Goal: Information Seeking & Learning: Learn about a topic

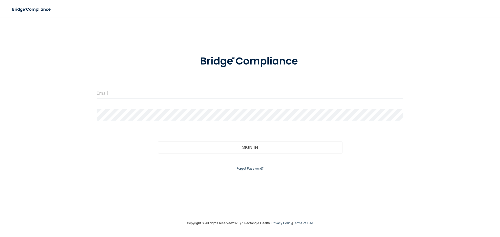
click at [139, 92] on input "email" at bounding box center [250, 93] width 307 height 12
type input "C"
type input "[EMAIL_ADDRESS][DOMAIN_NAME]"
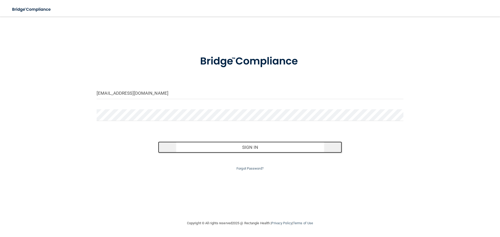
click at [230, 150] on button "Sign In" at bounding box center [250, 147] width 184 height 11
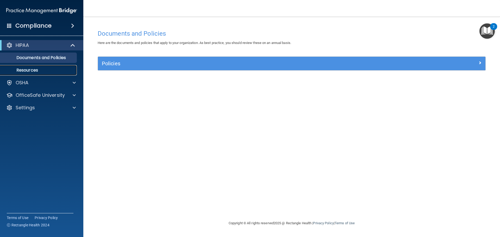
click at [48, 70] on p "Resources" at bounding box center [38, 70] width 71 height 5
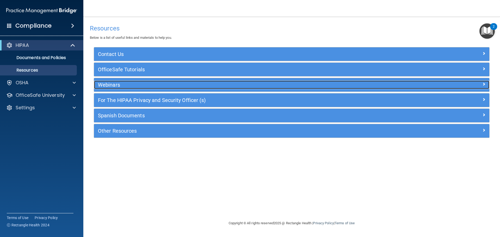
click at [106, 84] on h5 "Webinars" at bounding box center [242, 85] width 289 height 6
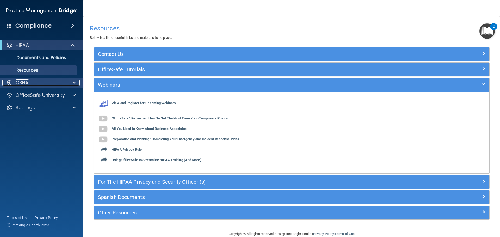
click at [24, 86] on p "OSHA" at bounding box center [22, 83] width 13 height 6
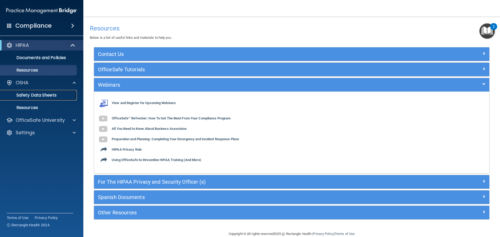
click at [36, 96] on p "Safety Data Sheets" at bounding box center [38, 95] width 71 height 5
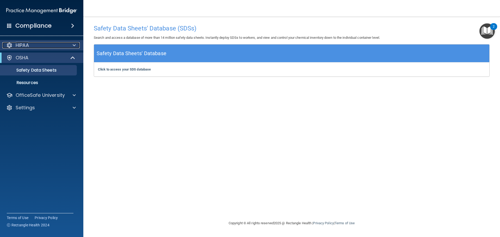
click at [48, 47] on div "HIPAA" at bounding box center [34, 45] width 65 height 6
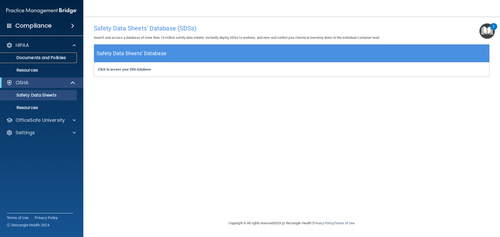
click at [44, 58] on p "Documents and Policies" at bounding box center [38, 57] width 71 height 5
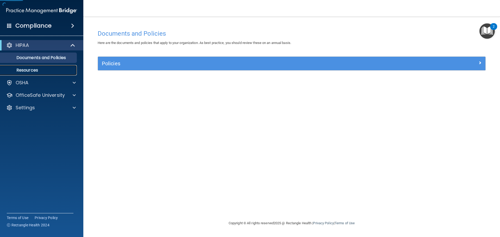
click at [40, 68] on p "Resources" at bounding box center [38, 70] width 71 height 5
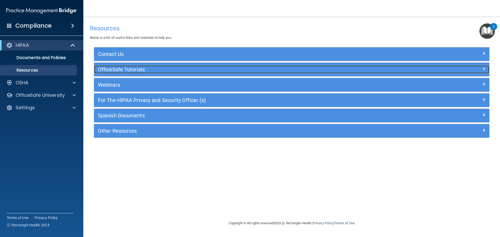
click at [144, 70] on h5 "OfficeSafe Tutorials" at bounding box center [242, 70] width 289 height 6
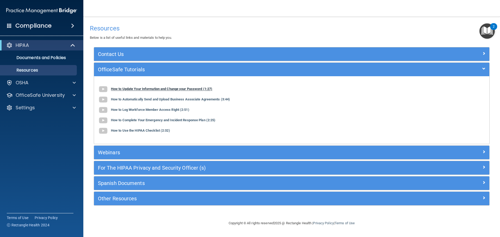
click at [148, 88] on b "How to Update Your Information and Change your Password (1:27)" at bounding box center [161, 89] width 101 height 4
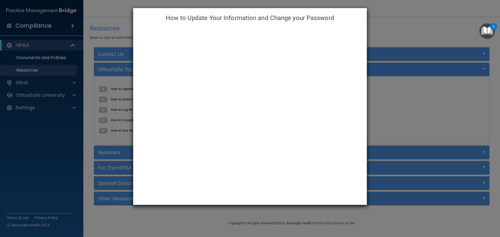
click at [96, 37] on div "How to Update Your Information and Change your Password" at bounding box center [250, 118] width 500 height 237
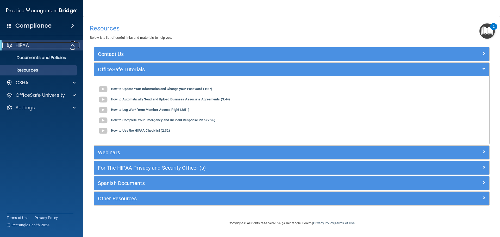
click at [62, 44] on div "HIPAA" at bounding box center [34, 45] width 64 height 6
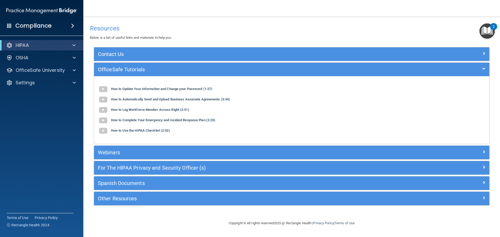
click at [33, 41] on div "HIPAA" at bounding box center [41, 45] width 83 height 10
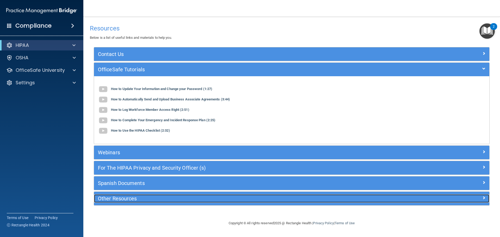
click at [133, 200] on h5 "Other Resources" at bounding box center [242, 199] width 289 height 6
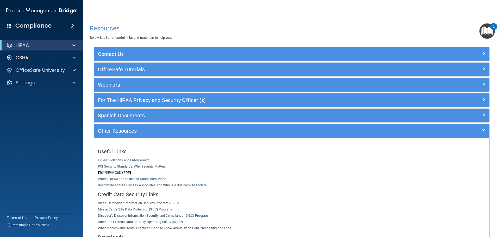
click at [118, 171] on link "The HIPAA Quiz (PDF)" at bounding box center [114, 173] width 33 height 4
click at [60, 57] on div "OSHA" at bounding box center [34, 58] width 65 height 6
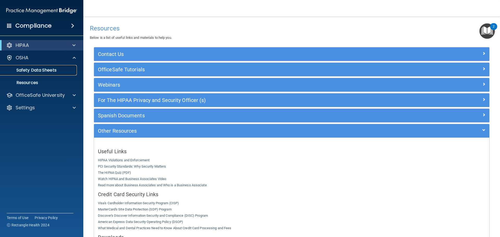
click at [53, 73] on p "Safety Data Sheets" at bounding box center [38, 70] width 71 height 5
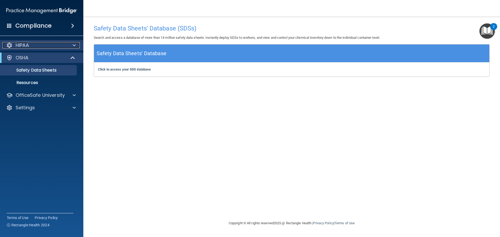
click at [34, 46] on div "HIPAA" at bounding box center [34, 45] width 65 height 6
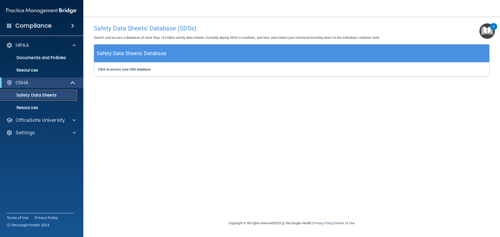
click at [61, 93] on p "Safety Data Sheets" at bounding box center [38, 95] width 71 height 5
click at [37, 109] on p "Resources" at bounding box center [38, 107] width 71 height 5
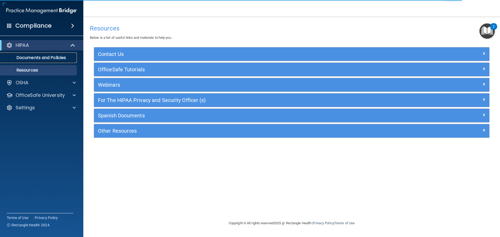
click at [36, 58] on p "Documents and Policies" at bounding box center [38, 57] width 71 height 5
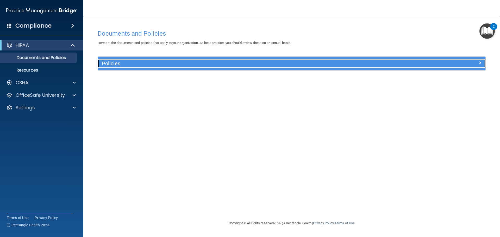
click at [127, 60] on div "Policies" at bounding box center [243, 63] width 291 height 8
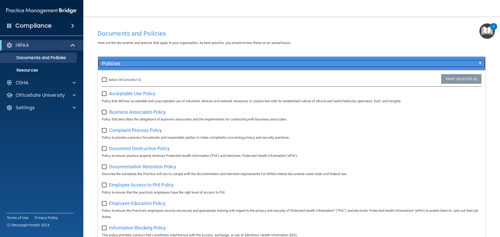
click at [137, 61] on h5 "Policies" at bounding box center [243, 64] width 283 height 6
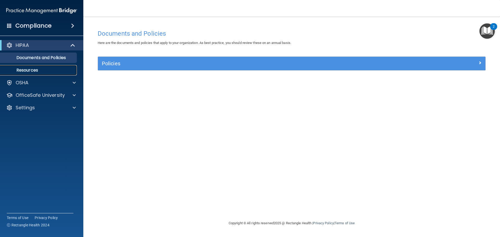
click at [25, 71] on p "Resources" at bounding box center [38, 70] width 71 height 5
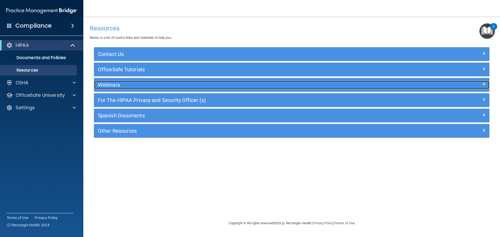
click at [129, 85] on h5 "Webinars" at bounding box center [242, 85] width 289 height 6
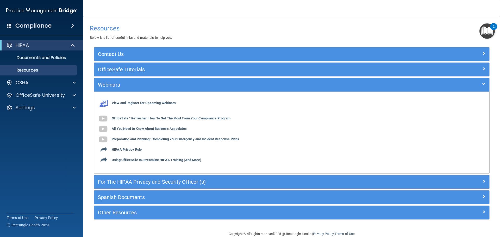
click at [133, 65] on div "OfficeSafe Tutorials" at bounding box center [291, 70] width 395 height 14
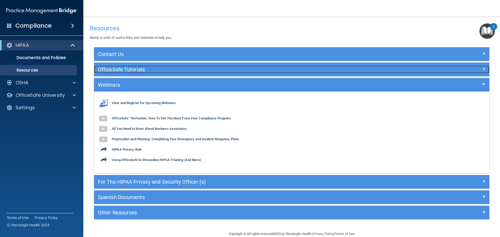
click at [134, 67] on h5 "OfficeSafe Tutorials" at bounding box center [242, 70] width 289 height 6
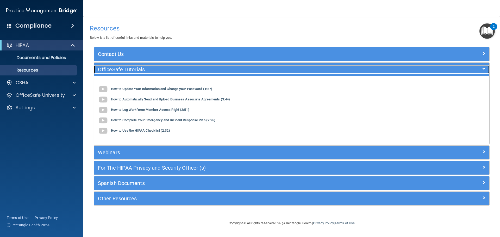
click at [147, 71] on h5 "OfficeSafe Tutorials" at bounding box center [242, 70] width 289 height 6
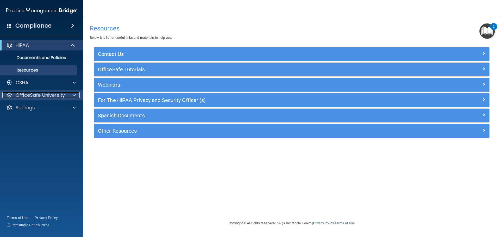
click at [49, 92] on p "OfficeSafe University" at bounding box center [40, 95] width 49 height 6
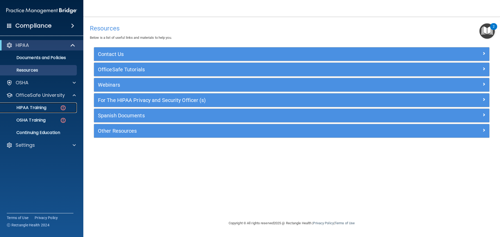
click at [49, 108] on div "HIPAA Training" at bounding box center [38, 107] width 71 height 5
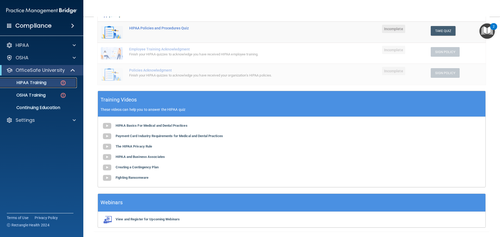
scroll to position [128, 0]
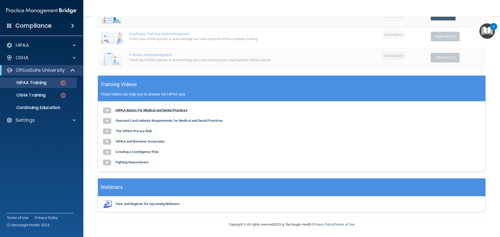
click at [121, 111] on b "HIPAA Basics For Medical and Dental Practices" at bounding box center [152, 110] width 72 height 4
click at [36, 82] on p "HIPAA Training" at bounding box center [24, 82] width 43 height 5
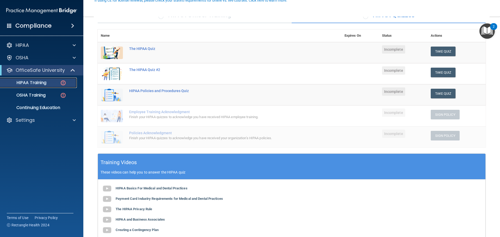
scroll to position [76, 0]
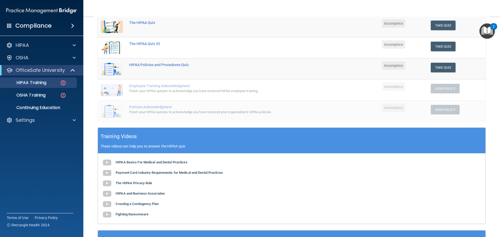
click at [177, 170] on div "HIPAA Basics For Medical and Dental Practices Payment Card Industry Requirement…" at bounding box center [291, 189] width 387 height 70
click at [180, 174] on b "Payment Card Industry Requirements for Medical and Dental Practices" at bounding box center [169, 173] width 107 height 4
click at [442, 26] on button "Take Quiz" at bounding box center [443, 26] width 25 height 10
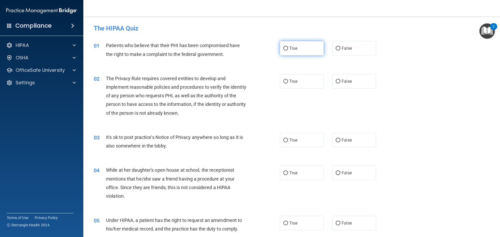
click at [291, 49] on span "True" at bounding box center [293, 48] width 8 height 5
click at [288, 49] on input "True" at bounding box center [285, 49] width 5 height 4
radio input "true"
click at [282, 86] on label "True" at bounding box center [302, 81] width 44 height 14
click at [283, 84] on input "True" at bounding box center [285, 82] width 5 height 4
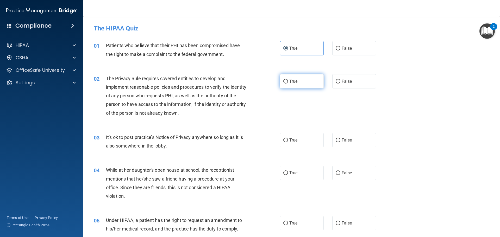
radio input "true"
click at [293, 139] on span "True" at bounding box center [293, 140] width 8 height 5
click at [288, 139] on input "True" at bounding box center [285, 141] width 5 height 4
radio input "true"
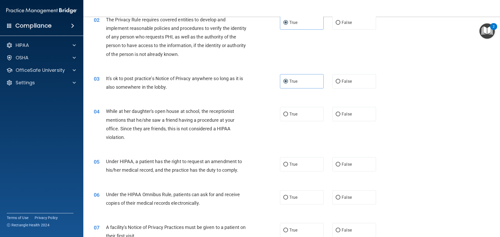
scroll to position [78, 0]
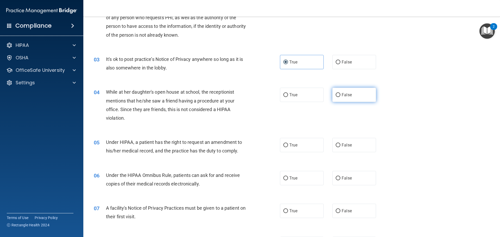
click at [360, 92] on label "False" at bounding box center [354, 95] width 44 height 14
click at [340, 93] on input "False" at bounding box center [338, 95] width 5 height 4
radio input "true"
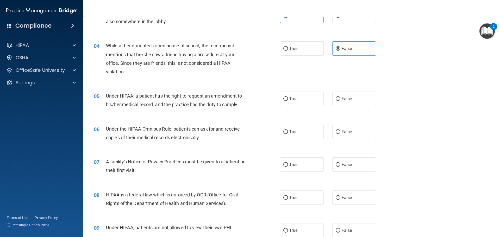
scroll to position [130, 0]
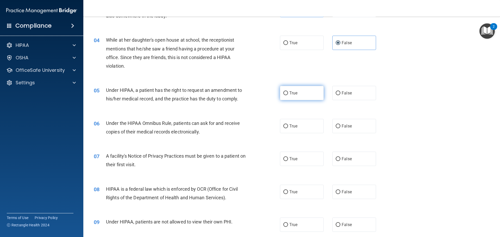
click at [288, 96] on label "True" at bounding box center [302, 93] width 44 height 14
click at [288, 95] on input "True" at bounding box center [285, 93] width 5 height 4
radio input "true"
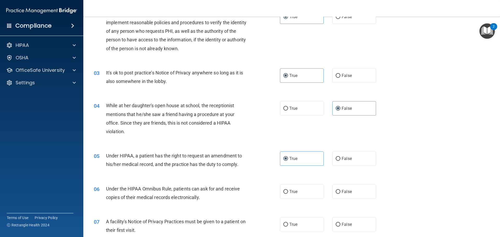
scroll to position [52, 0]
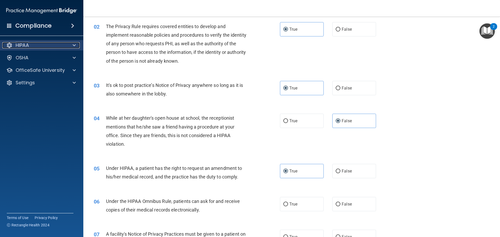
click at [36, 45] on div "HIPAA" at bounding box center [34, 45] width 65 height 6
click at [50, 47] on div "HIPAA" at bounding box center [34, 45] width 65 height 6
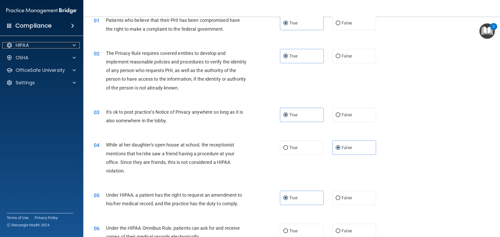
scroll to position [0, 0]
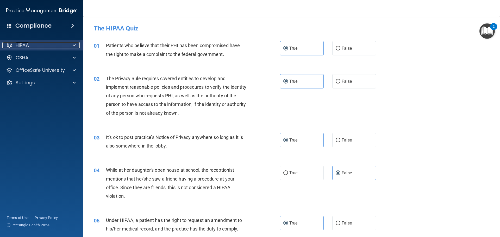
click at [36, 45] on div "HIPAA" at bounding box center [34, 45] width 65 height 6
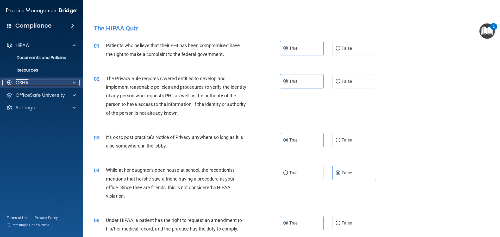
click at [42, 82] on div "OSHA" at bounding box center [34, 83] width 65 height 6
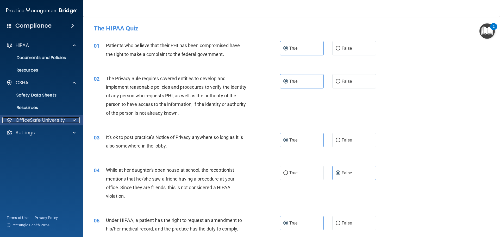
click at [50, 119] on p "OfficeSafe University" at bounding box center [40, 120] width 49 height 6
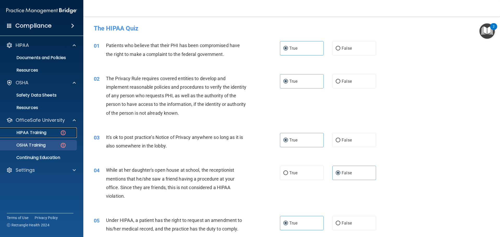
click at [39, 134] on p "HIPAA Training" at bounding box center [24, 132] width 43 height 5
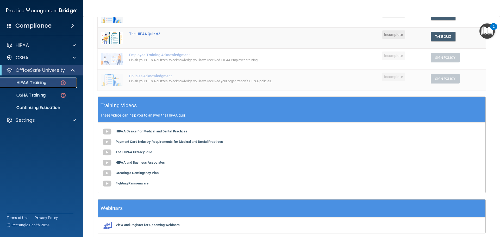
scroll to position [128, 0]
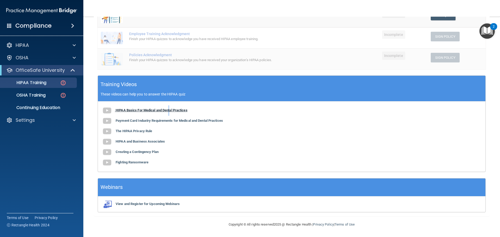
click at [170, 112] on b "HIPAA Basics For Medical and Dental Practices" at bounding box center [152, 110] width 72 height 4
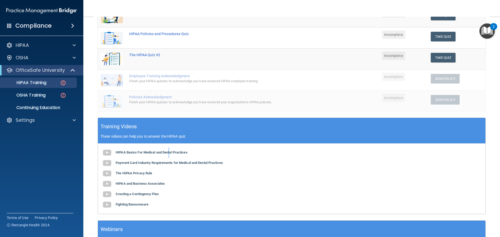
scroll to position [0, 0]
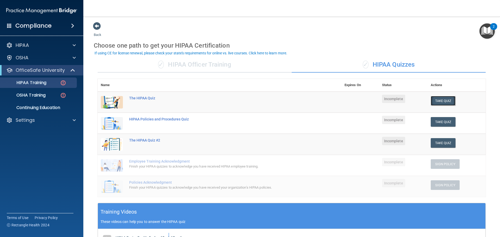
click at [441, 103] on button "Take Quiz" at bounding box center [443, 101] width 25 height 10
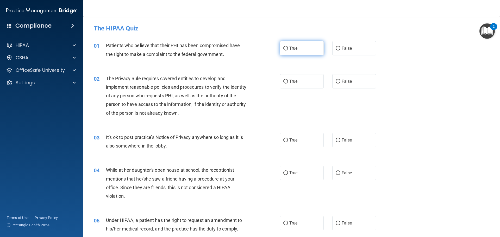
click at [289, 47] on span "True" at bounding box center [293, 48] width 8 height 5
click at [288, 47] on input "True" at bounding box center [285, 49] width 5 height 4
radio input "true"
click at [300, 85] on label "True" at bounding box center [302, 81] width 44 height 14
click at [288, 84] on input "True" at bounding box center [285, 82] width 5 height 4
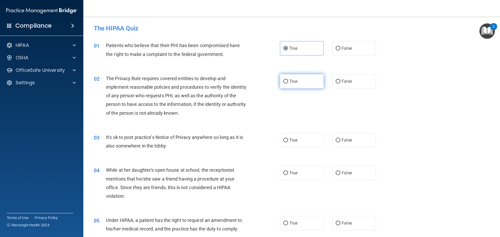
radio input "true"
click at [349, 141] on label "False" at bounding box center [354, 140] width 44 height 14
click at [340, 141] on input "False" at bounding box center [338, 141] width 5 height 4
radio input "true"
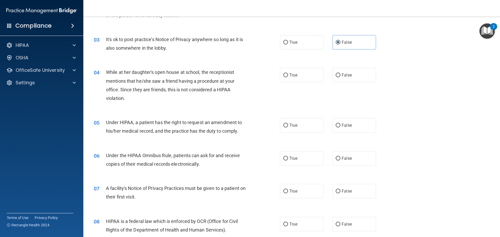
scroll to position [104, 0]
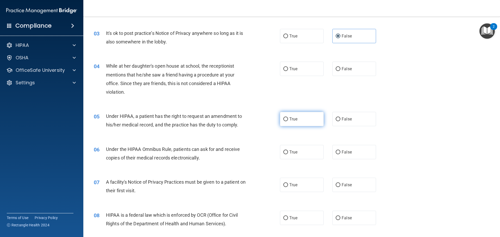
click at [286, 124] on label "True" at bounding box center [302, 119] width 44 height 14
click at [286, 121] on input "True" at bounding box center [285, 119] width 5 height 4
radio input "true"
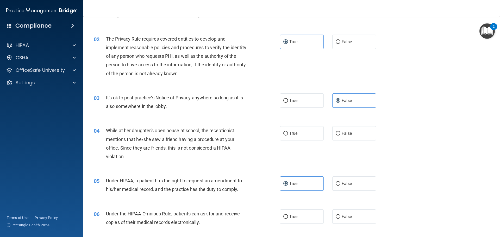
scroll to position [52, 0]
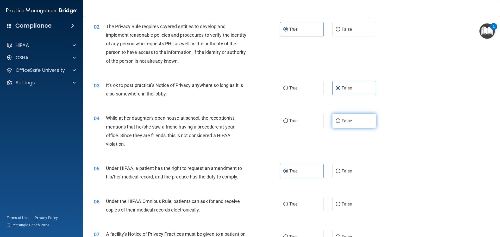
click at [352, 118] on label "False" at bounding box center [354, 121] width 44 height 14
click at [340, 119] on input "False" at bounding box center [338, 121] width 5 height 4
radio input "true"
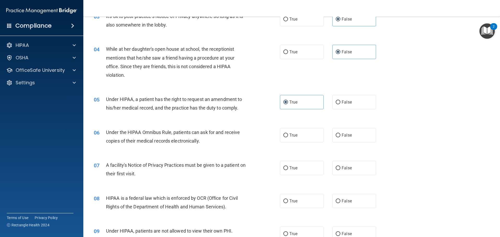
scroll to position [130, 0]
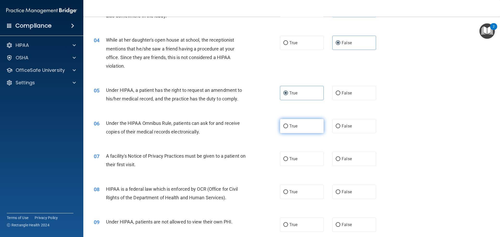
click at [285, 129] on label "True" at bounding box center [302, 126] width 44 height 14
click at [285, 128] on input "True" at bounding box center [285, 126] width 5 height 4
radio input "true"
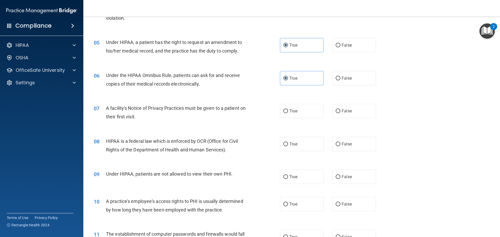
scroll to position [182, 0]
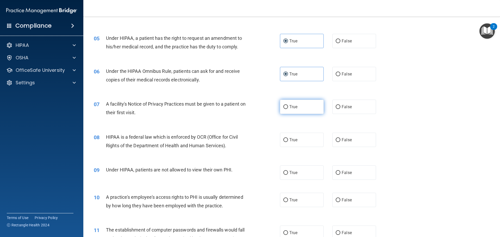
click at [289, 108] on span "True" at bounding box center [293, 106] width 8 height 5
click at [288, 108] on input "True" at bounding box center [285, 107] width 5 height 4
radio input "true"
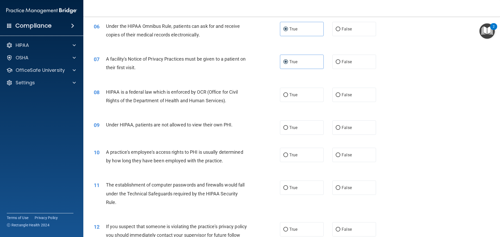
scroll to position [234, 0]
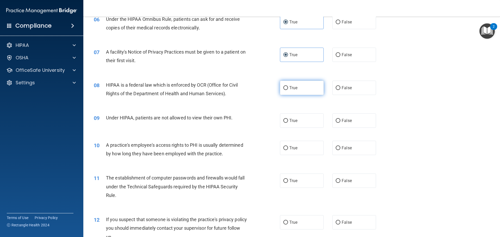
click at [292, 92] on label "True" at bounding box center [302, 88] width 44 height 14
click at [288, 90] on input "True" at bounding box center [285, 88] width 5 height 4
radio input "true"
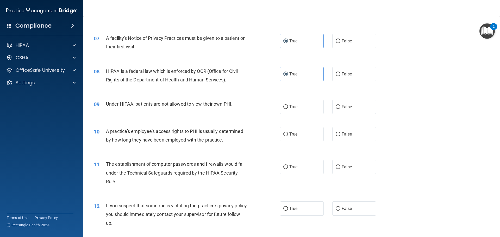
scroll to position [260, 0]
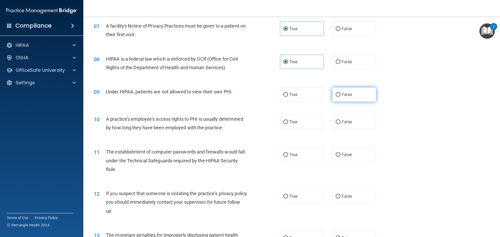
click at [354, 92] on label "False" at bounding box center [354, 94] width 44 height 14
click at [340, 93] on input "False" at bounding box center [338, 95] width 5 height 4
radio input "true"
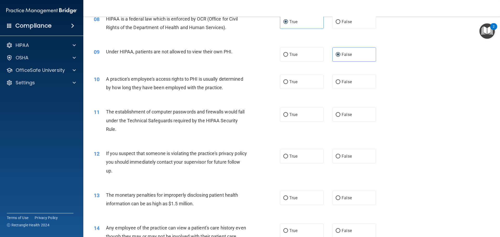
scroll to position [312, 0]
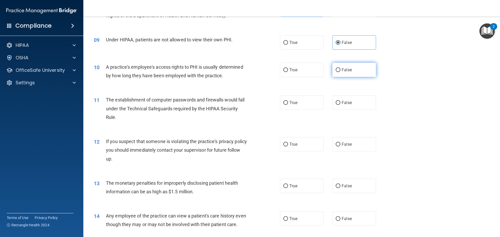
click at [341, 73] on label "False" at bounding box center [354, 70] width 44 height 14
click at [340, 72] on input "False" at bounding box center [338, 70] width 5 height 4
radio input "true"
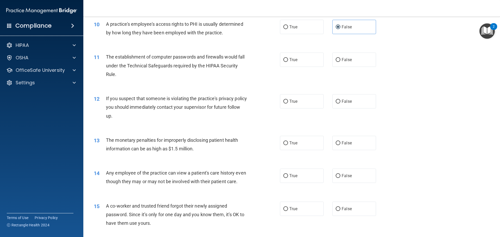
scroll to position [365, 0]
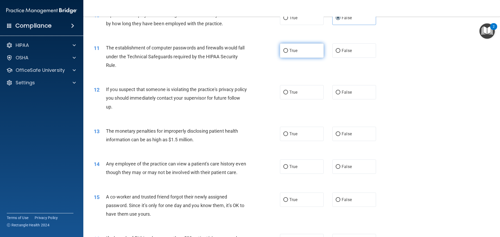
click at [292, 53] on span "True" at bounding box center [293, 50] width 8 height 5
click at [288, 53] on input "True" at bounding box center [285, 51] width 5 height 4
radio input "true"
click at [293, 93] on span "True" at bounding box center [293, 92] width 8 height 5
click at [288, 93] on input "True" at bounding box center [285, 93] width 5 height 4
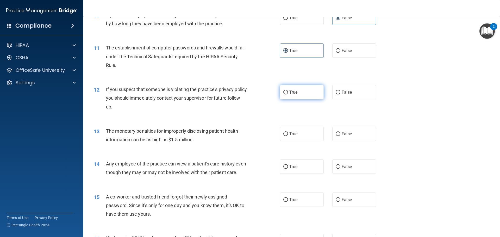
radio input "true"
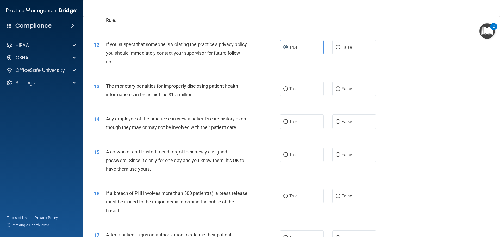
scroll to position [417, 0]
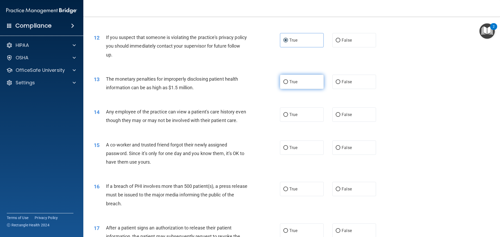
click at [302, 85] on label "True" at bounding box center [302, 82] width 44 height 14
click at [288, 84] on input "True" at bounding box center [285, 82] width 5 height 4
radio input "true"
click at [336, 115] on input "False" at bounding box center [338, 115] width 5 height 4
radio input "true"
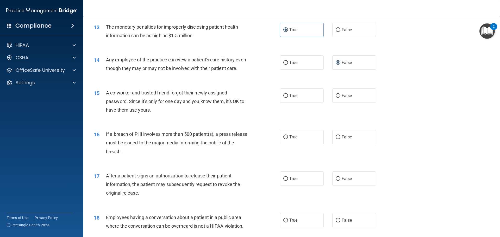
scroll to position [443, 0]
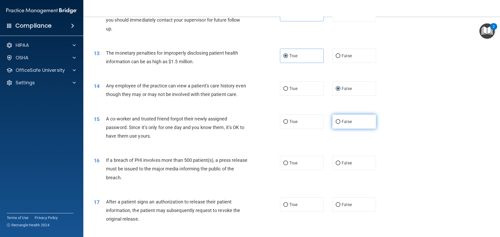
click at [349, 124] on span "False" at bounding box center [347, 121] width 10 height 5
click at [340, 124] on input "False" at bounding box center [338, 122] width 5 height 4
radio input "true"
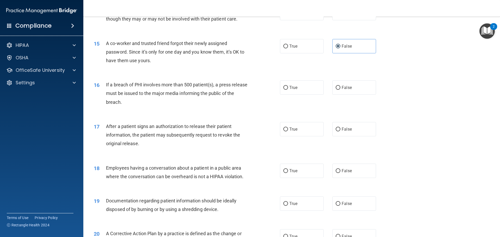
scroll to position [521, 0]
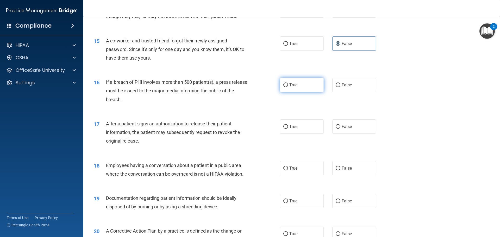
click at [289, 87] on span "True" at bounding box center [293, 85] width 8 height 5
click at [288, 87] on input "True" at bounding box center [285, 85] width 5 height 4
radio input "true"
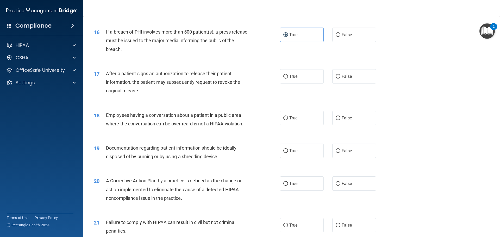
scroll to position [573, 0]
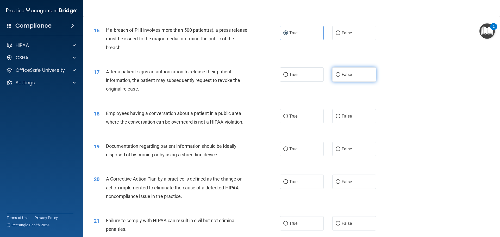
click at [345, 82] on label "False" at bounding box center [354, 74] width 44 height 14
click at [340, 77] on input "False" at bounding box center [338, 75] width 5 height 4
radio input "true"
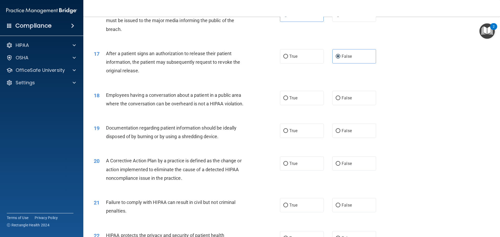
scroll to position [599, 0]
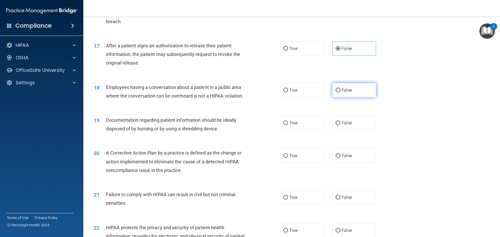
click at [338, 97] on label "False" at bounding box center [354, 90] width 44 height 14
click at [338, 92] on input "False" at bounding box center [338, 91] width 5 height 4
radio input "true"
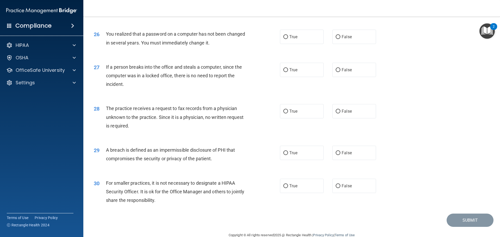
scroll to position [969, 0]
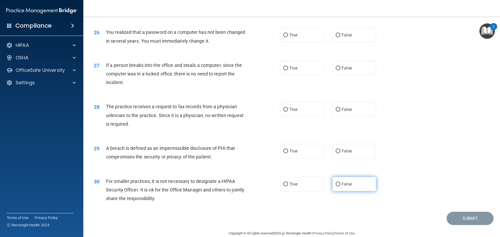
click at [335, 191] on label "False" at bounding box center [354, 184] width 44 height 14
click at [336, 186] on input "False" at bounding box center [338, 185] width 5 height 4
radio input "true"
click at [298, 158] on label "True" at bounding box center [302, 151] width 44 height 14
click at [288, 153] on input "True" at bounding box center [285, 151] width 5 height 4
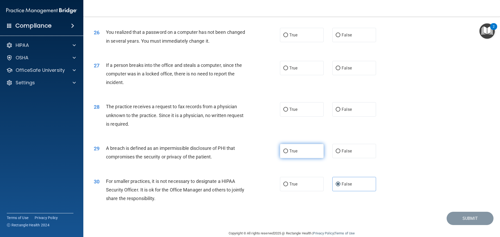
radio input "true"
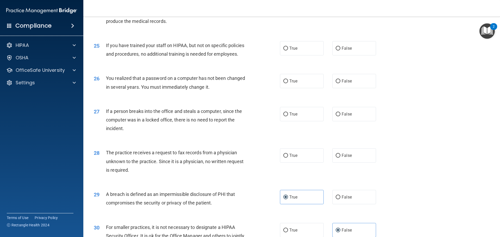
scroll to position [917, 0]
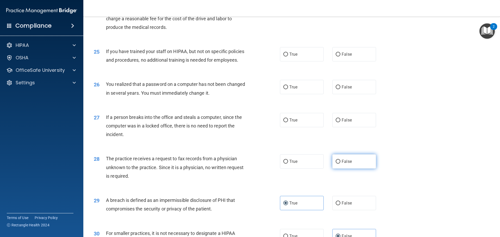
click at [362, 169] on label "False" at bounding box center [354, 161] width 44 height 14
click at [340, 164] on input "False" at bounding box center [338, 162] width 5 height 4
radio input "true"
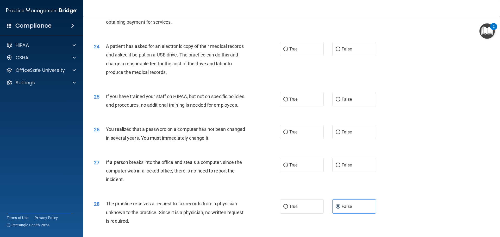
scroll to position [865, 0]
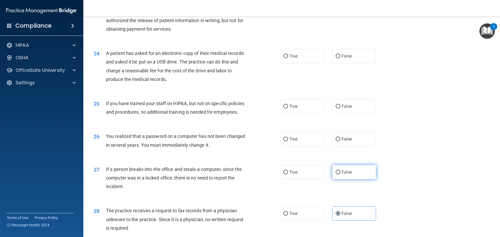
click at [346, 179] on label "False" at bounding box center [354, 172] width 44 height 14
click at [340, 174] on input "False" at bounding box center [338, 173] width 5 height 4
radio input "true"
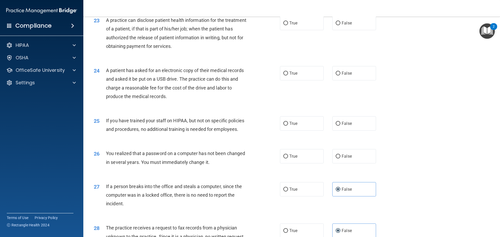
scroll to position [839, 0]
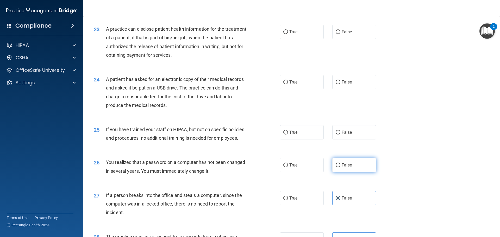
click at [348, 172] on label "False" at bounding box center [354, 165] width 44 height 14
click at [340, 167] on input "False" at bounding box center [338, 166] width 5 height 4
radio input "true"
click at [338, 135] on input "False" at bounding box center [338, 133] width 5 height 4
radio input "true"
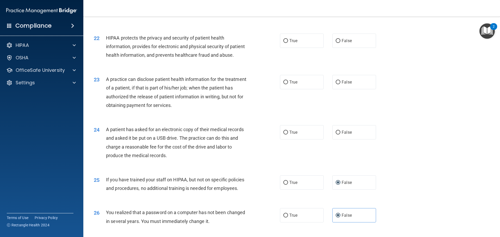
scroll to position [787, 0]
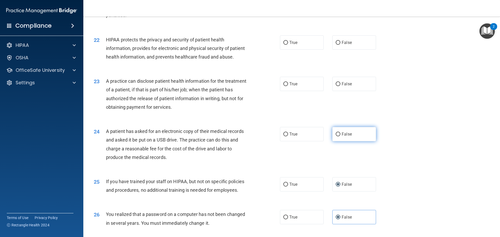
click at [338, 141] on label "False" at bounding box center [354, 134] width 44 height 14
click at [338, 136] on input "False" at bounding box center [338, 135] width 5 height 4
radio input "true"
click at [290, 86] on span "True" at bounding box center [293, 83] width 8 height 5
click at [288, 86] on input "True" at bounding box center [285, 84] width 5 height 4
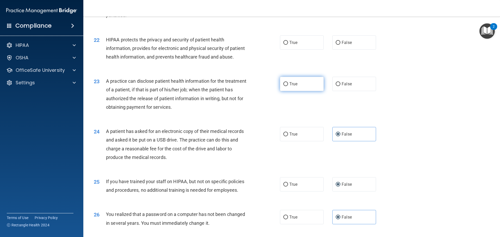
radio input "true"
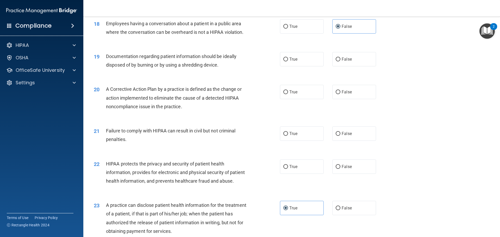
scroll to position [657, 0]
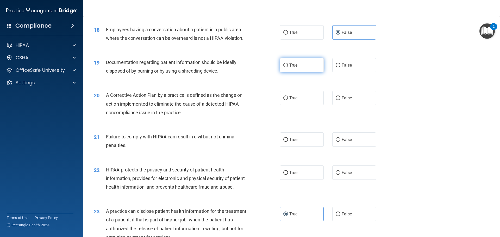
click at [283, 72] on label "True" at bounding box center [302, 65] width 44 height 14
click at [283, 67] on input "True" at bounding box center [285, 66] width 5 height 4
radio input "true"
click at [281, 105] on label "True" at bounding box center [302, 98] width 44 height 14
click at [283, 100] on input "True" at bounding box center [285, 98] width 5 height 4
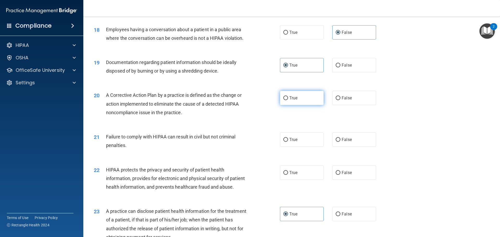
radio input "true"
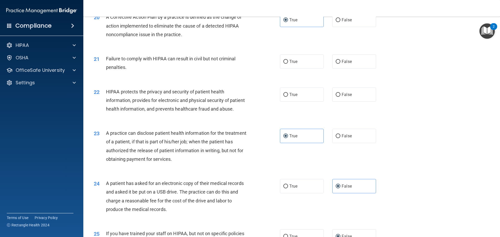
scroll to position [709, 0]
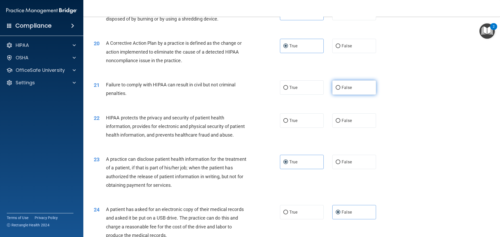
click at [363, 95] on label "False" at bounding box center [354, 87] width 44 height 14
click at [340, 90] on input "False" at bounding box center [338, 88] width 5 height 4
radio input "true"
click at [297, 128] on label "True" at bounding box center [302, 121] width 44 height 14
click at [288, 123] on input "True" at bounding box center [285, 121] width 5 height 4
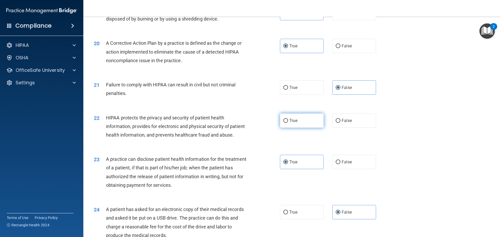
radio input "true"
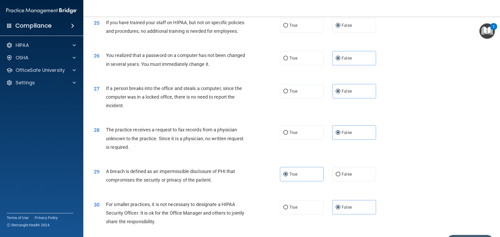
scroll to position [995, 0]
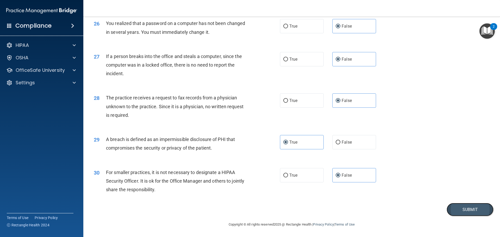
click at [451, 211] on button "Submit" at bounding box center [470, 209] width 47 height 13
click at [463, 210] on button "Submit" at bounding box center [470, 209] width 47 height 13
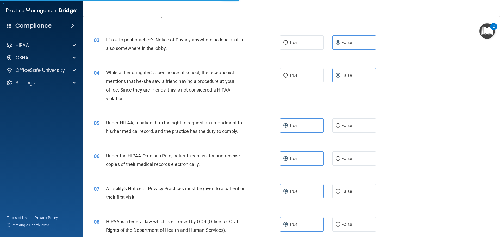
scroll to position [104, 0]
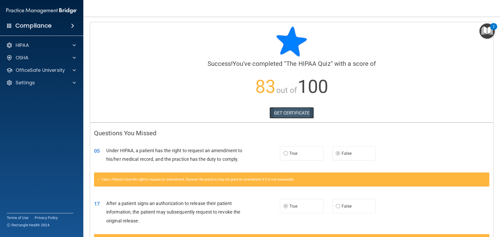
click at [291, 114] on link "GET CERTIFICATE" at bounding box center [291, 112] width 45 height 11
click at [41, 45] on div "HIPAA" at bounding box center [34, 45] width 65 height 6
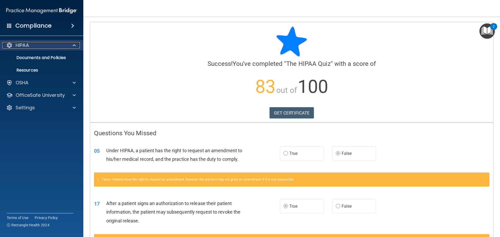
click at [46, 45] on div "HIPAA" at bounding box center [34, 45] width 65 height 6
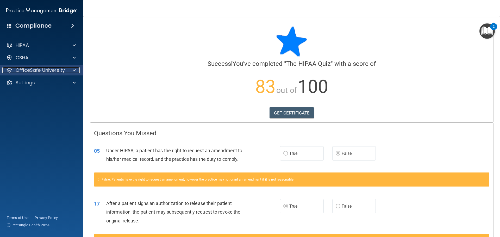
click at [54, 71] on p "OfficeSafe University" at bounding box center [40, 70] width 49 height 6
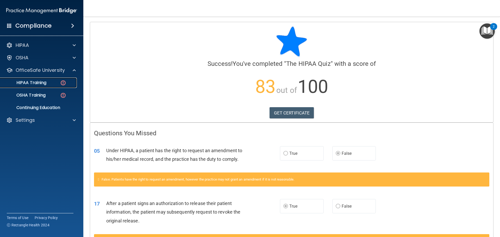
click at [53, 84] on div "HIPAA Training" at bounding box center [38, 82] width 71 height 5
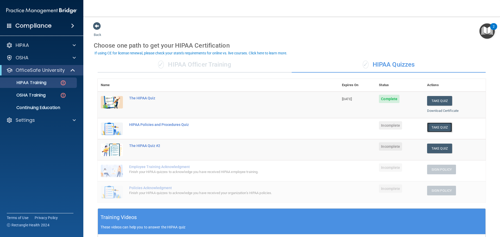
click at [447, 128] on button "Take Quiz" at bounding box center [439, 128] width 25 height 10
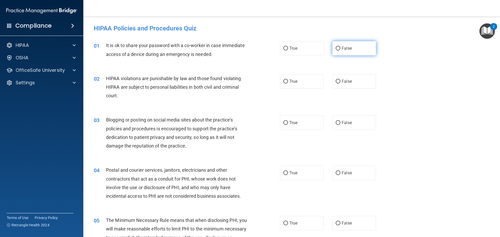
click at [354, 46] on label "False" at bounding box center [354, 48] width 44 height 14
click at [340, 47] on input "False" at bounding box center [338, 49] width 5 height 4
radio input "true"
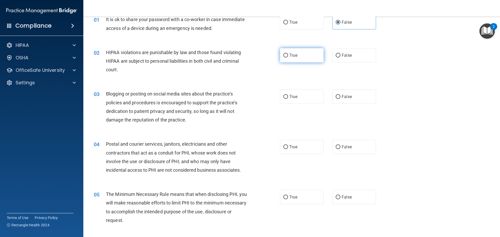
click at [289, 56] on span "True" at bounding box center [293, 55] width 8 height 5
click at [288, 56] on input "True" at bounding box center [285, 56] width 5 height 4
radio input "true"
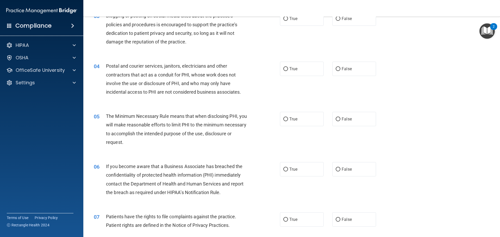
scroll to position [0, 0]
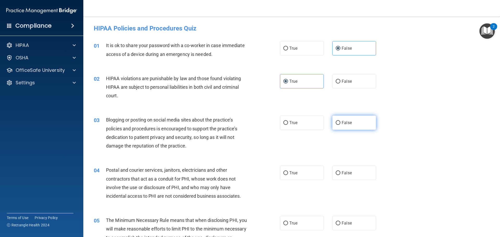
click at [359, 126] on label "False" at bounding box center [354, 123] width 44 height 14
click at [340, 125] on input "False" at bounding box center [338, 123] width 5 height 4
radio input "true"
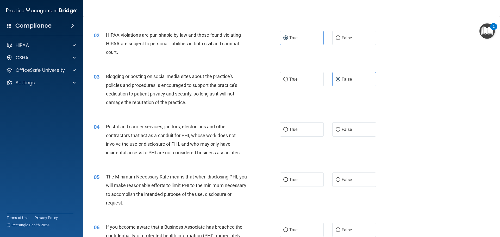
scroll to position [52, 0]
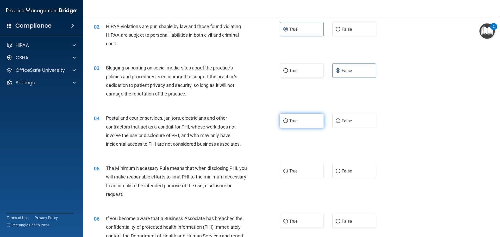
click at [312, 122] on label "True" at bounding box center [302, 121] width 44 height 14
click at [288, 122] on input "True" at bounding box center [285, 121] width 5 height 4
radio input "true"
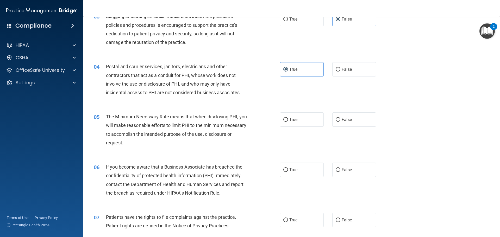
scroll to position [104, 0]
click at [303, 120] on label "True" at bounding box center [302, 119] width 44 height 14
click at [288, 120] on input "True" at bounding box center [285, 119] width 5 height 4
radio input "true"
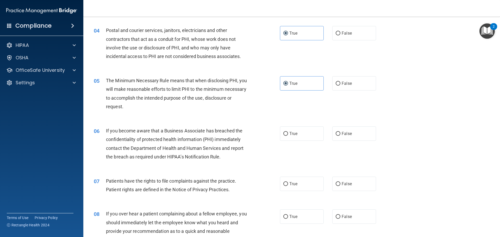
scroll to position [156, 0]
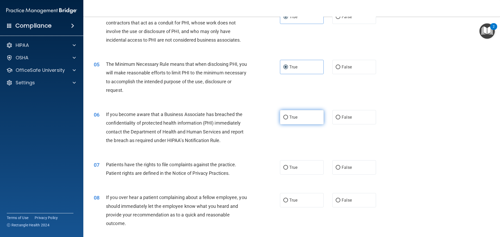
click at [299, 118] on label "True" at bounding box center [302, 117] width 44 height 14
click at [288, 118] on input "True" at bounding box center [285, 118] width 5 height 4
radio input "true"
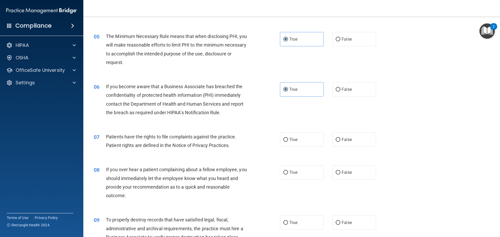
scroll to position [208, 0]
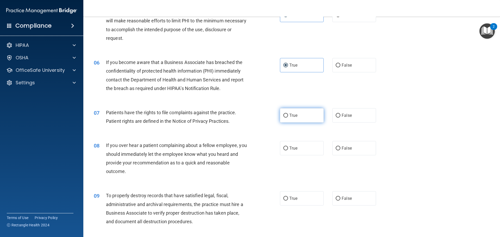
click at [293, 117] on span "True" at bounding box center [293, 115] width 8 height 5
click at [288, 117] on input "True" at bounding box center [285, 116] width 5 height 4
radio input "true"
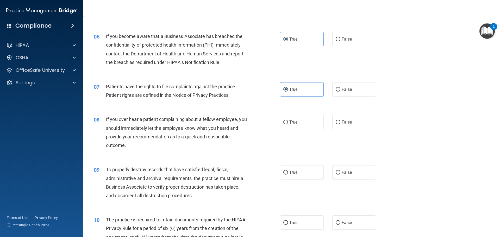
scroll to position [260, 0]
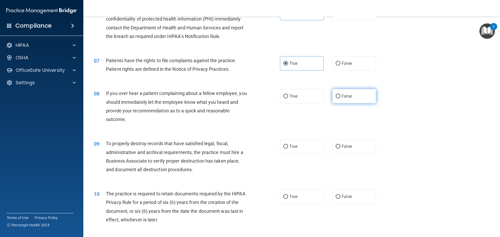
click at [348, 95] on span "False" at bounding box center [347, 96] width 10 height 5
click at [340, 95] on input "False" at bounding box center [338, 97] width 5 height 4
radio input "true"
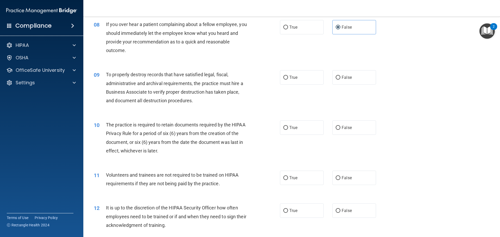
scroll to position [338, 0]
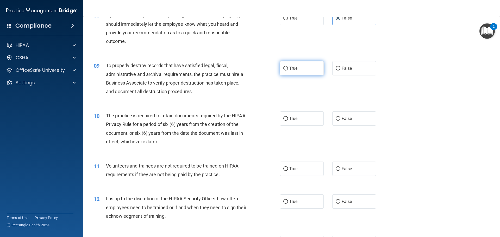
drag, startPoint x: 307, startPoint y: 75, endPoint x: 294, endPoint y: 84, distance: 15.7
click at [308, 75] on label "True" at bounding box center [302, 68] width 44 height 14
click at [288, 71] on input "True" at bounding box center [285, 69] width 5 height 4
radio input "true"
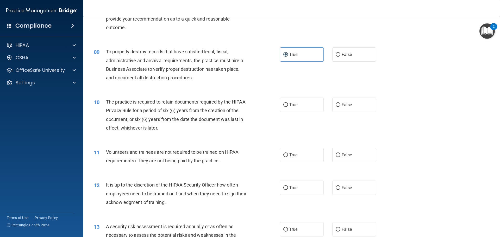
scroll to position [365, 0]
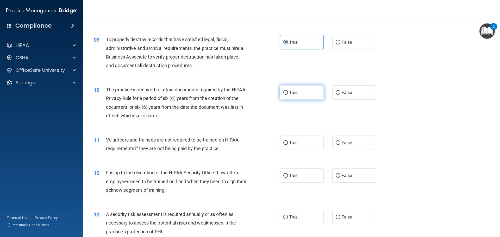
click at [289, 92] on span "True" at bounding box center [293, 92] width 8 height 5
click at [288, 92] on input "True" at bounding box center [285, 93] width 5 height 4
radio input "true"
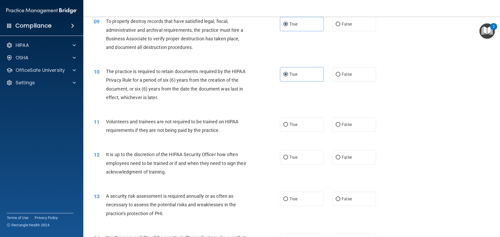
scroll to position [417, 0]
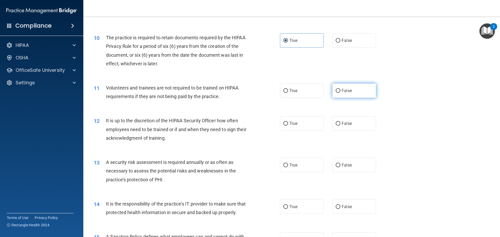
click at [366, 95] on label "False" at bounding box center [354, 91] width 44 height 14
click at [340, 93] on input "False" at bounding box center [338, 91] width 5 height 4
radio input "true"
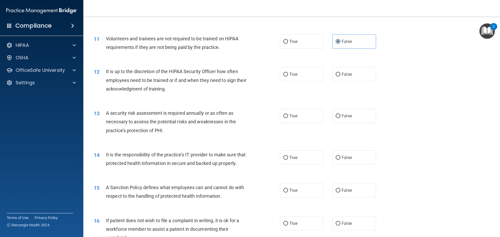
scroll to position [469, 0]
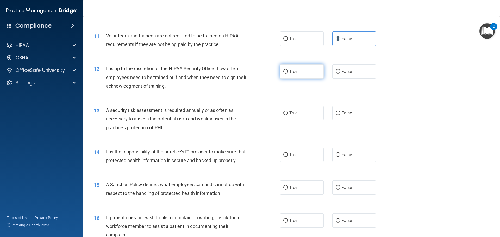
click at [294, 73] on span "True" at bounding box center [293, 71] width 8 height 5
click at [288, 73] on input "True" at bounding box center [285, 72] width 5 height 4
radio input "true"
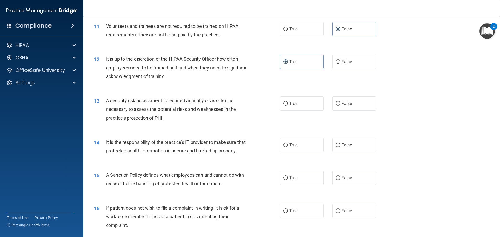
scroll to position [495, 0]
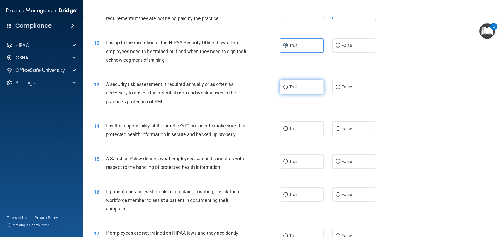
click at [307, 91] on label "True" at bounding box center [302, 87] width 44 height 14
click at [288, 89] on input "True" at bounding box center [285, 87] width 5 height 4
radio input "true"
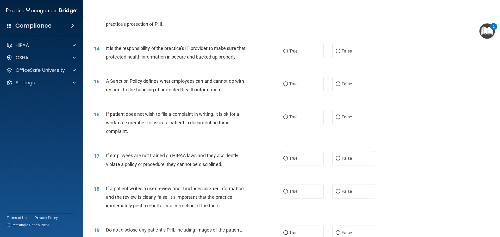
scroll to position [573, 0]
click at [315, 52] on label "True" at bounding box center [302, 50] width 44 height 14
click at [288, 52] on input "True" at bounding box center [285, 51] width 5 height 4
radio input "true"
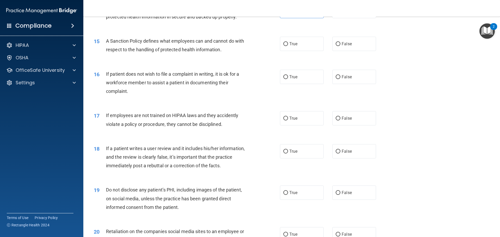
scroll to position [625, 0]
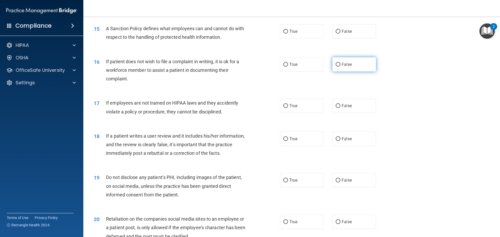
click at [344, 72] on label "False" at bounding box center [354, 64] width 44 height 14
click at [340, 67] on input "False" at bounding box center [338, 65] width 5 height 4
radio input "true"
click at [294, 34] on span "True" at bounding box center [293, 31] width 8 height 5
click at [288, 34] on input "True" at bounding box center [285, 32] width 5 height 4
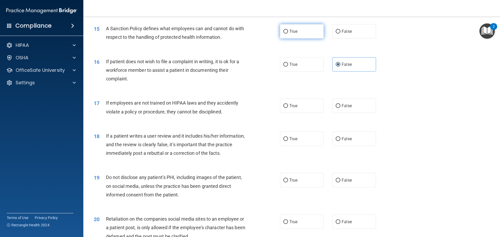
radio input "true"
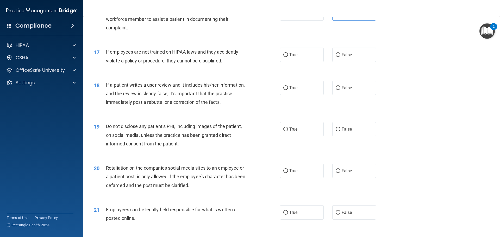
scroll to position [677, 0]
click at [359, 61] on label "False" at bounding box center [354, 54] width 44 height 14
click at [340, 56] on input "False" at bounding box center [338, 54] width 5 height 4
radio input "true"
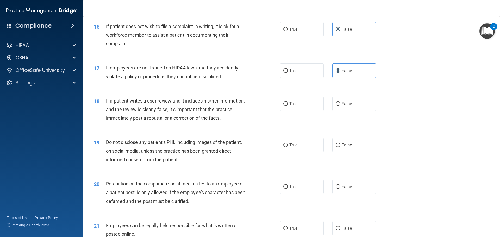
scroll to position [651, 0]
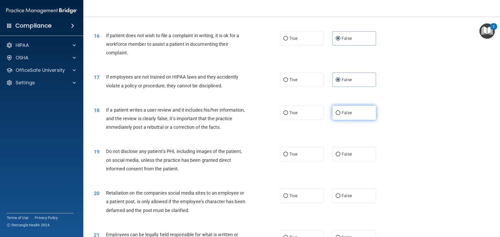
click at [344, 115] on span "False" at bounding box center [347, 112] width 10 height 5
click at [340, 115] on input "False" at bounding box center [338, 113] width 5 height 4
radio input "true"
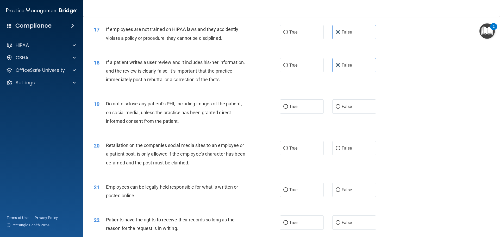
scroll to position [703, 0]
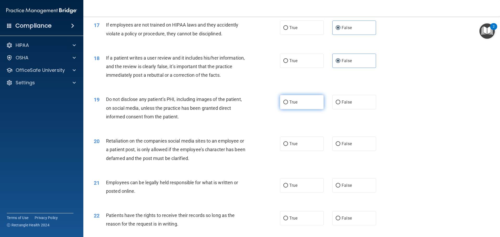
click at [306, 109] on label "True" at bounding box center [302, 102] width 44 height 14
click at [288, 104] on input "True" at bounding box center [285, 103] width 5 height 4
radio input "true"
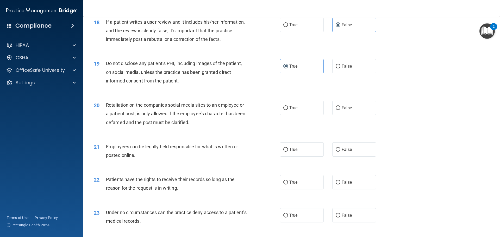
scroll to position [755, 0]
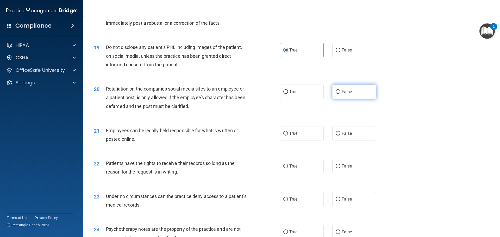
click at [358, 99] on label "False" at bounding box center [354, 92] width 44 height 14
click at [340, 94] on input "False" at bounding box center [338, 92] width 5 height 4
radio input "true"
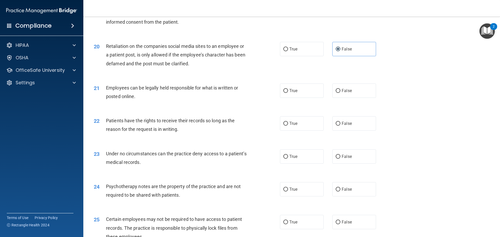
scroll to position [807, 0]
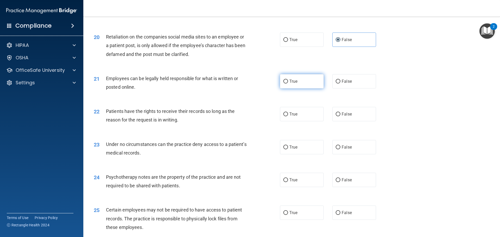
click at [290, 89] on label "True" at bounding box center [302, 81] width 44 height 14
click at [288, 84] on input "True" at bounding box center [285, 82] width 5 height 4
radio input "true"
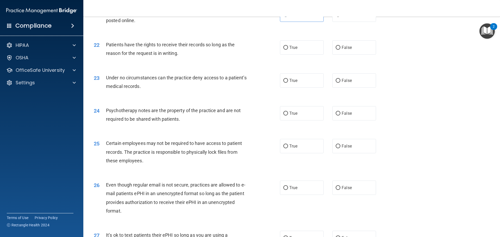
scroll to position [885, 0]
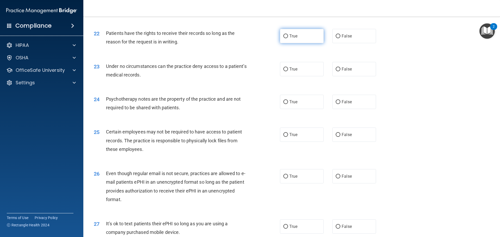
click at [306, 43] on label "True" at bounding box center [302, 36] width 44 height 14
click at [288, 38] on input "True" at bounding box center [285, 36] width 5 height 4
radio input "true"
click at [340, 76] on label "False" at bounding box center [354, 69] width 44 height 14
click at [340, 71] on input "False" at bounding box center [338, 69] width 5 height 4
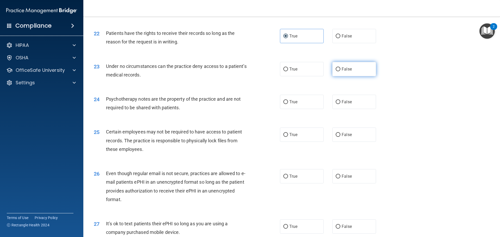
radio input "true"
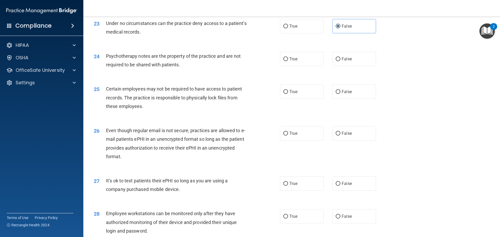
scroll to position [937, 0]
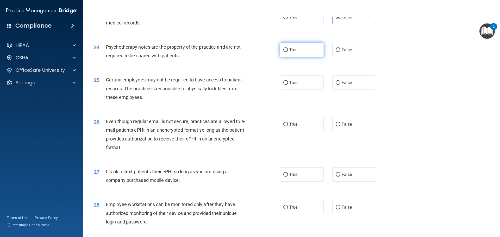
click at [299, 57] on label "True" at bounding box center [302, 50] width 44 height 14
click at [288, 52] on input "True" at bounding box center [285, 50] width 5 height 4
radio input "true"
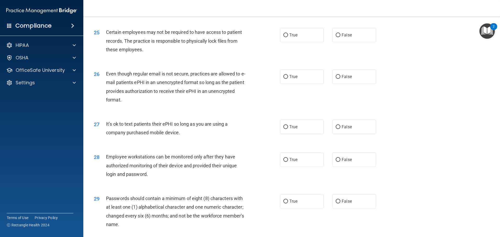
scroll to position [989, 0]
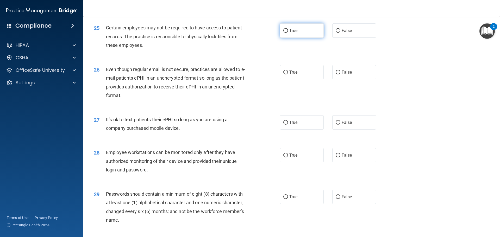
click at [285, 38] on label "True" at bounding box center [302, 30] width 44 height 14
click at [285, 33] on input "True" at bounding box center [285, 31] width 5 height 4
radio input "true"
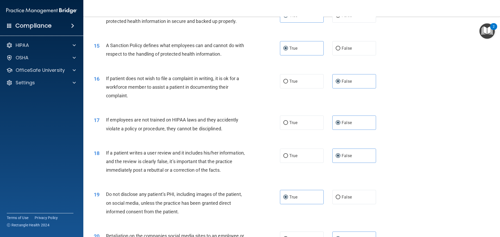
scroll to position [599, 0]
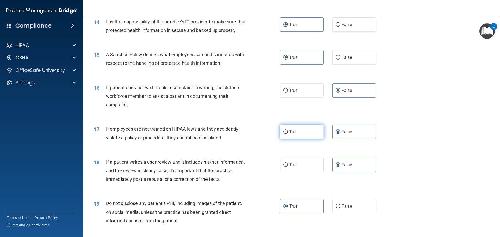
click at [301, 139] on label "True" at bounding box center [302, 132] width 44 height 14
click at [288, 134] on input "True" at bounding box center [285, 132] width 5 height 4
radio input "true"
radio input "false"
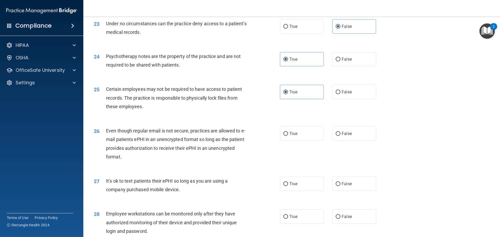
scroll to position [937, 0]
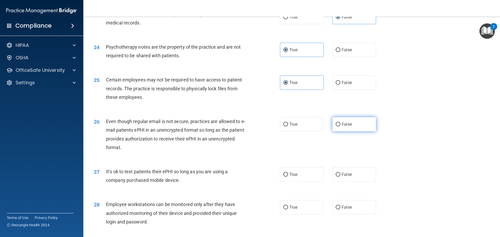
click at [337, 127] on input "False" at bounding box center [338, 125] width 5 height 4
radio input "true"
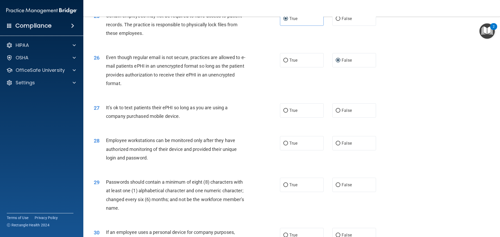
scroll to position [1015, 0]
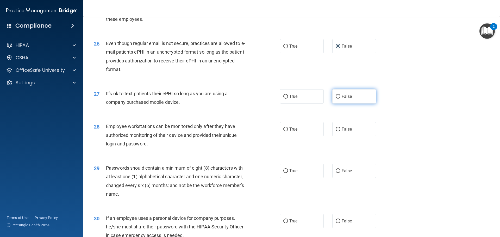
click at [342, 99] on span "False" at bounding box center [347, 96] width 10 height 5
click at [340, 99] on input "False" at bounding box center [338, 97] width 5 height 4
radio input "true"
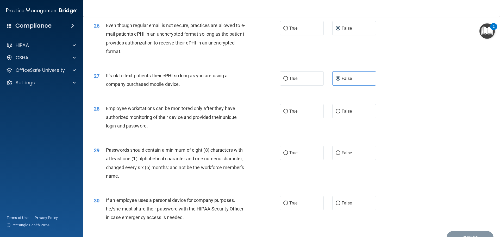
scroll to position [1070, 0]
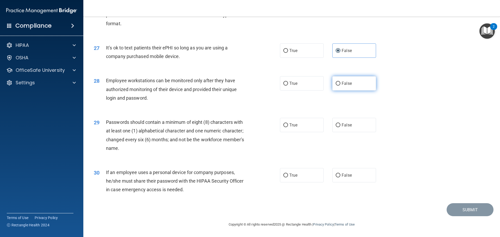
click at [357, 86] on label "False" at bounding box center [354, 83] width 44 height 14
click at [340, 86] on input "False" at bounding box center [338, 84] width 5 height 4
radio input "true"
click at [298, 89] on label "True" at bounding box center [302, 83] width 44 height 14
click at [288, 86] on input "True" at bounding box center [285, 84] width 5 height 4
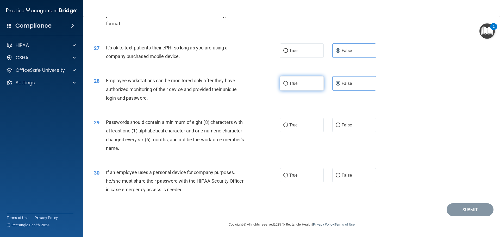
radio input "true"
radio input "false"
click at [290, 126] on span "True" at bounding box center [293, 125] width 8 height 5
click at [288, 126] on input "True" at bounding box center [285, 125] width 5 height 4
radio input "true"
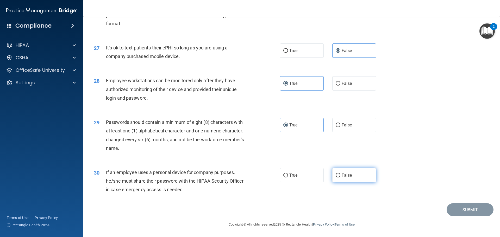
click at [339, 173] on label "False" at bounding box center [354, 175] width 44 height 14
click at [339, 174] on input "False" at bounding box center [338, 176] width 5 height 4
radio input "true"
click at [457, 211] on button "Submit" at bounding box center [470, 209] width 47 height 13
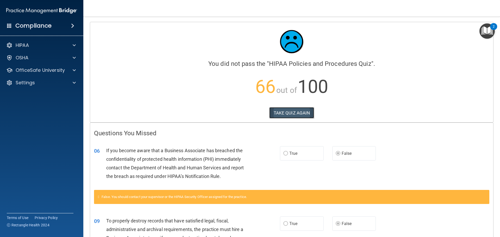
click at [287, 114] on button "TAKE QUIZ AGAIN" at bounding box center [291, 112] width 45 height 11
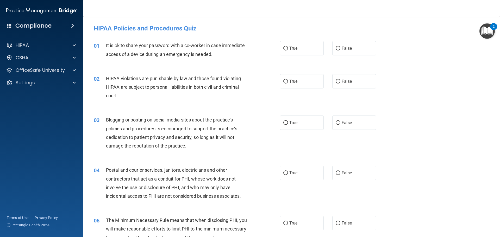
drag, startPoint x: 349, startPoint y: 51, endPoint x: 294, endPoint y: 64, distance: 55.8
click at [348, 51] on label "False" at bounding box center [354, 48] width 44 height 14
click at [340, 51] on input "False" at bounding box center [338, 49] width 5 height 4
radio input "true"
click at [289, 87] on label "True" at bounding box center [302, 81] width 44 height 14
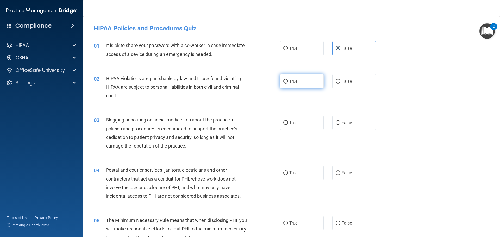
click at [288, 84] on input "True" at bounding box center [285, 82] width 5 height 4
radio input "true"
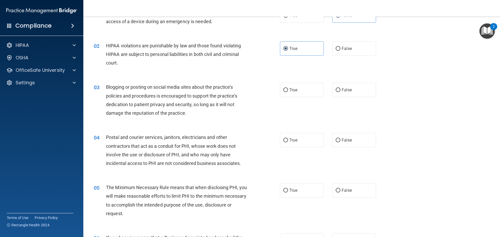
scroll to position [52, 0]
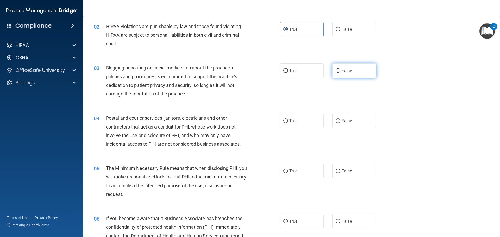
click at [349, 74] on label "False" at bounding box center [354, 71] width 44 height 14
click at [340, 73] on input "False" at bounding box center [338, 71] width 5 height 4
radio input "true"
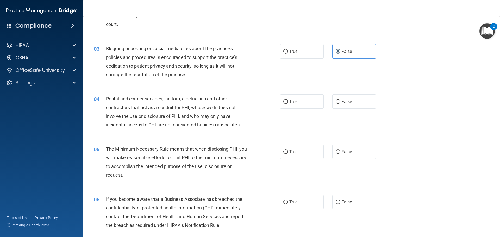
scroll to position [130, 0]
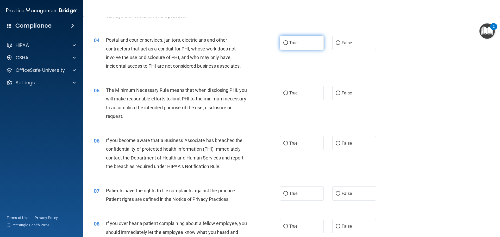
click at [299, 43] on label "True" at bounding box center [302, 43] width 44 height 14
click at [288, 43] on input "True" at bounding box center [285, 43] width 5 height 4
radio input "true"
click at [298, 93] on label "True" at bounding box center [302, 93] width 44 height 14
click at [288, 93] on input "True" at bounding box center [285, 93] width 5 height 4
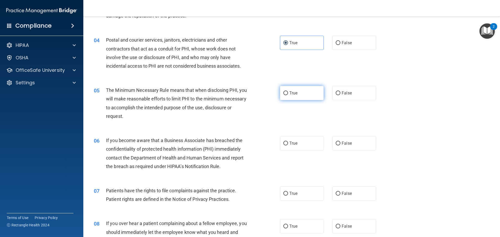
radio input "true"
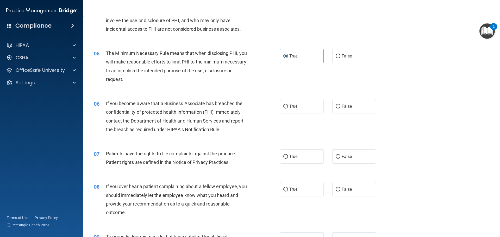
scroll to position [182, 0]
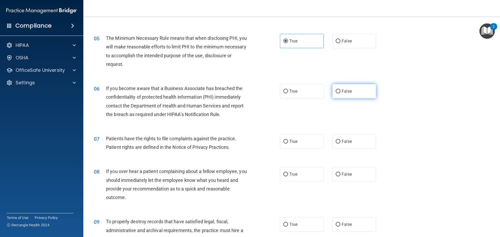
click at [344, 87] on label "False" at bounding box center [354, 91] width 44 height 14
click at [340, 90] on input "False" at bounding box center [338, 92] width 5 height 4
radio input "true"
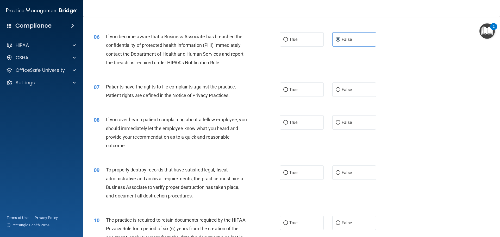
scroll to position [234, 0]
drag, startPoint x: 301, startPoint y: 95, endPoint x: 298, endPoint y: 96, distance: 2.7
click at [301, 95] on label "True" at bounding box center [302, 89] width 44 height 14
click at [288, 92] on input "True" at bounding box center [285, 90] width 5 height 4
radio input "true"
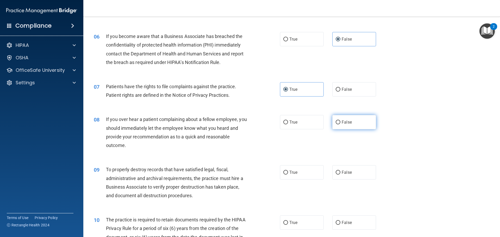
click at [362, 123] on label "False" at bounding box center [354, 122] width 44 height 14
click at [340, 123] on input "False" at bounding box center [338, 123] width 5 height 4
radio input "true"
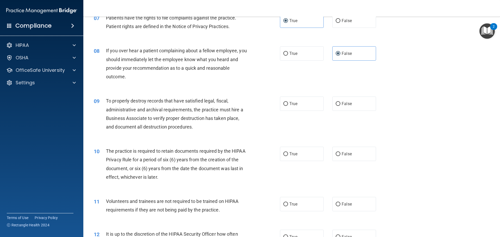
scroll to position [312, 0]
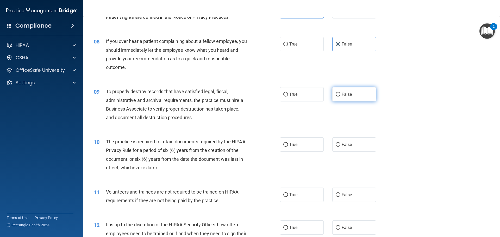
drag, startPoint x: 350, startPoint y: 97, endPoint x: 341, endPoint y: 98, distance: 9.2
click at [350, 97] on label "False" at bounding box center [354, 94] width 44 height 14
click at [340, 97] on input "False" at bounding box center [338, 95] width 5 height 4
radio input "true"
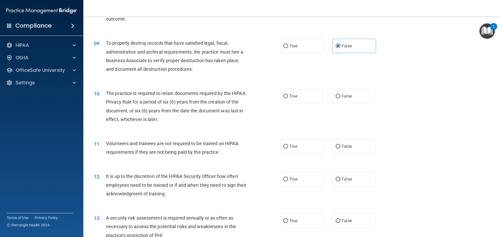
scroll to position [365, 0]
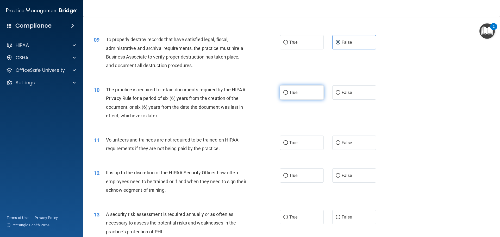
click at [294, 93] on span "True" at bounding box center [293, 92] width 8 height 5
click at [288, 93] on input "True" at bounding box center [285, 93] width 5 height 4
radio input "true"
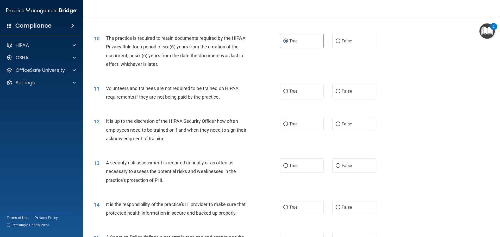
scroll to position [417, 0]
click at [336, 93] on label "False" at bounding box center [354, 91] width 44 height 14
click at [336, 93] on input "False" at bounding box center [338, 91] width 5 height 4
radio input "true"
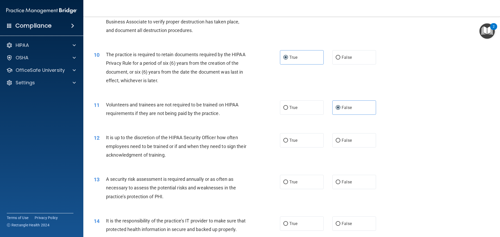
scroll to position [391, 0]
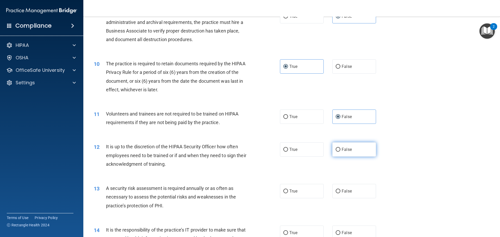
click at [342, 150] on span "False" at bounding box center [347, 149] width 10 height 5
click at [340, 150] on input "False" at bounding box center [338, 150] width 5 height 4
radio input "true"
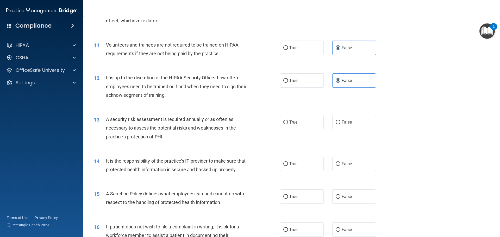
scroll to position [469, 0]
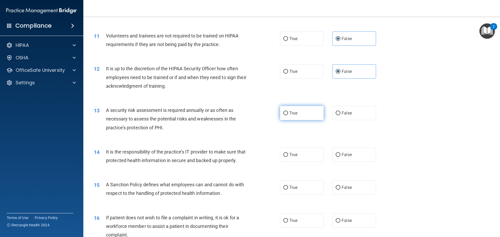
click at [296, 113] on label "True" at bounding box center [302, 113] width 44 height 14
click at [288, 113] on input "True" at bounding box center [285, 113] width 5 height 4
radio input "true"
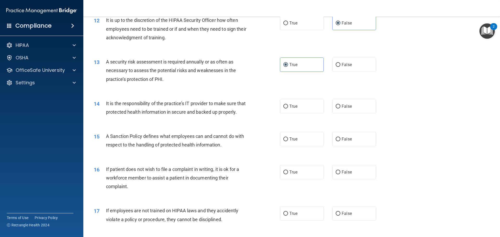
scroll to position [547, 0]
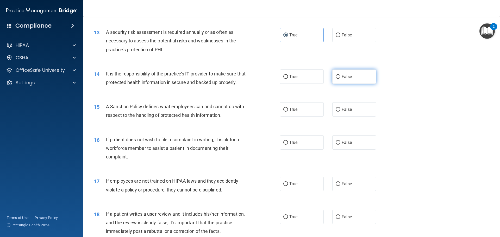
drag, startPoint x: 345, startPoint y: 80, endPoint x: 339, endPoint y: 81, distance: 6.2
click at [344, 80] on label "False" at bounding box center [354, 77] width 44 height 14
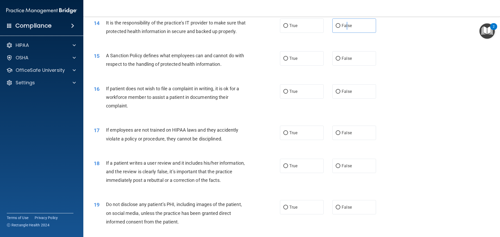
scroll to position [599, 0]
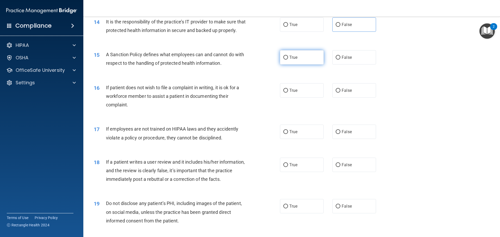
click at [289, 60] on span "True" at bounding box center [293, 57] width 8 height 5
click at [288, 60] on input "True" at bounding box center [285, 58] width 5 height 4
radio input "true"
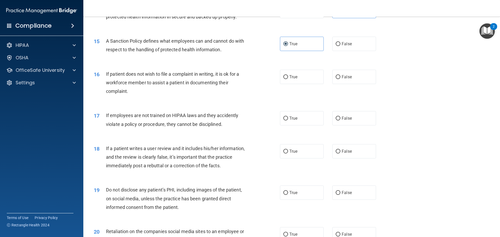
scroll to position [625, 0]
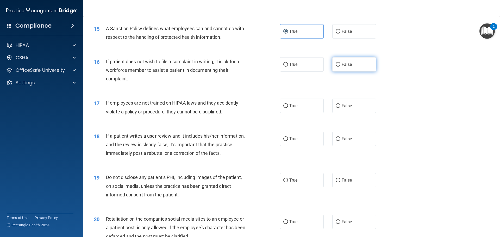
click at [336, 67] on input "False" at bounding box center [338, 65] width 5 height 4
radio input "true"
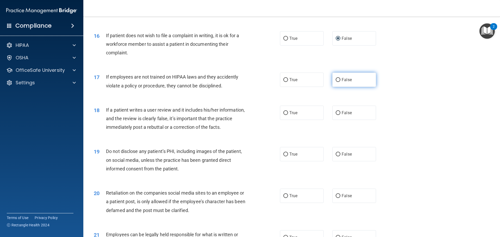
click at [346, 82] on span "False" at bounding box center [347, 79] width 10 height 5
click at [340, 82] on input "False" at bounding box center [338, 80] width 5 height 4
radio input "true"
click at [297, 87] on label "True" at bounding box center [302, 80] width 44 height 14
click at [288, 82] on input "True" at bounding box center [285, 80] width 5 height 4
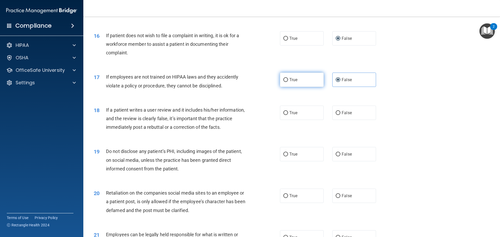
radio input "true"
radio input "false"
click at [345, 115] on span "False" at bounding box center [347, 112] width 10 height 5
click at [340, 115] on input "False" at bounding box center [338, 113] width 5 height 4
radio input "true"
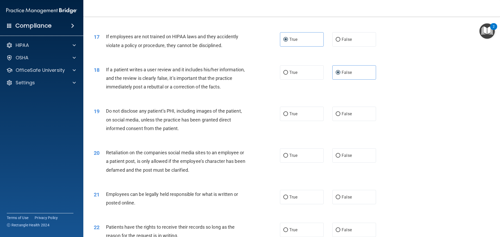
scroll to position [703, 0]
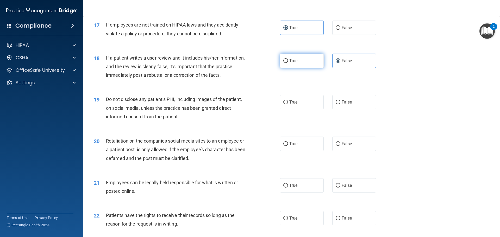
click at [299, 68] on label "True" at bounding box center [302, 61] width 44 height 14
click at [288, 63] on input "True" at bounding box center [285, 61] width 5 height 4
radio input "true"
radio input "false"
click at [284, 104] on input "True" at bounding box center [285, 103] width 5 height 4
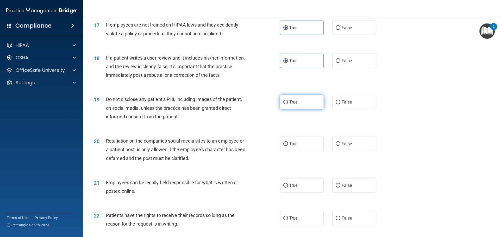
radio input "true"
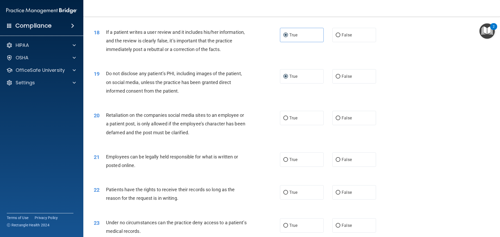
scroll to position [729, 0]
click at [345, 120] on span "False" at bounding box center [347, 117] width 10 height 5
click at [340, 120] on input "False" at bounding box center [338, 118] width 5 height 4
radio input "true"
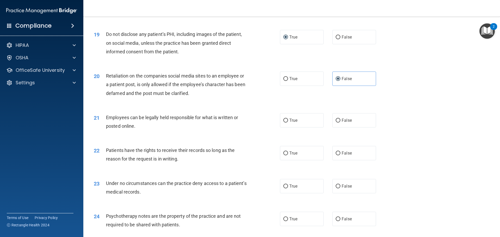
scroll to position [781, 0]
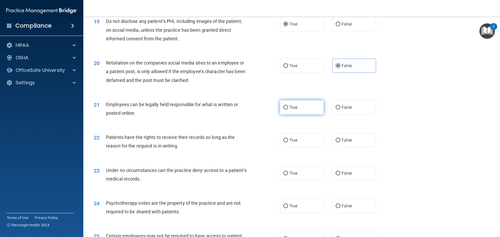
click at [298, 115] on label "True" at bounding box center [302, 107] width 44 height 14
click at [288, 110] on input "True" at bounding box center [285, 108] width 5 height 4
radio input "true"
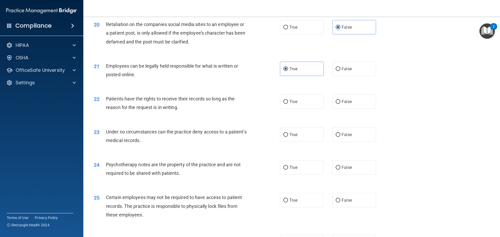
scroll to position [833, 0]
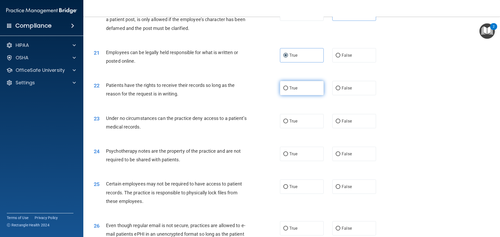
click at [291, 91] on span "True" at bounding box center [293, 88] width 8 height 5
click at [288, 90] on input "True" at bounding box center [285, 88] width 5 height 4
radio input "true"
click at [335, 128] on label "False" at bounding box center [354, 121] width 44 height 14
click at [336, 123] on input "False" at bounding box center [338, 122] width 5 height 4
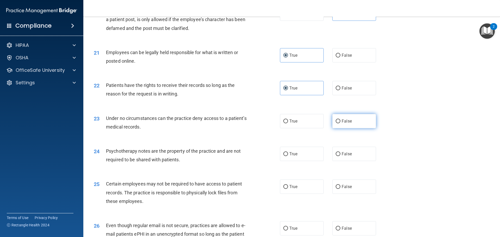
radio input "true"
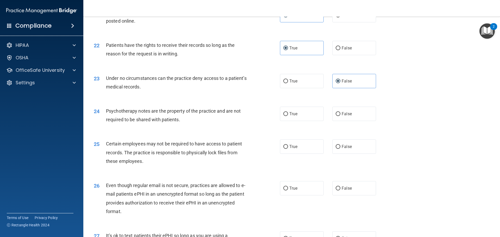
scroll to position [885, 0]
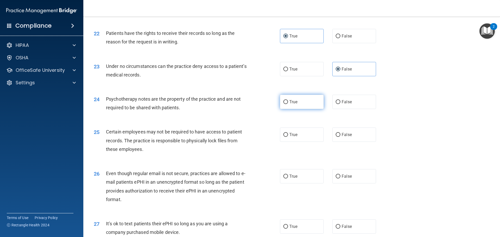
click at [298, 109] on label "True" at bounding box center [302, 102] width 44 height 14
click at [288, 104] on input "True" at bounding box center [285, 102] width 5 height 4
radio input "true"
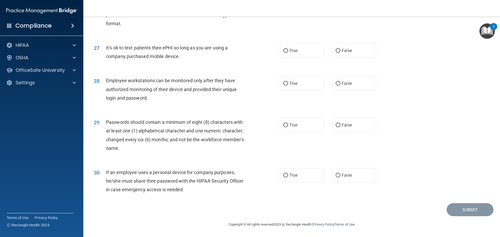
scroll to position [1070, 0]
click at [294, 126] on span "True" at bounding box center [293, 125] width 8 height 5
click at [288, 126] on input "True" at bounding box center [285, 125] width 5 height 4
radio input "true"
click at [298, 177] on label "True" at bounding box center [302, 175] width 44 height 14
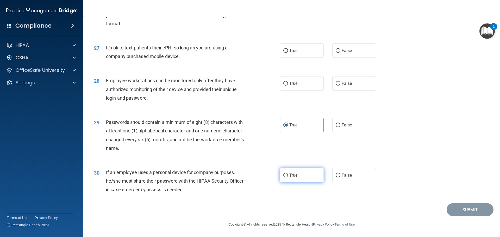
click at [288, 177] on input "True" at bounding box center [285, 176] width 5 height 4
radio input "true"
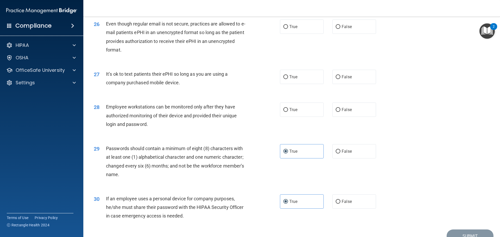
scroll to position [1018, 0]
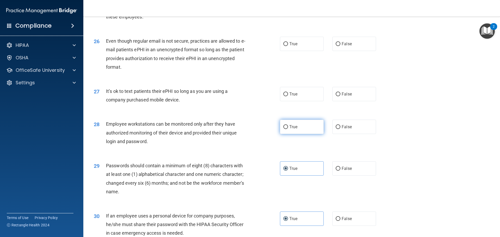
click at [292, 129] on span "True" at bounding box center [293, 126] width 8 height 5
click at [288, 129] on input "True" at bounding box center [285, 127] width 5 height 4
radio input "true"
click at [343, 97] on span "False" at bounding box center [347, 94] width 10 height 5
click at [340, 96] on input "False" at bounding box center [338, 94] width 5 height 4
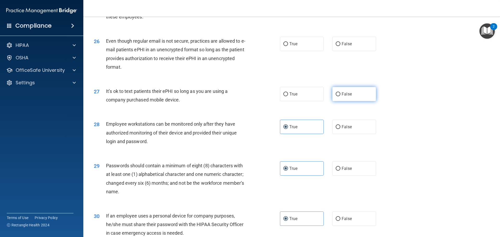
radio input "true"
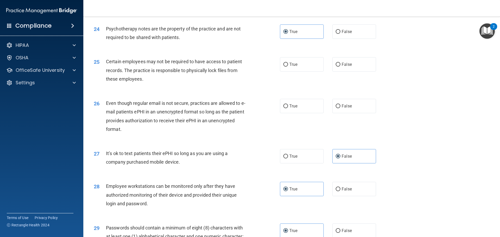
scroll to position [940, 0]
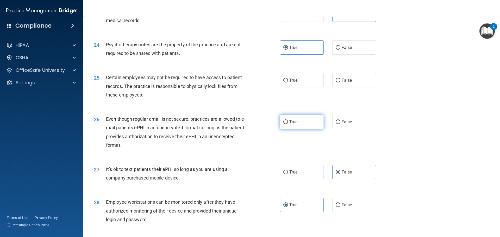
click at [294, 129] on label "True" at bounding box center [302, 122] width 44 height 14
click at [288, 124] on input "True" at bounding box center [285, 122] width 5 height 4
radio input "true"
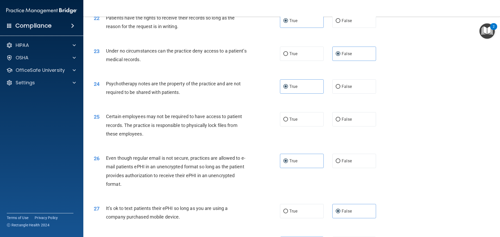
scroll to position [888, 0]
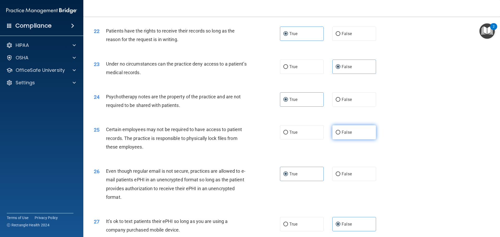
click at [343, 140] on label "False" at bounding box center [354, 132] width 44 height 14
click at [340, 135] on input "False" at bounding box center [338, 133] width 5 height 4
radio input "true"
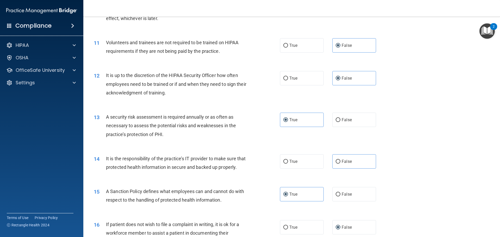
scroll to position [471, 0]
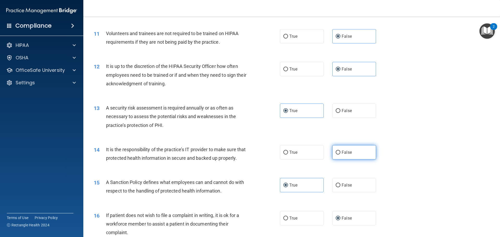
click at [349, 153] on label "False" at bounding box center [354, 152] width 44 height 14
click at [340, 153] on input "False" at bounding box center [338, 153] width 5 height 4
radio input "true"
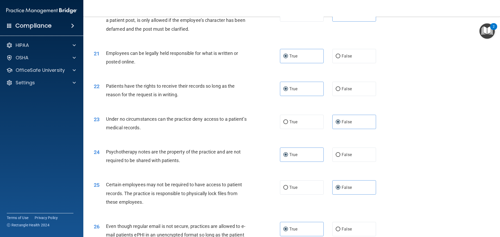
scroll to position [1070, 0]
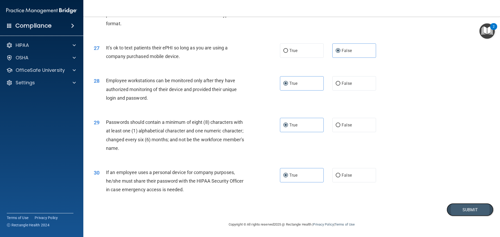
click at [455, 210] on button "Submit" at bounding box center [470, 209] width 47 height 13
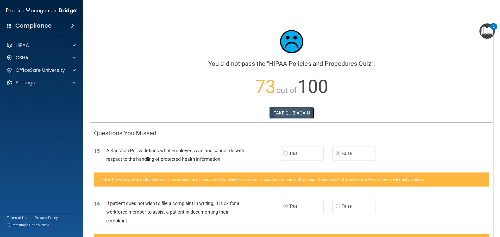
click at [274, 114] on button "TAKE QUIZ AGAIN" at bounding box center [291, 112] width 45 height 11
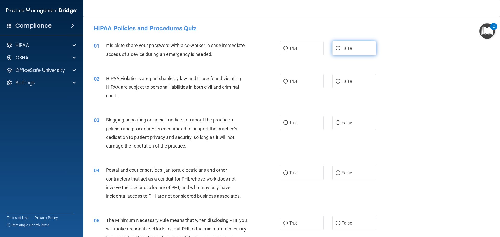
click at [344, 47] on span "False" at bounding box center [347, 48] width 10 height 5
click at [340, 47] on input "False" at bounding box center [338, 49] width 5 height 4
radio input "true"
click at [339, 84] on label "False" at bounding box center [354, 81] width 44 height 14
click at [339, 84] on input "False" at bounding box center [338, 82] width 5 height 4
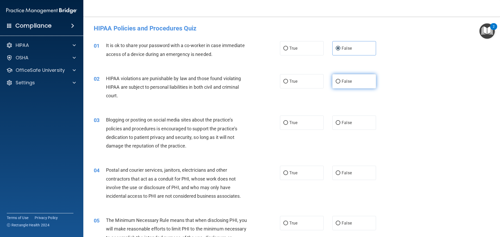
radio input "true"
click at [292, 87] on label "True" at bounding box center [302, 81] width 44 height 14
click at [288, 84] on input "True" at bounding box center [285, 82] width 5 height 4
radio input "true"
radio input "false"
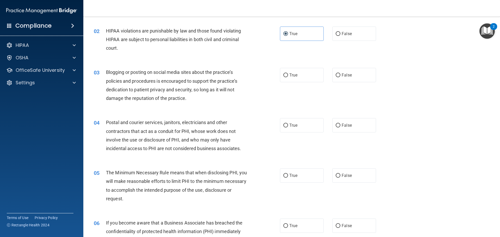
scroll to position [52, 0]
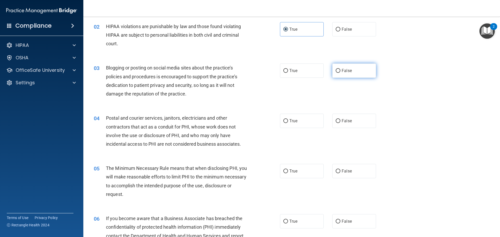
click at [349, 72] on label "False" at bounding box center [354, 71] width 44 height 14
click at [340, 72] on input "False" at bounding box center [338, 71] width 5 height 4
radio input "true"
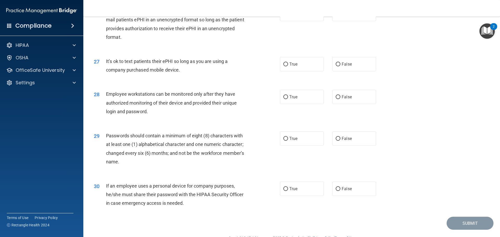
scroll to position [1070, 0]
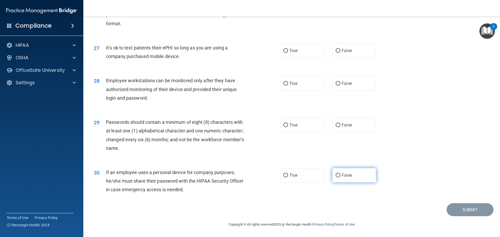
click at [348, 176] on span "False" at bounding box center [347, 175] width 10 height 5
click at [340, 176] on input "False" at bounding box center [338, 176] width 5 height 4
radio input "true"
click at [291, 126] on span "True" at bounding box center [293, 125] width 8 height 5
click at [288, 126] on input "True" at bounding box center [285, 125] width 5 height 4
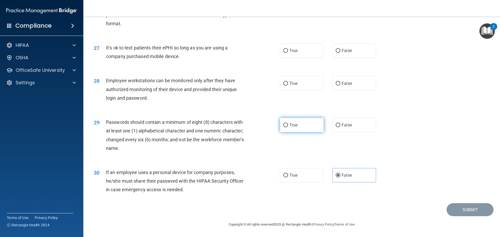
radio input "true"
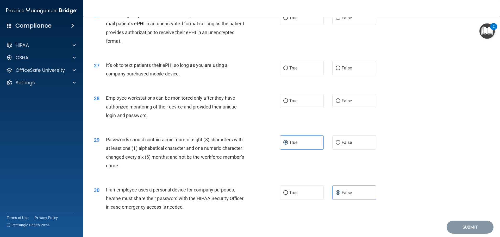
scroll to position [1018, 0]
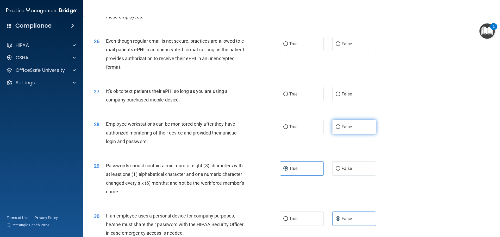
click at [339, 134] on label "False" at bounding box center [354, 127] width 44 height 14
click at [339, 129] on input "False" at bounding box center [338, 127] width 5 height 4
radio input "true"
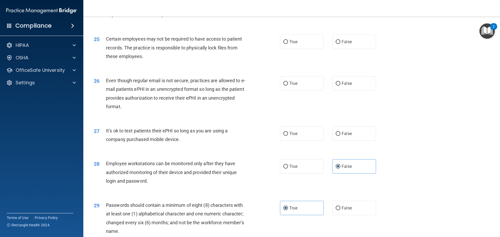
scroll to position [966, 0]
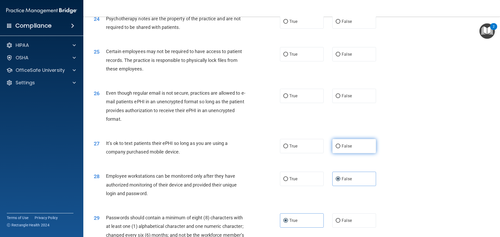
click at [357, 153] on label "False" at bounding box center [354, 146] width 44 height 14
click at [340, 148] on input "False" at bounding box center [338, 147] width 5 height 4
radio input "true"
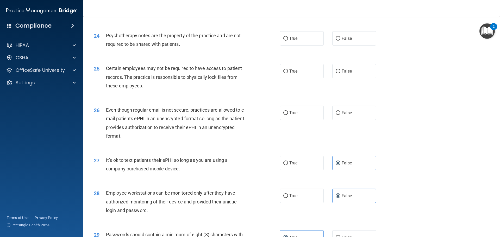
scroll to position [914, 0]
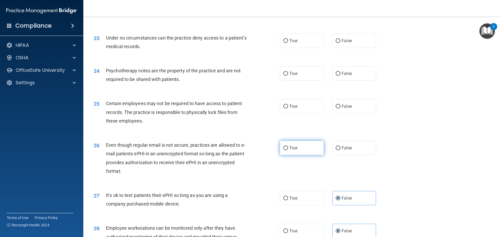
click at [291, 150] on span "True" at bounding box center [293, 148] width 8 height 5
click at [288, 150] on input "True" at bounding box center [285, 148] width 5 height 4
radio input "true"
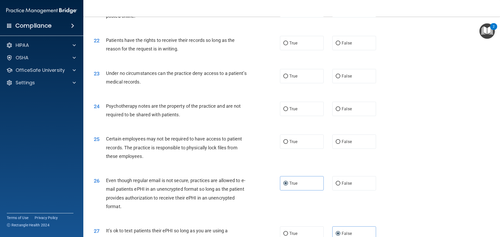
scroll to position [888, 0]
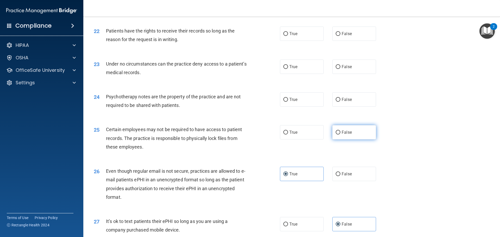
click at [356, 140] on label "False" at bounding box center [354, 132] width 44 height 14
click at [340, 135] on input "False" at bounding box center [338, 133] width 5 height 4
radio input "true"
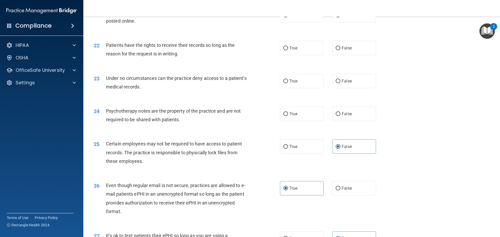
scroll to position [862, 0]
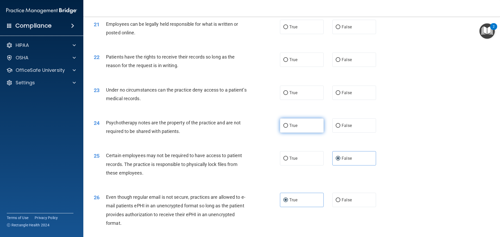
drag, startPoint x: 291, startPoint y: 131, endPoint x: 279, endPoint y: 134, distance: 12.4
click at [291, 131] on label "True" at bounding box center [302, 125] width 44 height 14
click at [288, 128] on input "True" at bounding box center [285, 126] width 5 height 4
radio input "true"
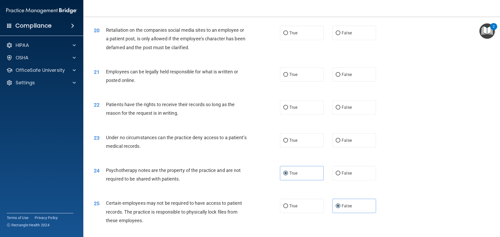
scroll to position [810, 0]
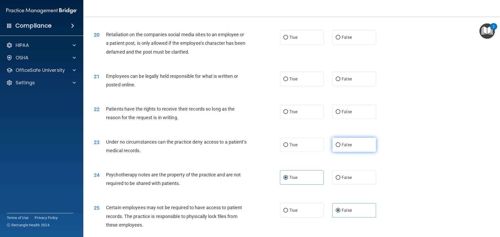
click at [356, 152] on label "False" at bounding box center [354, 145] width 44 height 14
click at [340, 147] on input "False" at bounding box center [338, 145] width 5 height 4
radio input "true"
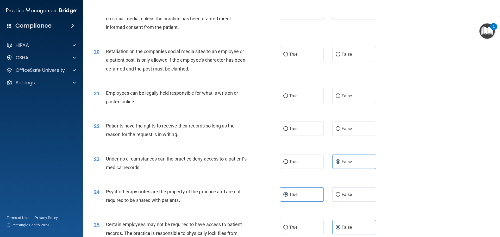
scroll to position [783, 0]
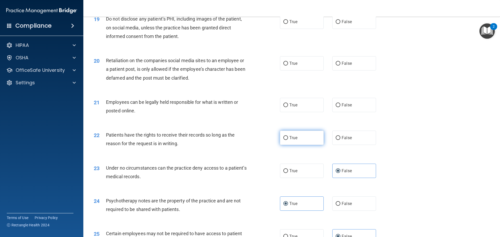
click at [308, 145] on label "True" at bounding box center [302, 138] width 44 height 14
click at [288, 140] on input "True" at bounding box center [285, 138] width 5 height 4
radio input "true"
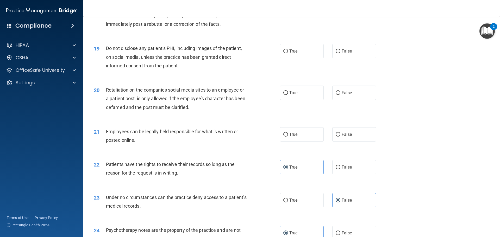
scroll to position [731, 0]
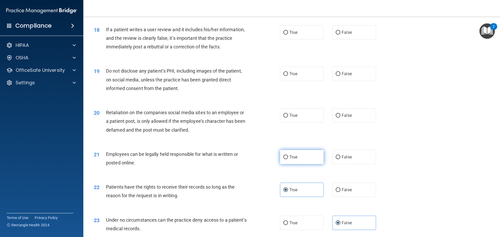
click at [306, 164] on label "True" at bounding box center [302, 157] width 44 height 14
click at [288, 159] on input "True" at bounding box center [285, 157] width 5 height 4
radio input "true"
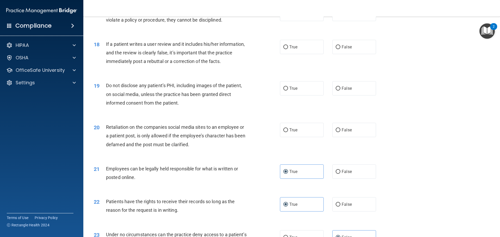
scroll to position [705, 0]
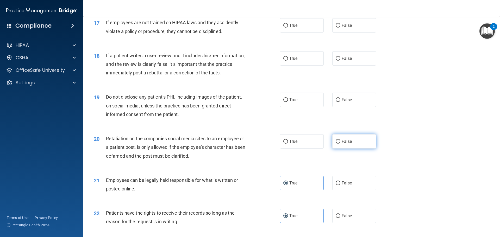
click at [345, 144] on span "False" at bounding box center [347, 141] width 10 height 5
click at [340, 144] on input "False" at bounding box center [338, 142] width 5 height 4
radio input "true"
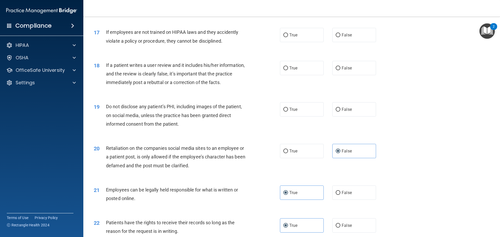
scroll to position [679, 0]
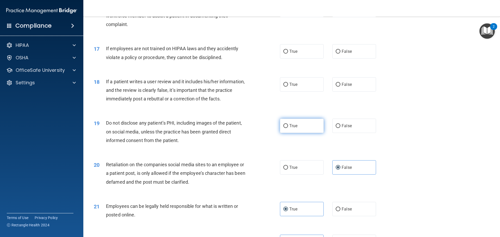
click at [287, 133] on label "True" at bounding box center [302, 126] width 44 height 14
click at [287, 128] on input "True" at bounding box center [285, 126] width 5 height 4
radio input "true"
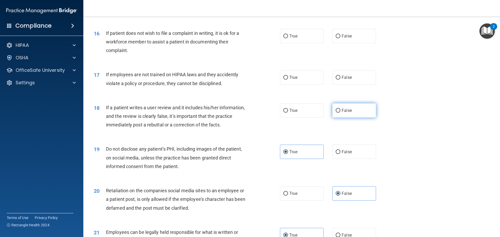
click at [352, 118] on label "False" at bounding box center [354, 110] width 44 height 14
click at [340, 113] on input "False" at bounding box center [338, 111] width 5 height 4
radio input "true"
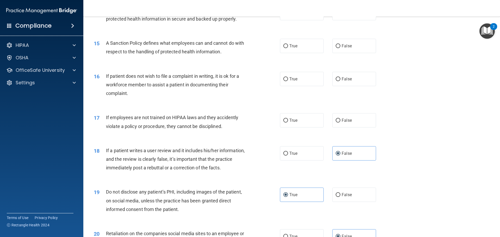
scroll to position [601, 0]
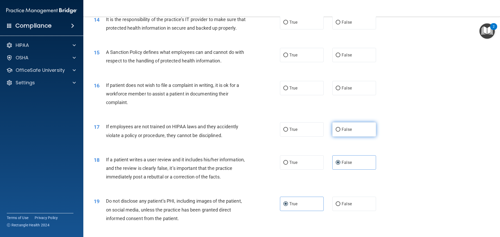
click at [351, 137] on label "False" at bounding box center [354, 129] width 44 height 14
click at [340, 132] on input "False" at bounding box center [338, 130] width 5 height 4
radio input "true"
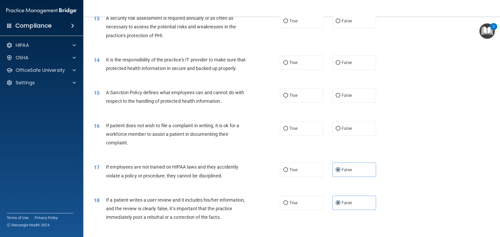
scroll to position [549, 0]
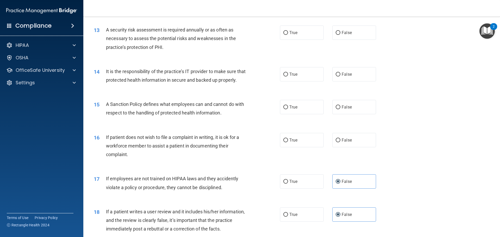
drag, startPoint x: 363, startPoint y: 151, endPoint x: 332, endPoint y: 156, distance: 31.9
click at [363, 147] on label "False" at bounding box center [354, 140] width 44 height 14
click at [340, 142] on input "False" at bounding box center [338, 141] width 5 height 4
radio input "true"
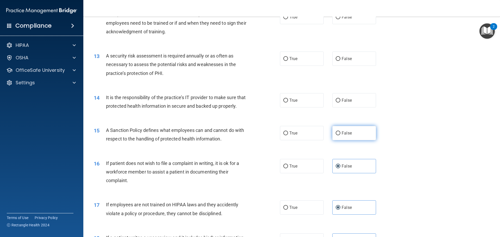
click at [342, 136] on span "False" at bounding box center [347, 133] width 10 height 5
click at [340, 135] on input "False" at bounding box center [338, 133] width 5 height 4
radio input "true"
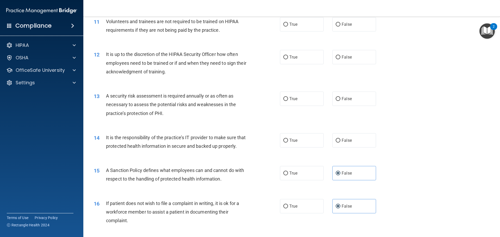
scroll to position [471, 0]
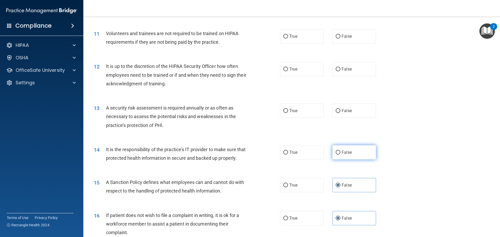
click at [346, 154] on span "False" at bounding box center [347, 152] width 10 height 5
click at [340, 154] on input "False" at bounding box center [338, 153] width 5 height 4
radio input "true"
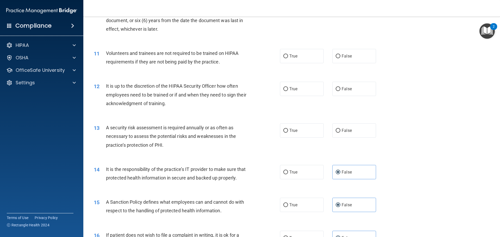
scroll to position [419, 0]
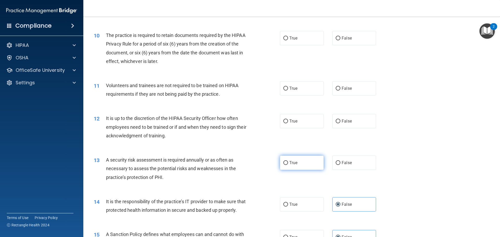
click at [289, 163] on span "True" at bounding box center [293, 162] width 8 height 5
click at [288, 163] on input "True" at bounding box center [285, 163] width 5 height 4
radio input "true"
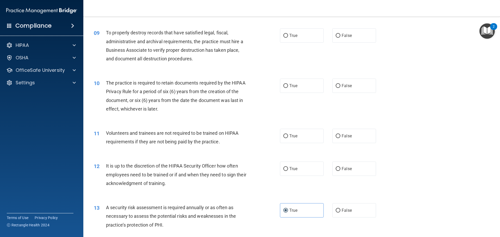
scroll to position [367, 0]
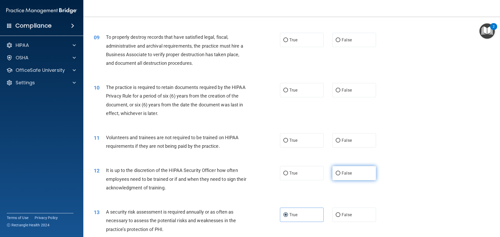
click at [348, 175] on span "False" at bounding box center [347, 173] width 10 height 5
click at [340, 175] on input "False" at bounding box center [338, 174] width 5 height 4
radio input "true"
click at [348, 140] on span "False" at bounding box center [347, 140] width 10 height 5
click at [340, 140] on input "False" at bounding box center [338, 141] width 5 height 4
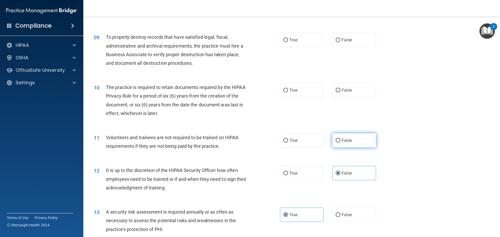
radio input "true"
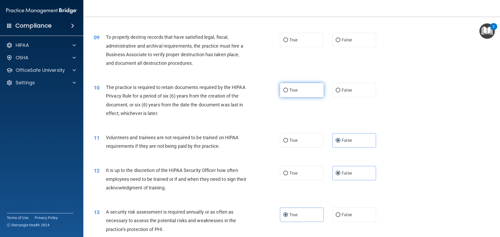
click at [299, 88] on label "True" at bounding box center [302, 90] width 44 height 14
click at [288, 89] on input "True" at bounding box center [285, 91] width 5 height 4
radio input "true"
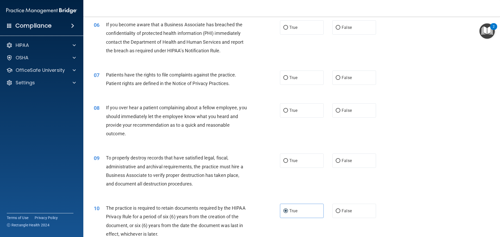
scroll to position [237, 0]
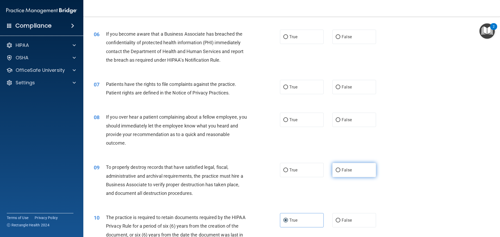
click at [344, 169] on span "False" at bounding box center [347, 170] width 10 height 5
click at [340, 169] on input "False" at bounding box center [338, 170] width 5 height 4
radio input "true"
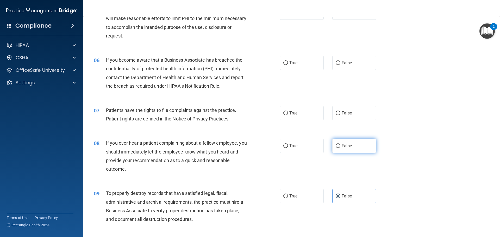
click at [334, 143] on label "False" at bounding box center [354, 146] width 44 height 14
click at [336, 144] on input "False" at bounding box center [338, 146] width 5 height 4
radio input "true"
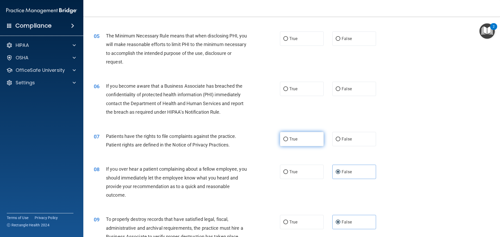
click at [296, 138] on label "True" at bounding box center [302, 139] width 44 height 14
click at [288, 138] on input "True" at bounding box center [285, 139] width 5 height 4
radio input "true"
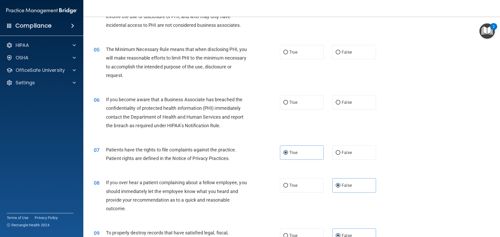
scroll to position [159, 0]
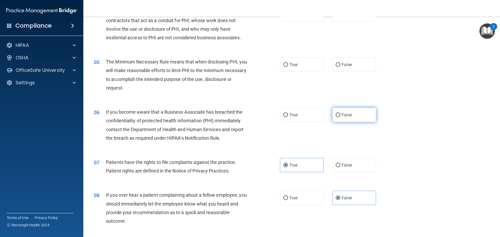
click at [352, 116] on label "False" at bounding box center [354, 115] width 44 height 14
click at [340, 116] on input "False" at bounding box center [338, 115] width 5 height 4
radio input "true"
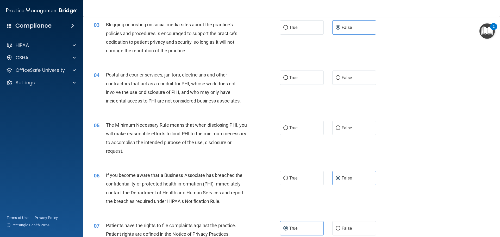
scroll to position [80, 0]
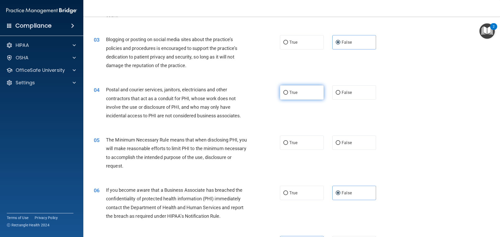
click at [296, 92] on label "True" at bounding box center [302, 92] width 44 height 14
click at [288, 92] on input "True" at bounding box center [285, 93] width 5 height 4
radio input "true"
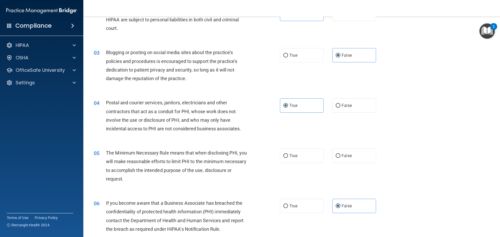
scroll to position [54, 0]
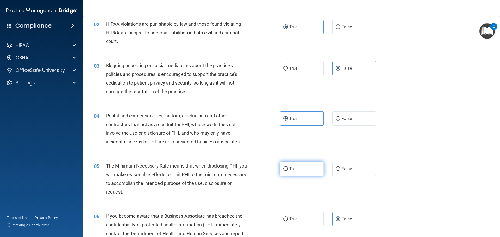
click at [304, 172] on label "True" at bounding box center [302, 169] width 44 height 14
click at [288, 171] on input "True" at bounding box center [285, 169] width 5 height 4
radio input "true"
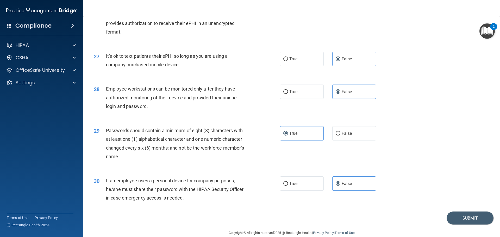
scroll to position [1044, 0]
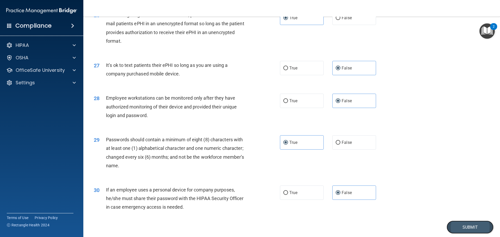
click at [459, 231] on button "Submit" at bounding box center [470, 227] width 47 height 13
click at [459, 230] on button "Submit" at bounding box center [470, 227] width 47 height 13
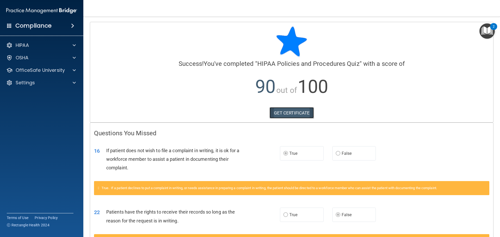
click at [292, 112] on link "GET CERTIFICATE" at bounding box center [291, 112] width 45 height 11
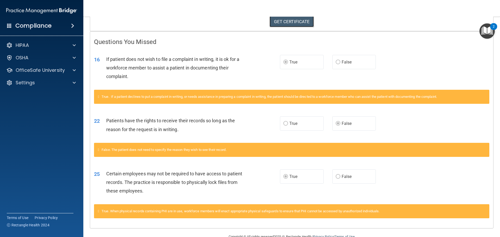
scroll to position [104, 0]
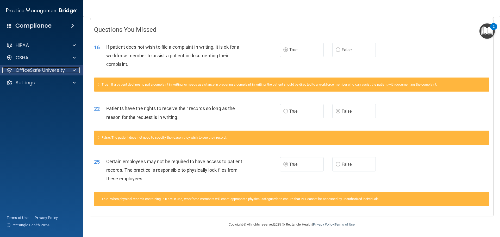
click at [76, 72] on div at bounding box center [73, 70] width 13 height 6
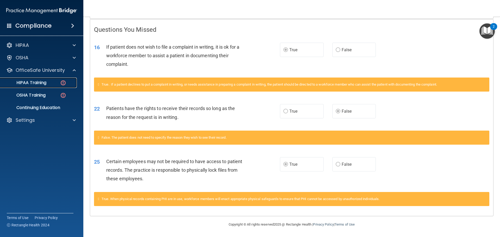
click at [55, 81] on div "HIPAA Training" at bounding box center [38, 82] width 71 height 5
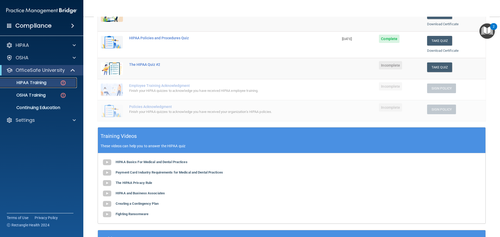
scroll to position [86, 0]
click at [437, 71] on button "Take Quiz" at bounding box center [439, 68] width 25 height 10
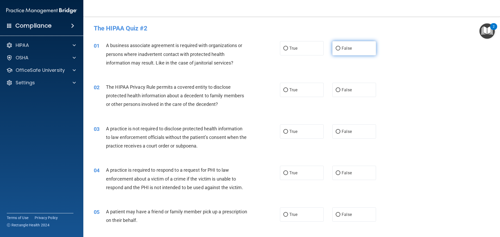
click at [342, 47] on span "False" at bounding box center [347, 48] width 10 height 5
click at [340, 47] on input "False" at bounding box center [338, 49] width 5 height 4
radio input "true"
click at [284, 91] on input "True" at bounding box center [285, 90] width 5 height 4
radio input "true"
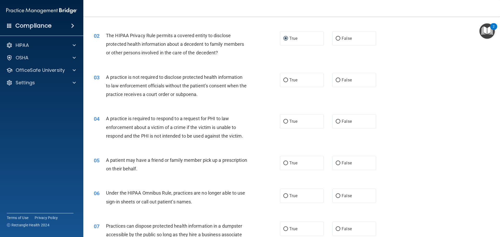
scroll to position [52, 0]
click at [62, 68] on p "OfficeSafe University" at bounding box center [40, 70] width 49 height 6
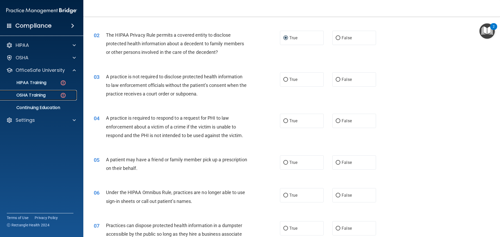
click at [44, 95] on p "OSHA Training" at bounding box center [24, 95] width 42 height 5
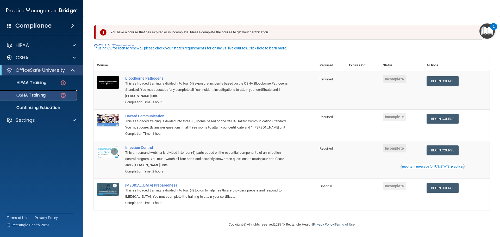
scroll to position [9, 0]
click at [44, 85] on p "HIPAA Training" at bounding box center [24, 82] width 43 height 5
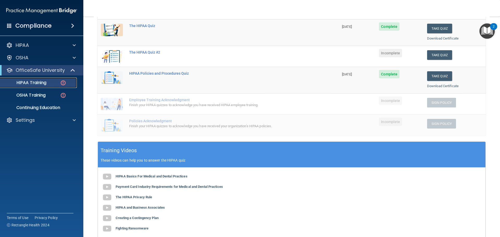
scroll to position [60, 0]
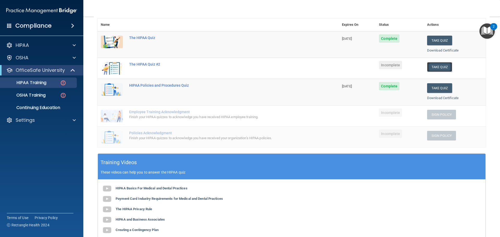
click at [435, 68] on button "Take Quiz" at bounding box center [439, 67] width 25 height 10
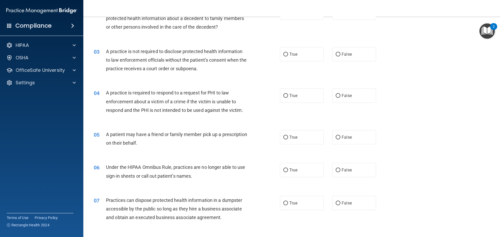
scroll to position [86, 0]
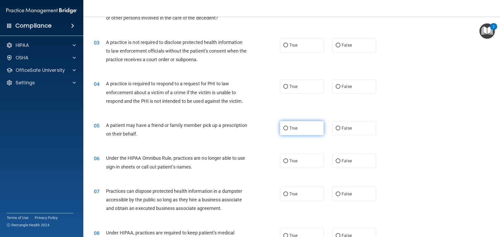
click at [294, 130] on span "True" at bounding box center [293, 128] width 8 height 5
click at [288, 130] on input "True" at bounding box center [285, 129] width 5 height 4
radio input "true"
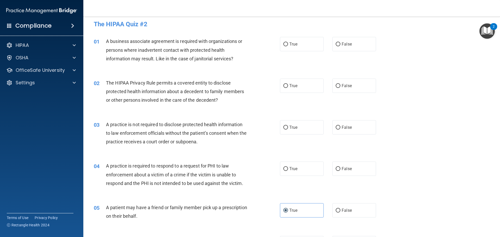
scroll to position [0, 0]
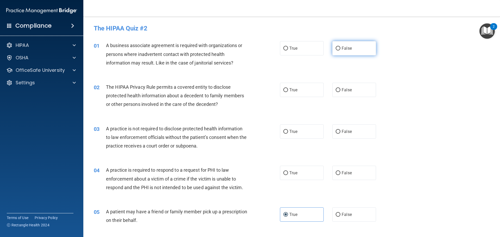
click at [357, 47] on label "False" at bounding box center [354, 48] width 44 height 14
click at [340, 47] on input "False" at bounding box center [338, 49] width 5 height 4
radio input "true"
click at [292, 92] on span "True" at bounding box center [293, 89] width 8 height 5
click at [288, 92] on input "True" at bounding box center [285, 90] width 5 height 4
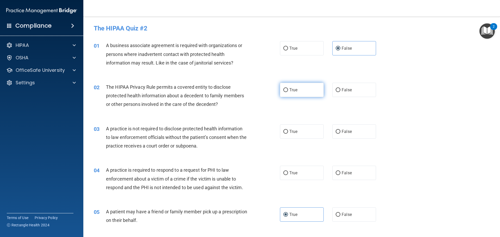
radio input "true"
click at [291, 131] on span "True" at bounding box center [293, 131] width 8 height 5
click at [288, 131] on input "True" at bounding box center [285, 132] width 5 height 4
radio input "true"
click at [300, 175] on label "True" at bounding box center [302, 173] width 44 height 14
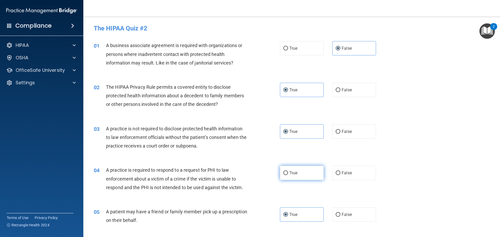
click at [288, 175] on input "True" at bounding box center [285, 173] width 5 height 4
radio input "true"
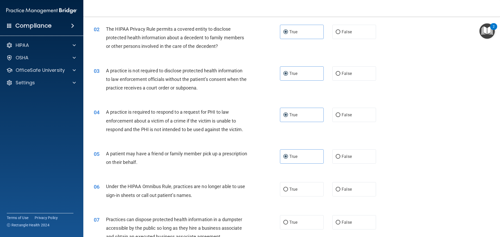
scroll to position [156, 0]
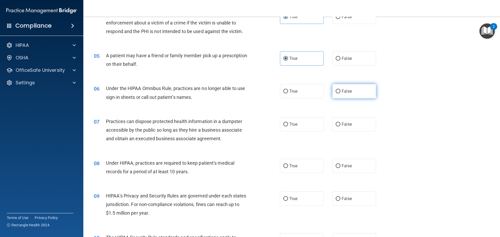
click at [356, 91] on label "False" at bounding box center [354, 91] width 44 height 14
click at [340, 91] on input "False" at bounding box center [338, 92] width 5 height 4
radio input "true"
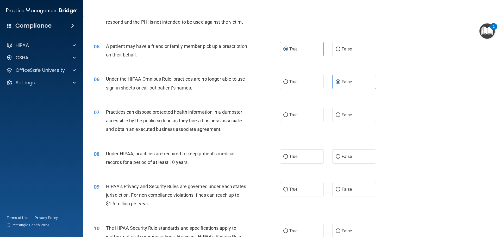
scroll to position [182, 0]
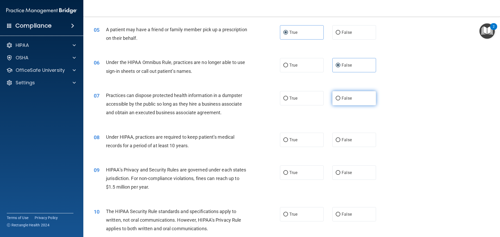
click at [354, 95] on label "False" at bounding box center [354, 98] width 44 height 14
click at [340, 97] on input "False" at bounding box center [338, 99] width 5 height 4
radio input "true"
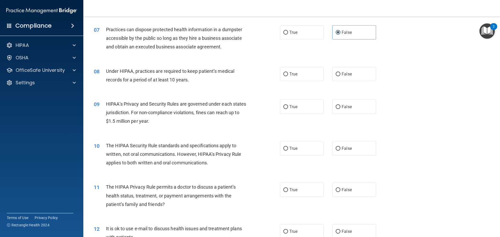
scroll to position [260, 0]
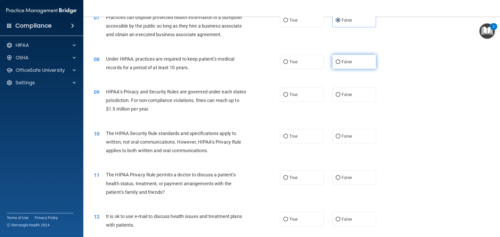
click at [368, 67] on label "False" at bounding box center [354, 62] width 44 height 14
click at [340, 64] on input "False" at bounding box center [338, 62] width 5 height 4
radio input "true"
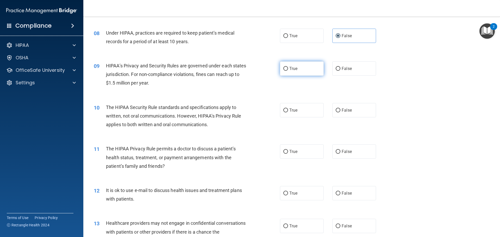
click at [289, 72] on label "True" at bounding box center [302, 68] width 44 height 14
click at [288, 71] on input "True" at bounding box center [285, 69] width 5 height 4
radio input "true"
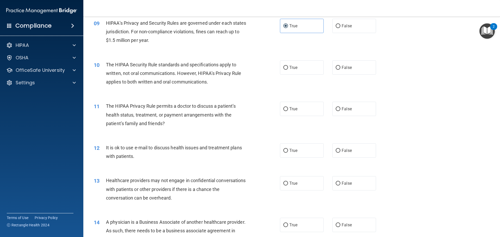
scroll to position [338, 0]
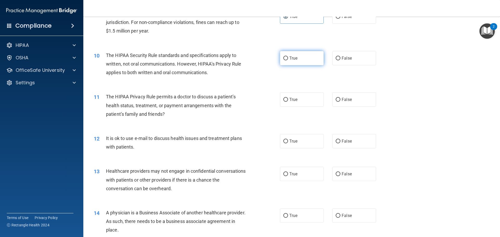
click at [298, 61] on label "True" at bounding box center [302, 58] width 44 height 14
click at [288, 60] on input "True" at bounding box center [285, 59] width 5 height 4
radio input "true"
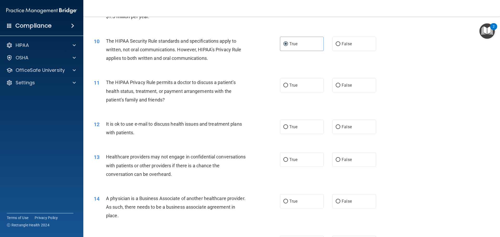
scroll to position [365, 0]
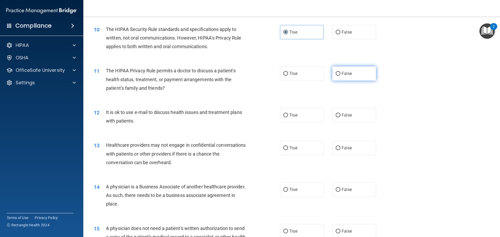
click at [346, 73] on span "False" at bounding box center [347, 73] width 10 height 5
click at [340, 73] on input "False" at bounding box center [338, 74] width 5 height 4
radio input "true"
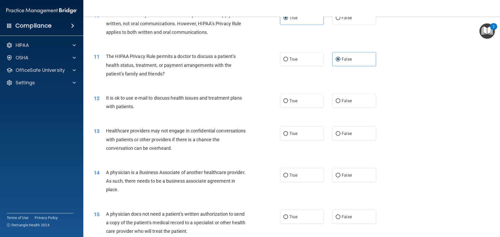
scroll to position [417, 0]
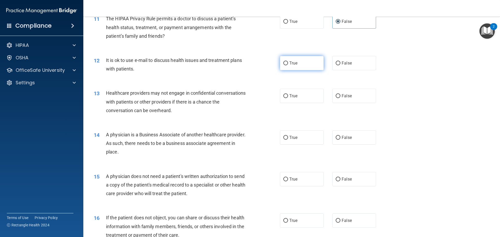
click at [300, 64] on label "True" at bounding box center [302, 63] width 44 height 14
click at [288, 64] on input "True" at bounding box center [285, 63] width 5 height 4
radio input "true"
click at [297, 96] on label "True" at bounding box center [302, 96] width 44 height 14
click at [288, 96] on input "True" at bounding box center [285, 96] width 5 height 4
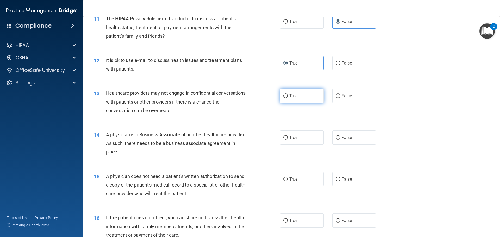
radio input "true"
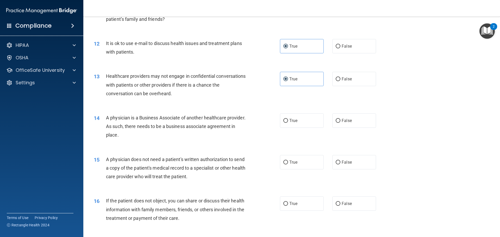
scroll to position [443, 0]
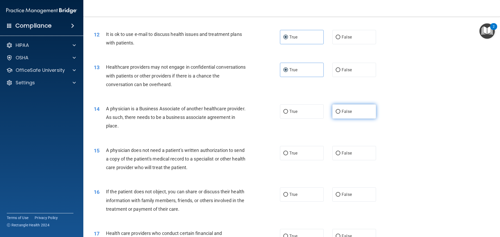
click at [351, 117] on label "False" at bounding box center [354, 111] width 44 height 14
click at [340, 114] on input "False" at bounding box center [338, 112] width 5 height 4
radio input "true"
click at [293, 115] on label "True" at bounding box center [302, 111] width 44 height 14
click at [288, 114] on input "True" at bounding box center [285, 112] width 5 height 4
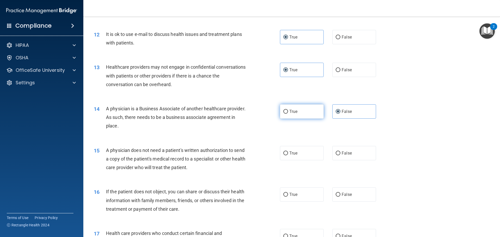
radio input "true"
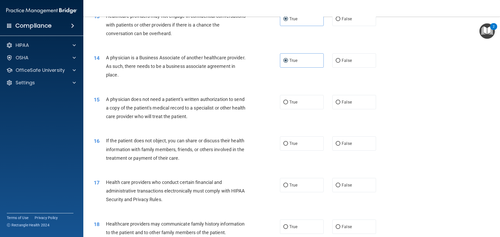
scroll to position [495, 0]
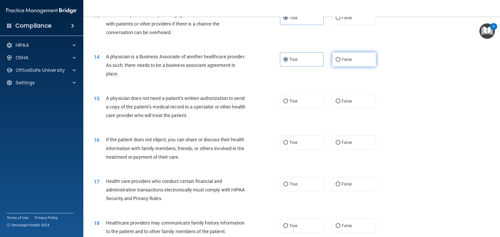
click at [355, 60] on label "False" at bounding box center [354, 59] width 44 height 14
click at [340, 60] on input "False" at bounding box center [338, 60] width 5 height 4
radio input "true"
click at [309, 58] on label "True" at bounding box center [302, 59] width 44 height 14
click at [288, 58] on input "True" at bounding box center [285, 60] width 5 height 4
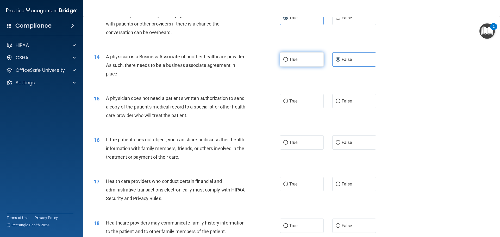
radio input "true"
radio input "false"
click at [354, 108] on label "False" at bounding box center [354, 101] width 44 height 14
click at [340, 103] on input "False" at bounding box center [338, 101] width 5 height 4
radio input "true"
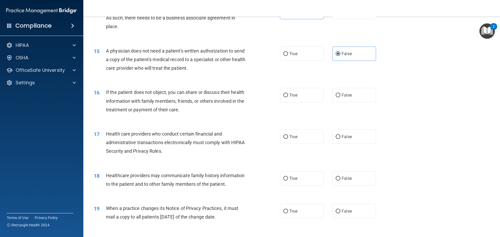
scroll to position [547, 0]
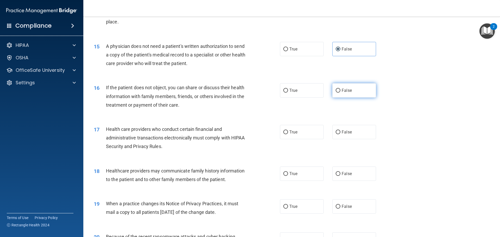
click at [351, 91] on label "False" at bounding box center [354, 90] width 44 height 14
click at [340, 91] on input "False" at bounding box center [338, 91] width 5 height 4
radio input "true"
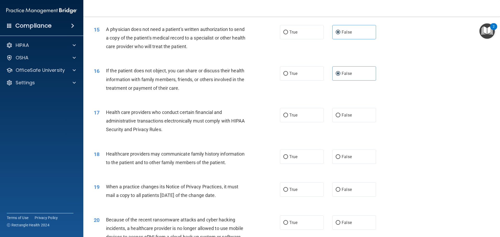
scroll to position [573, 0]
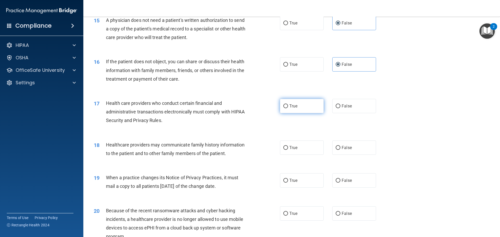
click at [293, 108] on span "True" at bounding box center [293, 106] width 8 height 5
click at [288, 108] on input "True" at bounding box center [285, 106] width 5 height 4
radio input "true"
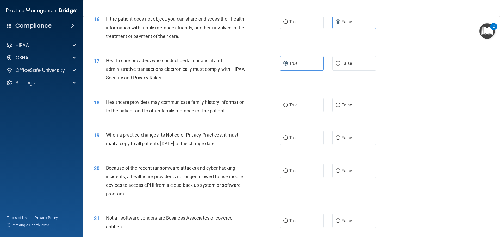
scroll to position [625, 0]
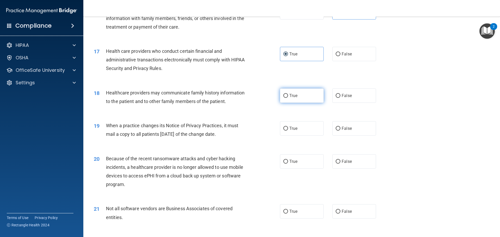
click at [280, 98] on label "True" at bounding box center [302, 96] width 44 height 14
click at [283, 98] on input "True" at bounding box center [285, 96] width 5 height 4
radio input "true"
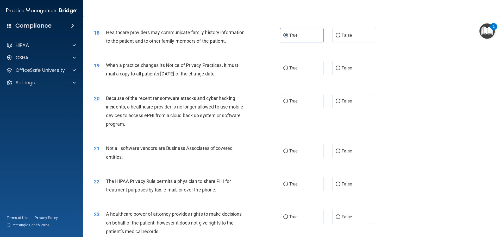
scroll to position [703, 0]
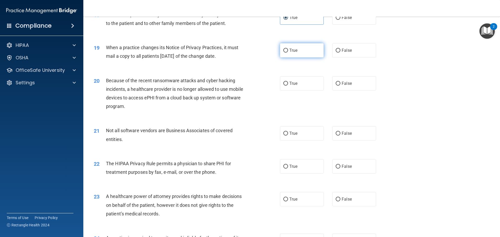
click at [289, 52] on span "True" at bounding box center [293, 50] width 8 height 5
click at [288, 52] on input "True" at bounding box center [285, 51] width 5 height 4
radio input "true"
click at [345, 87] on label "False" at bounding box center [354, 83] width 44 height 14
click at [340, 86] on input "False" at bounding box center [338, 84] width 5 height 4
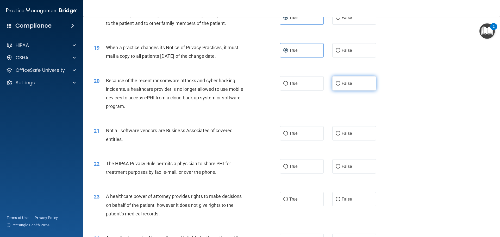
radio input "true"
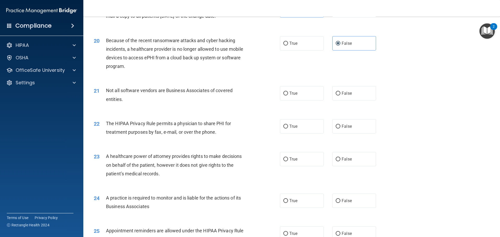
scroll to position [755, 0]
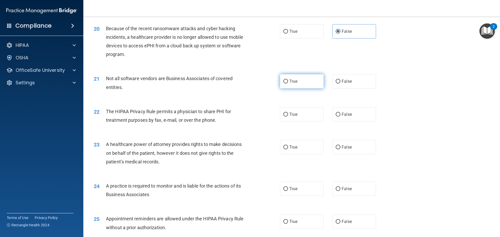
click at [300, 84] on label "True" at bounding box center [302, 81] width 44 height 14
click at [288, 84] on input "True" at bounding box center [285, 82] width 5 height 4
radio input "true"
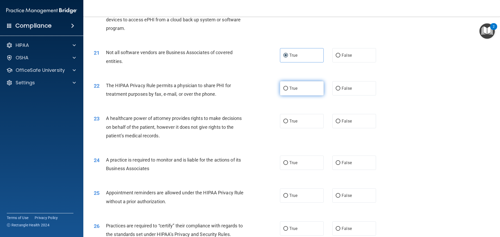
click at [285, 87] on input "True" at bounding box center [285, 89] width 5 height 4
radio input "true"
click at [290, 123] on span "True" at bounding box center [293, 121] width 8 height 5
click at [288, 123] on input "True" at bounding box center [285, 122] width 5 height 4
radio input "true"
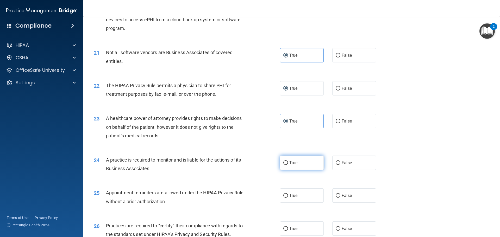
click at [283, 164] on input "True" at bounding box center [285, 163] width 5 height 4
radio input "true"
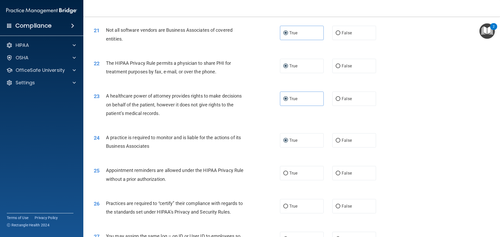
scroll to position [859, 0]
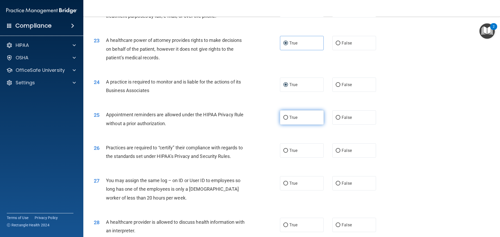
click at [293, 120] on span "True" at bounding box center [293, 117] width 8 height 5
click at [288, 120] on input "True" at bounding box center [285, 118] width 5 height 4
radio input "true"
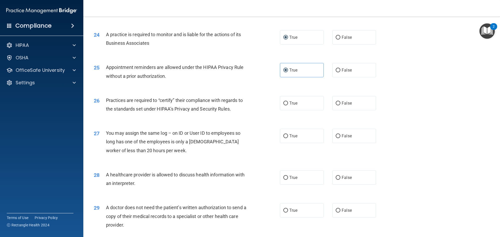
scroll to position [911, 0]
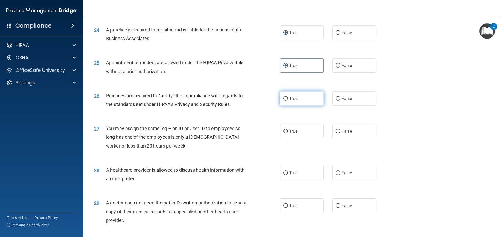
click at [300, 100] on label "True" at bounding box center [302, 98] width 44 height 14
click at [288, 100] on input "True" at bounding box center [285, 99] width 5 height 4
radio input "true"
click at [347, 136] on label "False" at bounding box center [354, 131] width 44 height 14
click at [340, 134] on input "False" at bounding box center [338, 132] width 5 height 4
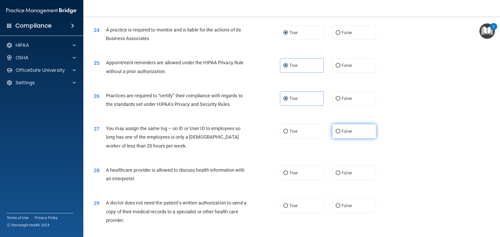
radio input "true"
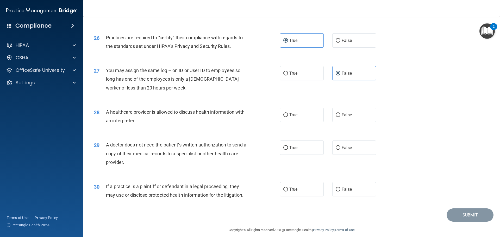
scroll to position [975, 0]
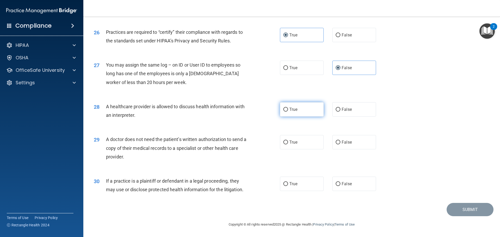
click at [300, 112] on label "True" at bounding box center [302, 109] width 44 height 14
click at [288, 112] on input "True" at bounding box center [285, 110] width 5 height 4
radio input "true"
click at [342, 142] on span "False" at bounding box center [347, 142] width 10 height 5
click at [340, 142] on input "False" at bounding box center [338, 143] width 5 height 4
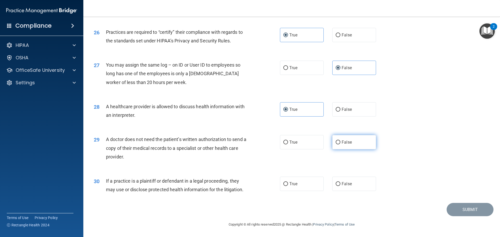
radio input "true"
click at [342, 186] on span "False" at bounding box center [347, 183] width 10 height 5
click at [339, 186] on input "False" at bounding box center [338, 184] width 5 height 4
radio input "true"
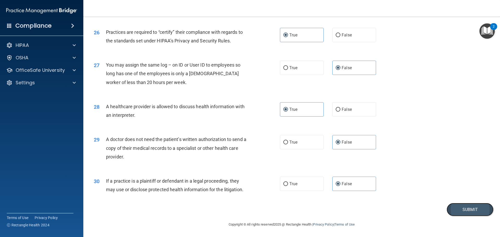
click at [461, 211] on button "Submit" at bounding box center [470, 209] width 47 height 13
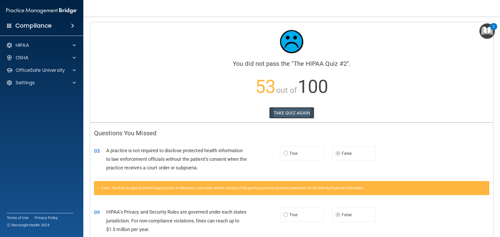
click at [300, 107] on button "TAKE QUIZ AGAIN" at bounding box center [291, 112] width 45 height 11
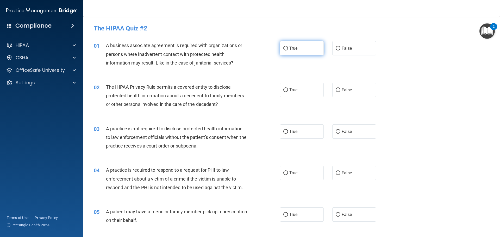
click at [292, 50] on span "True" at bounding box center [293, 48] width 8 height 5
click at [288, 50] on input "True" at bounding box center [285, 49] width 5 height 4
radio input "true"
drag, startPoint x: 299, startPoint y: 85, endPoint x: 302, endPoint y: 100, distance: 15.5
click at [299, 85] on label "True" at bounding box center [302, 90] width 44 height 14
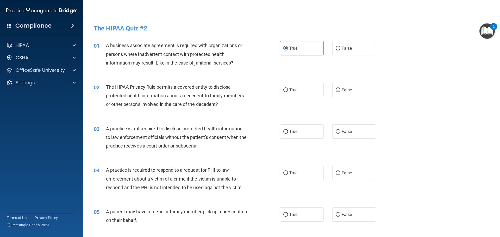
click at [288, 88] on input "True" at bounding box center [285, 90] width 5 height 4
radio input "true"
click at [306, 130] on label "True" at bounding box center [302, 131] width 44 height 14
click at [288, 130] on input "True" at bounding box center [285, 132] width 5 height 4
radio input "true"
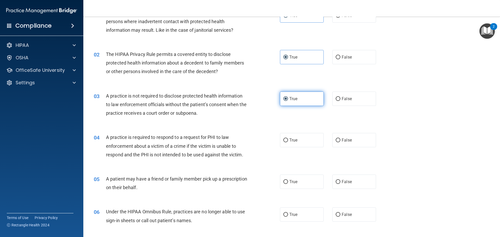
scroll to position [78, 0]
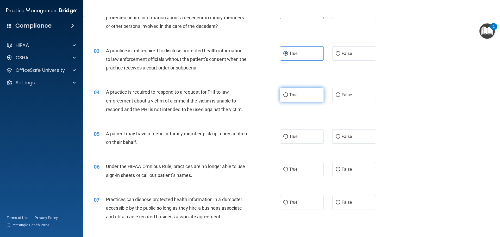
click at [287, 100] on label "True" at bounding box center [302, 95] width 44 height 14
click at [287, 97] on input "True" at bounding box center [285, 95] width 5 height 4
radio input "true"
click at [296, 132] on label "True" at bounding box center [302, 136] width 44 height 14
click at [288, 135] on input "True" at bounding box center [285, 137] width 5 height 4
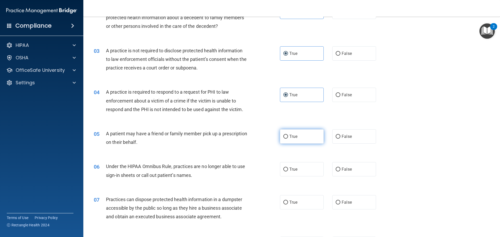
radio input "true"
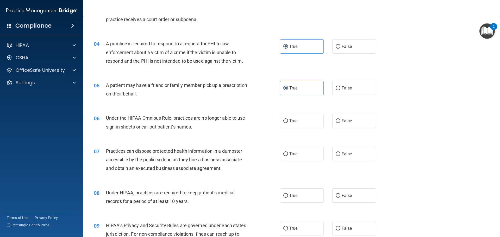
scroll to position [130, 0]
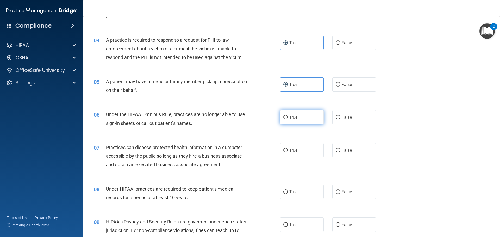
click at [293, 123] on label "True" at bounding box center [302, 117] width 44 height 14
click at [288, 120] on input "True" at bounding box center [285, 118] width 5 height 4
radio input "true"
click at [303, 144] on label "True" at bounding box center [302, 150] width 44 height 14
click at [288, 149] on input "True" at bounding box center [285, 151] width 5 height 4
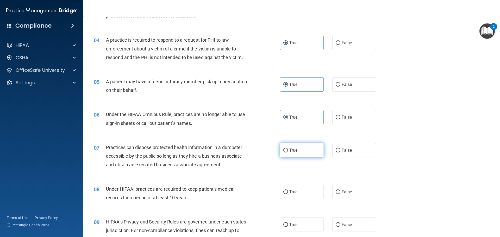
radio input "true"
click at [299, 188] on label "True" at bounding box center [302, 192] width 44 height 14
click at [288, 190] on input "True" at bounding box center [285, 192] width 5 height 4
radio input "true"
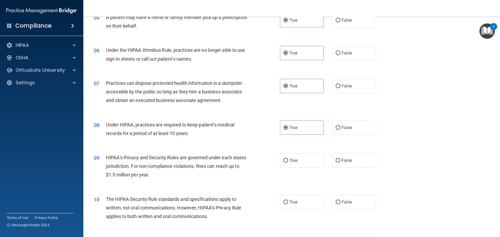
scroll to position [208, 0]
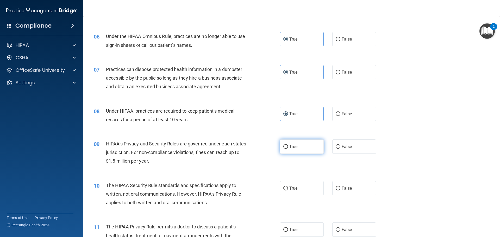
click at [287, 152] on label "True" at bounding box center [302, 147] width 44 height 14
click at [287, 149] on input "True" at bounding box center [285, 147] width 5 height 4
radio input "true"
click at [298, 177] on div "10 The HIPAA Security Rule standards and specifications apply to written, not o…" at bounding box center [292, 196] width 404 height 42
click at [299, 185] on label "True" at bounding box center [302, 188] width 44 height 14
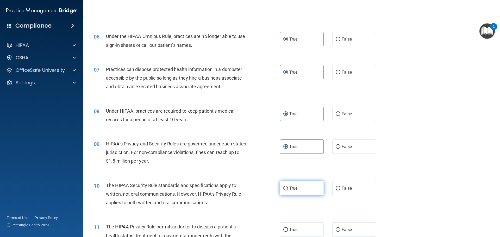
click at [288, 187] on input "True" at bounding box center [285, 189] width 5 height 4
radio input "true"
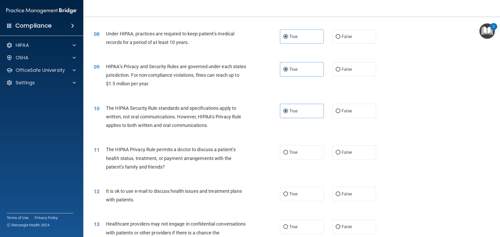
scroll to position [286, 0]
click at [292, 155] on label "True" at bounding box center [302, 152] width 44 height 14
click at [288, 154] on input "True" at bounding box center [285, 152] width 5 height 4
radio input "true"
click at [303, 194] on label "True" at bounding box center [302, 193] width 44 height 14
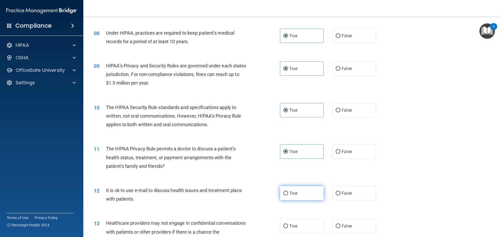
click at [288, 194] on input "True" at bounding box center [285, 194] width 5 height 4
radio input "true"
click at [299, 229] on label "True" at bounding box center [302, 226] width 44 height 14
click at [288, 228] on input "True" at bounding box center [285, 226] width 5 height 4
radio input "true"
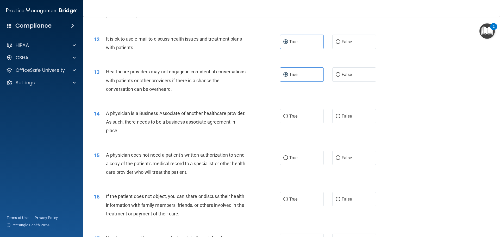
scroll to position [443, 0]
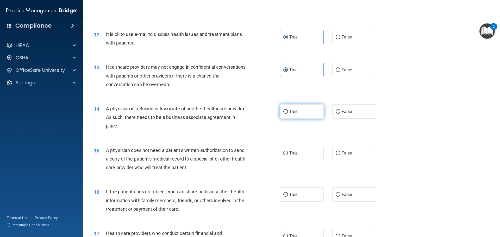
drag, startPoint x: 302, startPoint y: 112, endPoint x: 304, endPoint y: 115, distance: 2.8
click at [302, 112] on label "True" at bounding box center [302, 111] width 44 height 14
click at [288, 112] on input "True" at bounding box center [285, 112] width 5 height 4
radio input "true"
drag, startPoint x: 305, startPoint y: 153, endPoint x: 304, endPoint y: 161, distance: 7.6
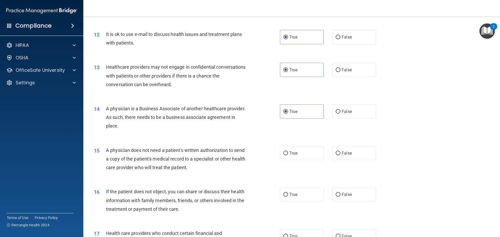
click at [304, 153] on label "True" at bounding box center [302, 153] width 44 height 14
click at [288, 153] on input "True" at bounding box center [285, 154] width 5 height 4
radio input "true"
drag, startPoint x: 300, startPoint y: 191, endPoint x: 298, endPoint y: 185, distance: 6.0
click at [300, 191] on label "True" at bounding box center [302, 194] width 44 height 14
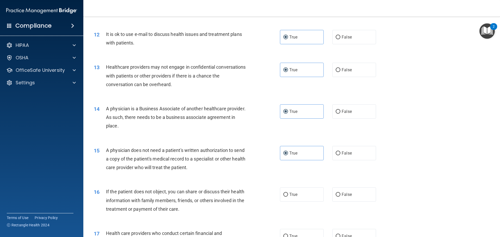
click at [288, 193] on input "True" at bounding box center [285, 195] width 5 height 4
radio input "true"
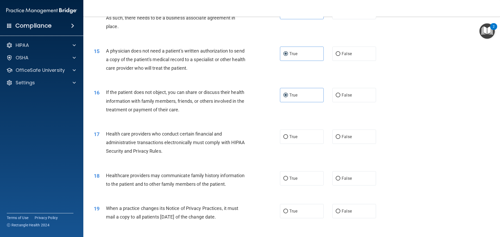
scroll to position [547, 0]
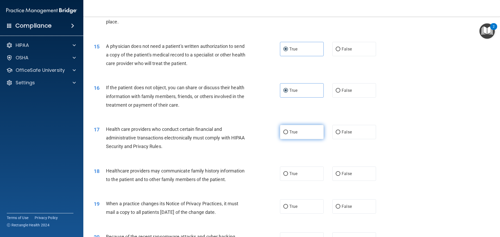
click at [302, 130] on label "True" at bounding box center [302, 132] width 44 height 14
click at [288, 130] on input "True" at bounding box center [285, 132] width 5 height 4
radio input "true"
click at [304, 175] on label "True" at bounding box center [302, 174] width 44 height 14
click at [288, 175] on input "True" at bounding box center [285, 174] width 5 height 4
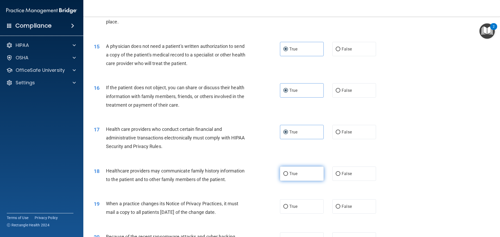
radio input "true"
click at [304, 203] on label "True" at bounding box center [302, 206] width 44 height 14
click at [288, 205] on input "True" at bounding box center [285, 207] width 5 height 4
radio input "true"
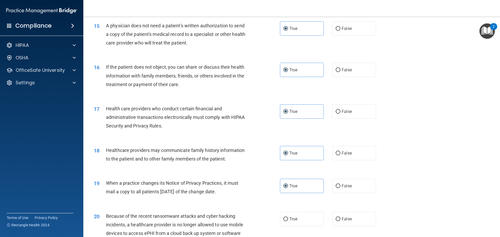
scroll to position [625, 0]
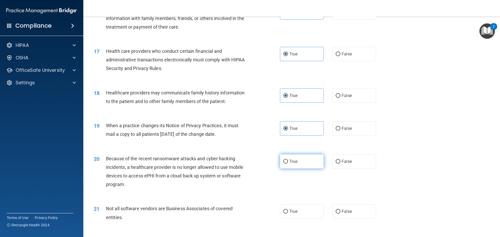
click at [298, 161] on label "True" at bounding box center [302, 161] width 44 height 14
click at [288, 161] on input "True" at bounding box center [285, 162] width 5 height 4
radio input "true"
click at [295, 213] on span "True" at bounding box center [293, 211] width 8 height 5
click at [288, 213] on input "True" at bounding box center [285, 212] width 5 height 4
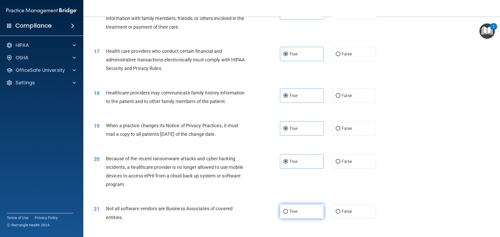
radio input "true"
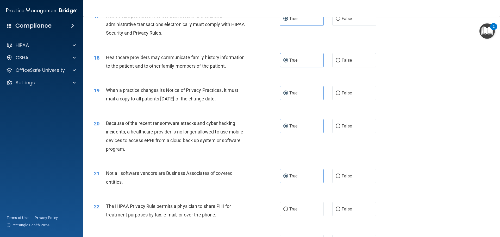
scroll to position [729, 0]
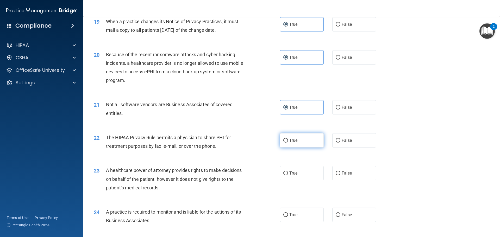
click at [299, 136] on label "True" at bounding box center [302, 140] width 44 height 14
click at [288, 139] on input "True" at bounding box center [285, 141] width 5 height 4
radio input "true"
click at [291, 177] on label "True" at bounding box center [302, 173] width 44 height 14
click at [288, 175] on input "True" at bounding box center [285, 174] width 5 height 4
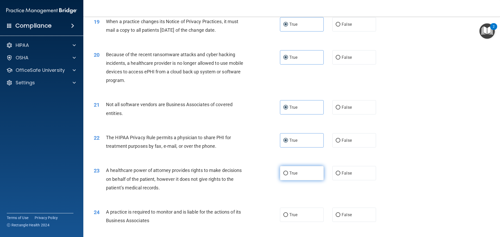
radio input "true"
drag, startPoint x: 297, startPoint y: 212, endPoint x: 291, endPoint y: 203, distance: 11.0
click at [297, 211] on label "True" at bounding box center [302, 215] width 44 height 14
click at [288, 213] on input "True" at bounding box center [285, 215] width 5 height 4
radio input "true"
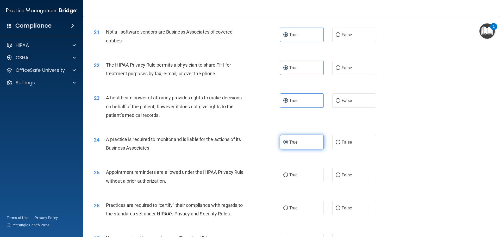
scroll to position [833, 0]
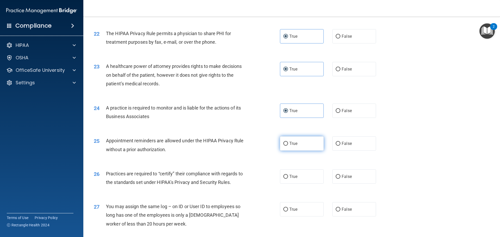
click at [299, 147] on label "True" at bounding box center [302, 143] width 44 height 14
click at [288, 146] on input "True" at bounding box center [285, 144] width 5 height 4
radio input "true"
click at [303, 175] on label "True" at bounding box center [302, 177] width 44 height 14
click at [288, 175] on input "True" at bounding box center [285, 177] width 5 height 4
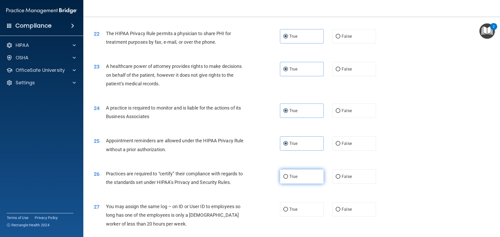
radio input "true"
click at [294, 204] on label "True" at bounding box center [302, 209] width 44 height 14
click at [288, 208] on input "True" at bounding box center [285, 210] width 5 height 4
radio input "true"
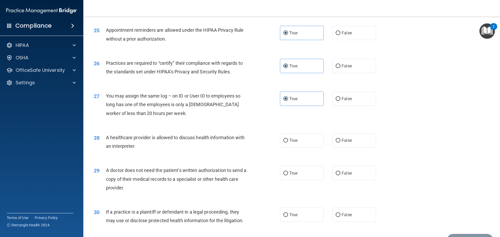
scroll to position [963, 0]
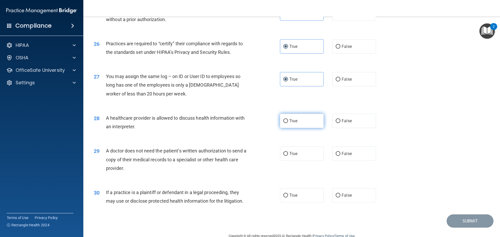
click at [296, 124] on label "True" at bounding box center [302, 121] width 44 height 14
click at [288, 123] on input "True" at bounding box center [285, 121] width 5 height 4
radio input "true"
click at [305, 153] on label "True" at bounding box center [302, 154] width 44 height 14
click at [288, 153] on input "True" at bounding box center [285, 154] width 5 height 4
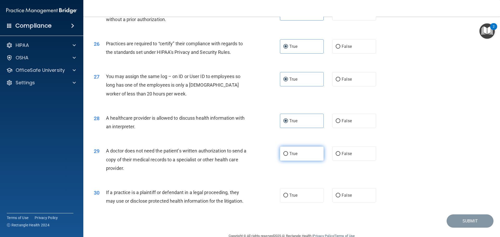
radio input "true"
click at [303, 196] on label "True" at bounding box center [302, 195] width 44 height 14
click at [288, 196] on input "True" at bounding box center [285, 196] width 5 height 4
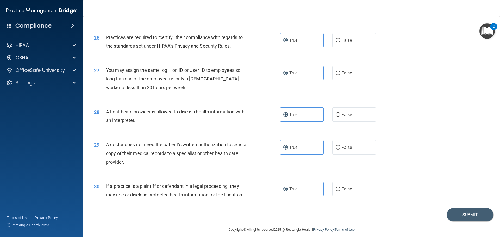
scroll to position [975, 0]
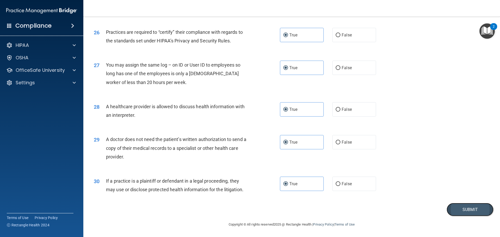
click at [456, 208] on button "Submit" at bounding box center [470, 209] width 47 height 13
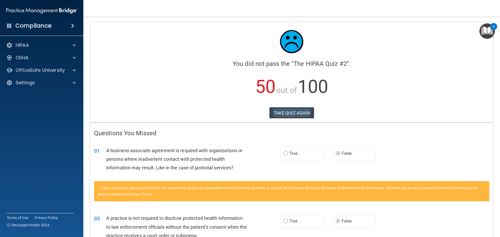
click at [288, 112] on button "TAKE QUIZ AGAIN" at bounding box center [291, 112] width 45 height 11
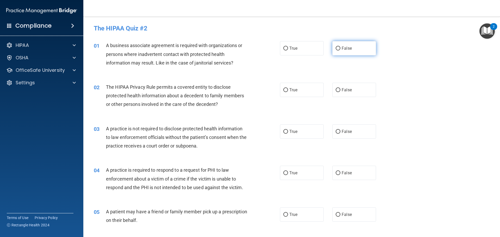
click at [342, 48] on span "False" at bounding box center [347, 48] width 10 height 5
click at [340, 48] on input "False" at bounding box center [338, 49] width 5 height 4
click at [286, 92] on input "True" at bounding box center [285, 90] width 5 height 4
click at [353, 133] on label "False" at bounding box center [354, 131] width 44 height 14
click at [340, 133] on input "False" at bounding box center [338, 132] width 5 height 4
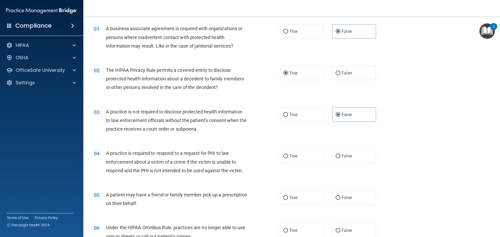
scroll to position [26, 0]
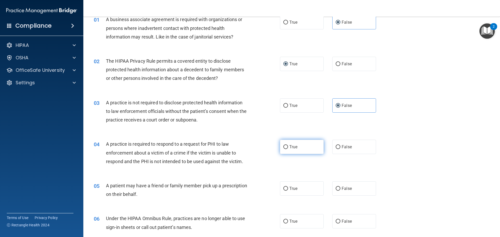
click at [293, 147] on span "True" at bounding box center [293, 147] width 8 height 5
click at [288, 147] on input "True" at bounding box center [285, 147] width 5 height 4
click at [299, 184] on label "True" at bounding box center [302, 188] width 44 height 14
click at [288, 187] on input "True" at bounding box center [285, 189] width 5 height 4
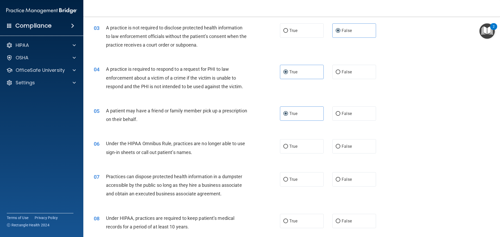
scroll to position [104, 0]
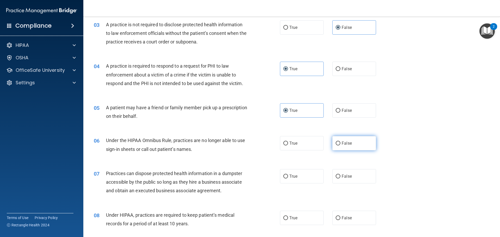
click at [357, 147] on label "False" at bounding box center [354, 143] width 44 height 14
click at [340, 146] on input "False" at bounding box center [338, 144] width 5 height 4
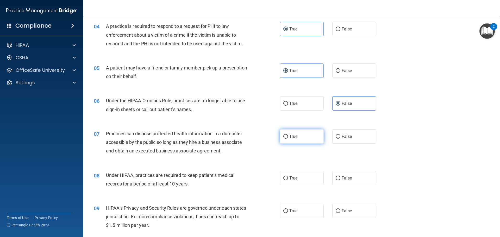
scroll to position [156, 0]
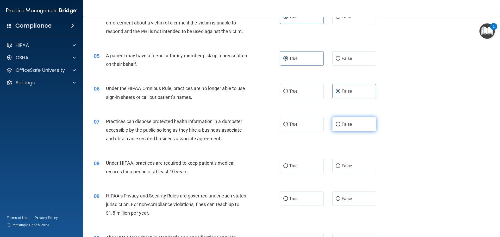
click at [350, 130] on label "False" at bounding box center [354, 124] width 44 height 14
click at [340, 127] on input "False" at bounding box center [338, 125] width 5 height 4
click at [350, 165] on label "False" at bounding box center [354, 166] width 44 height 14
click at [340, 165] on input "False" at bounding box center [338, 166] width 5 height 4
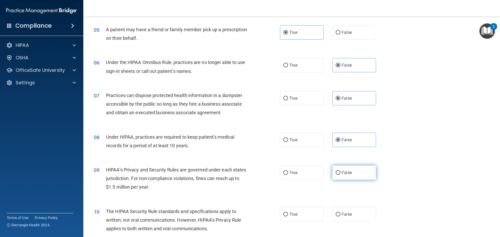
click at [346, 173] on span "False" at bounding box center [347, 172] width 10 height 5
click at [340, 173] on input "False" at bounding box center [338, 173] width 5 height 4
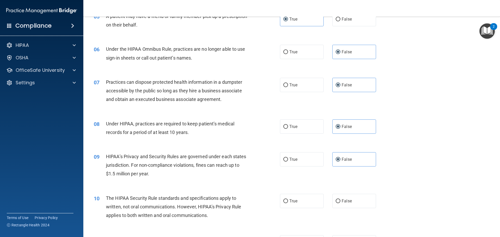
scroll to position [208, 0]
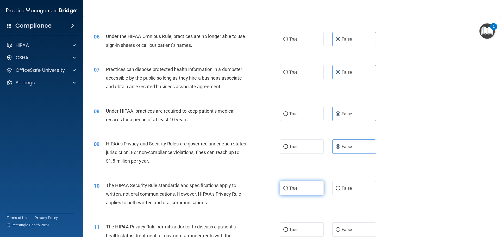
click at [290, 183] on label "True" at bounding box center [302, 188] width 44 height 14
click at [288, 187] on input "True" at bounding box center [285, 189] width 5 height 4
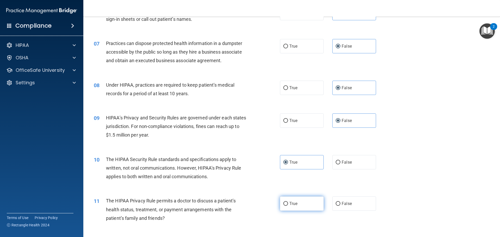
click at [296, 200] on label "True" at bounding box center [302, 204] width 44 height 14
click at [288, 202] on input "True" at bounding box center [285, 204] width 5 height 4
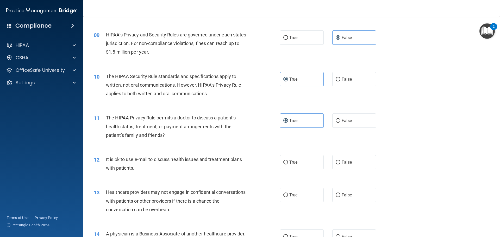
scroll to position [338, 0]
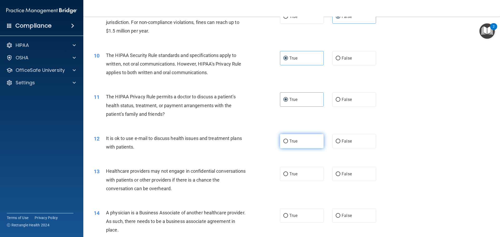
click at [294, 142] on span "True" at bounding box center [293, 141] width 8 height 5
click at [288, 142] on input "True" at bounding box center [285, 142] width 5 height 4
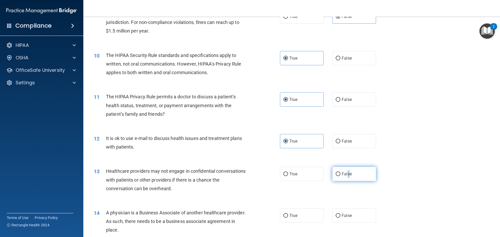
click at [346, 171] on label "False" at bounding box center [354, 174] width 44 height 14
click at [360, 174] on label "False" at bounding box center [354, 174] width 44 height 14
click at [340, 174] on input "False" at bounding box center [338, 174] width 5 height 4
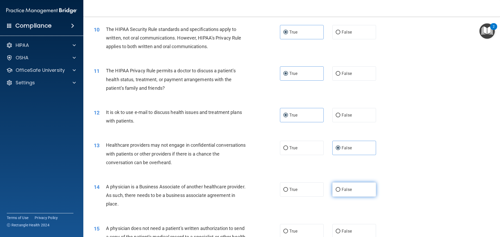
click at [355, 188] on label "False" at bounding box center [354, 190] width 44 height 14
click at [340, 188] on input "False" at bounding box center [338, 190] width 5 height 4
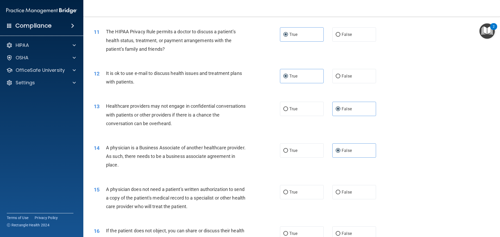
scroll to position [417, 0]
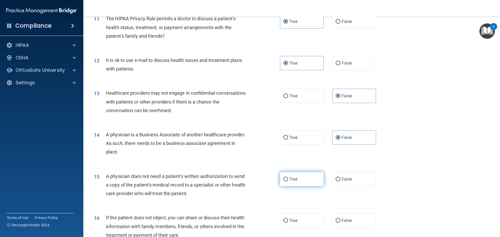
click at [310, 178] on label "True" at bounding box center [302, 179] width 44 height 14
click at [288, 178] on input "True" at bounding box center [285, 180] width 5 height 4
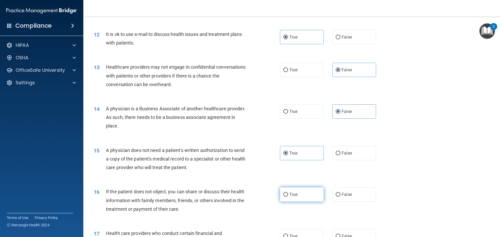
click at [310, 189] on label "True" at bounding box center [302, 194] width 44 height 14
click at [288, 193] on input "True" at bounding box center [285, 195] width 5 height 4
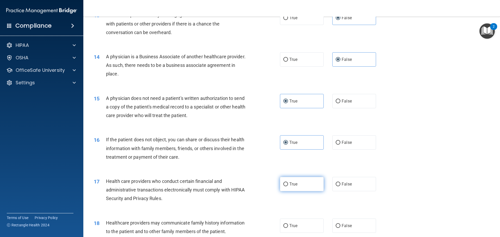
click at [305, 181] on label "True" at bounding box center [302, 184] width 44 height 14
click at [288, 183] on input "True" at bounding box center [285, 185] width 5 height 4
click at [350, 221] on label "False" at bounding box center [354, 226] width 44 height 14
click at [340, 224] on input "False" at bounding box center [338, 226] width 5 height 4
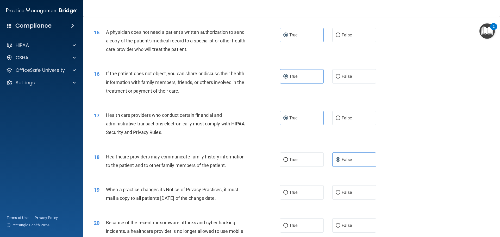
scroll to position [573, 0]
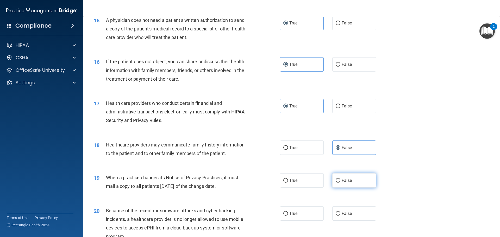
click at [360, 179] on label "False" at bounding box center [354, 180] width 44 height 14
click at [340, 179] on input "False" at bounding box center [338, 181] width 5 height 4
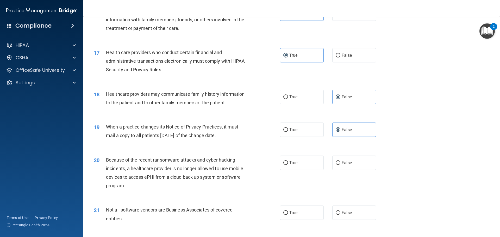
scroll to position [625, 0]
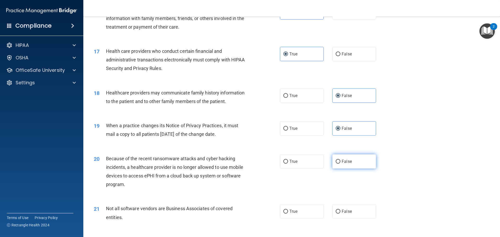
click at [352, 164] on label "False" at bounding box center [354, 161] width 44 height 14
click at [340, 164] on input "False" at bounding box center [338, 162] width 5 height 4
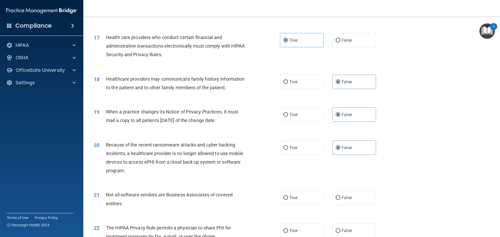
scroll to position [677, 0]
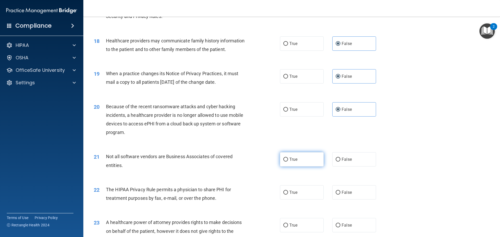
click at [304, 157] on label "True" at bounding box center [302, 159] width 44 height 14
click at [288, 158] on input "True" at bounding box center [285, 160] width 5 height 4
click at [294, 195] on span "True" at bounding box center [293, 192] width 8 height 5
click at [288, 195] on input "True" at bounding box center [285, 193] width 5 height 4
click at [349, 224] on span "False" at bounding box center [347, 225] width 10 height 5
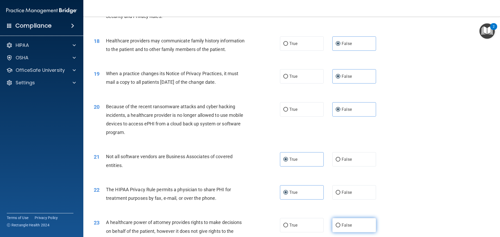
click at [340, 224] on input "False" at bounding box center [338, 226] width 5 height 4
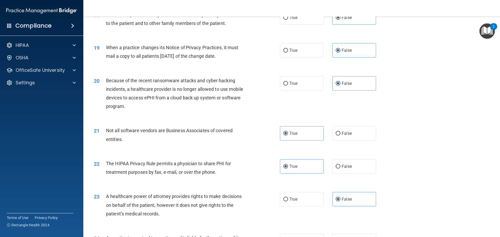
scroll to position [729, 0]
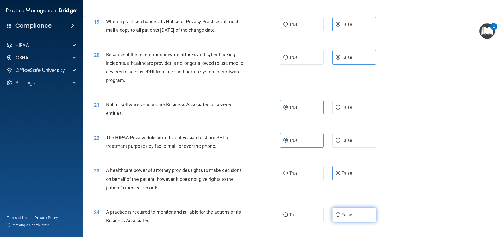
click at [354, 212] on label "False" at bounding box center [354, 215] width 44 height 14
click at [340, 213] on input "False" at bounding box center [338, 215] width 5 height 4
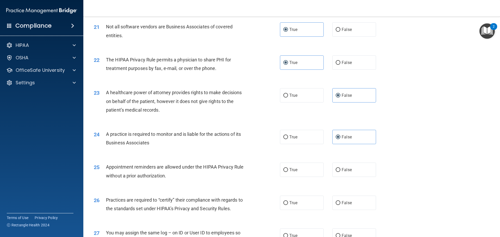
scroll to position [807, 0]
click at [306, 170] on label "True" at bounding box center [302, 169] width 44 height 14
click at [288, 170] on input "True" at bounding box center [285, 170] width 5 height 4
click at [352, 203] on label "False" at bounding box center [354, 203] width 44 height 14
click at [340, 203] on input "False" at bounding box center [338, 203] width 5 height 4
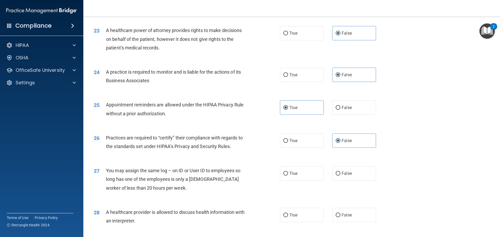
scroll to position [885, 0]
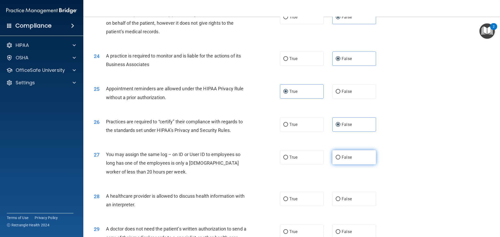
drag, startPoint x: 353, startPoint y: 157, endPoint x: 349, endPoint y: 157, distance: 3.4
click at [352, 157] on label "False" at bounding box center [354, 157] width 44 height 14
click at [340, 157] on input "False" at bounding box center [338, 158] width 5 height 4
click at [302, 196] on label "True" at bounding box center [302, 199] width 44 height 14
click at [288, 197] on input "True" at bounding box center [285, 199] width 5 height 4
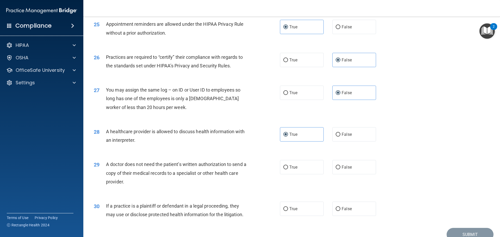
scroll to position [975, 0]
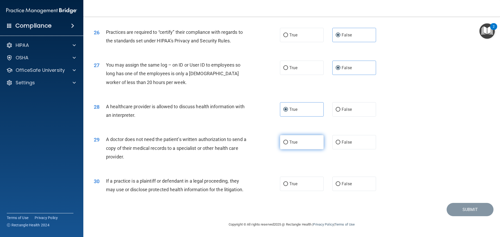
click at [294, 137] on label "True" at bounding box center [302, 142] width 44 height 14
click at [288, 141] on input "True" at bounding box center [285, 143] width 5 height 4
click at [297, 178] on label "True" at bounding box center [302, 184] width 44 height 14
click at [288, 182] on input "True" at bounding box center [285, 184] width 5 height 4
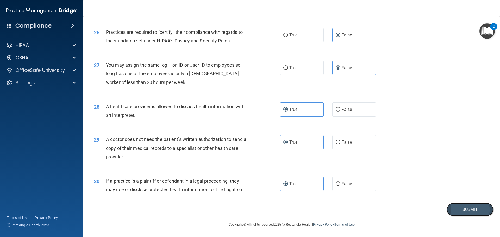
click at [452, 212] on button "Submit" at bounding box center [470, 209] width 47 height 13
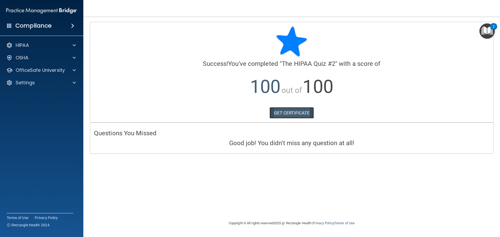
click at [291, 115] on link "GET CERTIFICATE" at bounding box center [291, 112] width 45 height 11
click at [45, 70] on p "OfficeSafe University" at bounding box center [40, 70] width 49 height 6
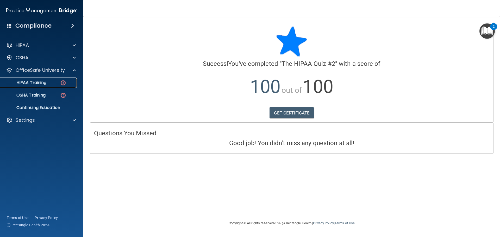
click at [51, 84] on div "HIPAA Training" at bounding box center [38, 82] width 71 height 5
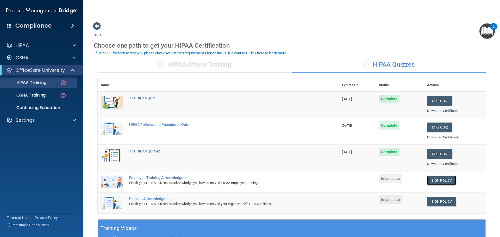
click at [431, 181] on link "Sign Policy" at bounding box center [441, 181] width 29 height 10
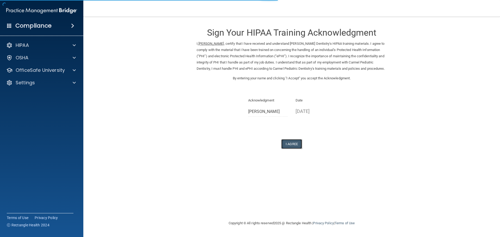
click at [298, 148] on button "I Agree" at bounding box center [291, 144] width 21 height 10
click at [296, 147] on button "I Agree" at bounding box center [291, 144] width 21 height 10
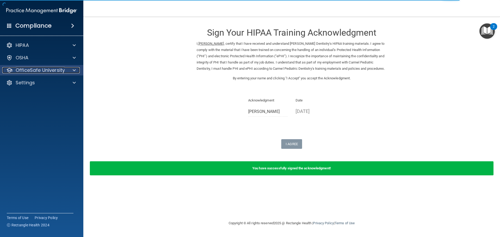
click at [51, 71] on p "OfficeSafe University" at bounding box center [40, 70] width 49 height 6
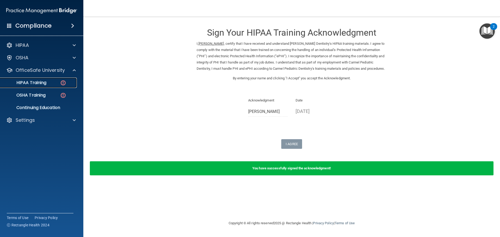
click at [56, 83] on div "HIPAA Training" at bounding box center [38, 82] width 71 height 5
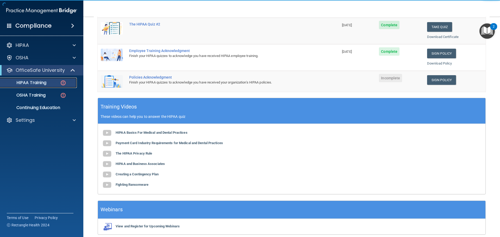
scroll to position [130, 0]
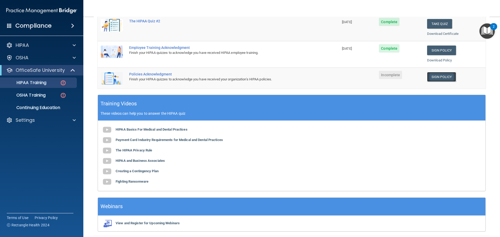
click at [437, 75] on link "Sign Policy" at bounding box center [441, 77] width 29 height 10
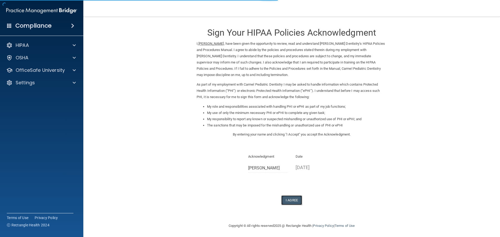
click at [295, 201] on button "I Agree" at bounding box center [291, 201] width 21 height 10
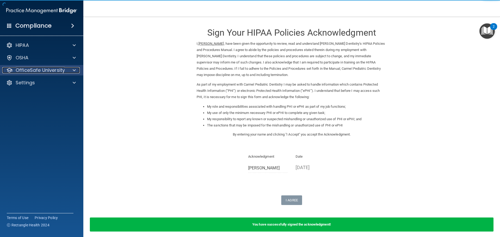
click at [26, 71] on p "OfficeSafe University" at bounding box center [40, 70] width 49 height 6
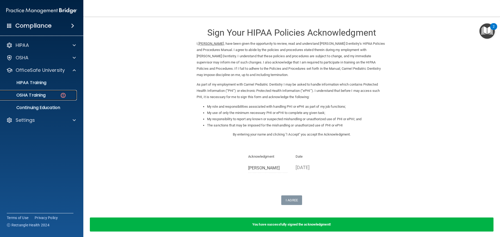
click at [47, 97] on div "OSHA Training" at bounding box center [38, 95] width 71 height 5
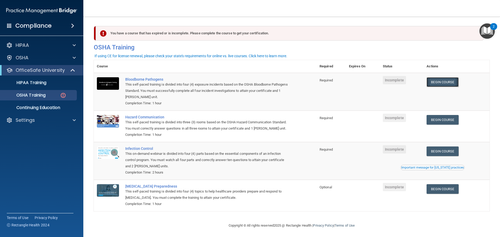
click at [443, 83] on link "Begin Course" at bounding box center [442, 82] width 32 height 10
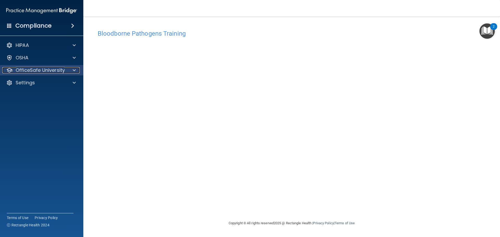
click at [46, 69] on p "OfficeSafe University" at bounding box center [40, 70] width 49 height 6
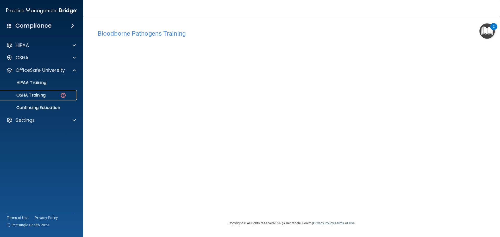
click at [54, 95] on div "OSHA Training" at bounding box center [38, 95] width 71 height 5
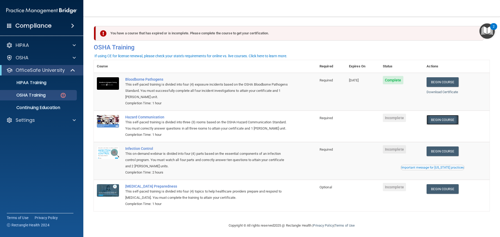
click at [445, 121] on link "Begin Course" at bounding box center [442, 120] width 32 height 10
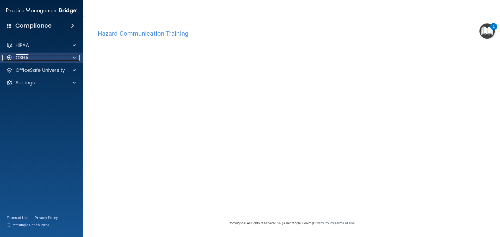
click at [34, 60] on div "OSHA" at bounding box center [34, 58] width 65 height 6
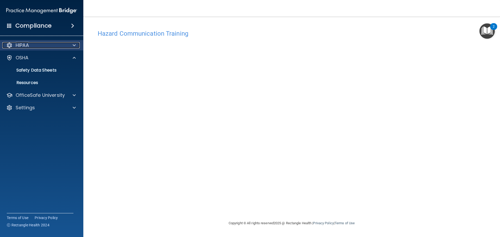
click at [40, 47] on div "HIPAA" at bounding box center [34, 45] width 65 height 6
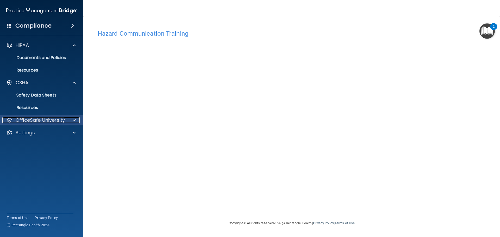
click at [60, 120] on p "OfficeSafe University" at bounding box center [40, 120] width 49 height 6
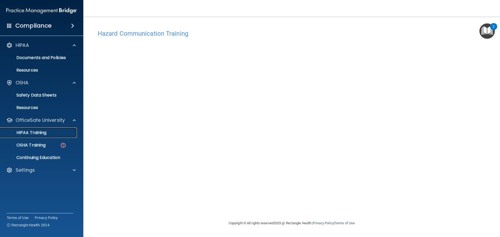
click at [54, 131] on div "HIPAA Training" at bounding box center [38, 132] width 71 height 5
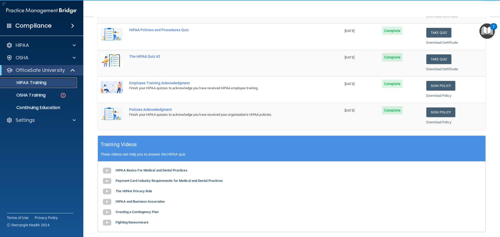
scroll to position [104, 0]
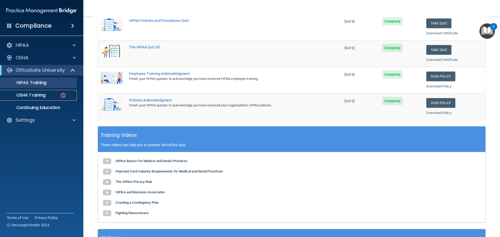
click at [37, 92] on link "OSHA Training" at bounding box center [36, 95] width 82 height 10
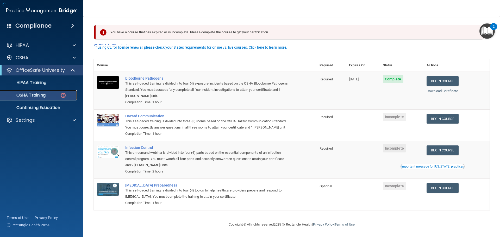
scroll to position [9, 0]
click at [447, 185] on link "Begin Course" at bounding box center [442, 188] width 32 height 10
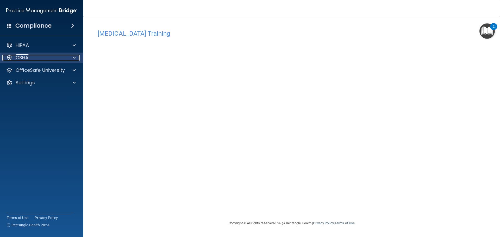
click at [64, 57] on div "OSHA" at bounding box center [34, 58] width 65 height 6
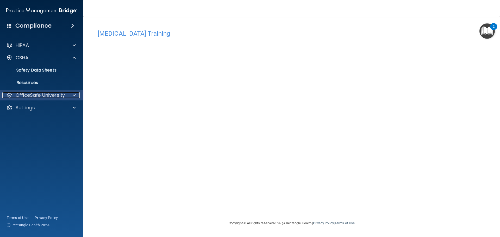
click at [59, 96] on p "OfficeSafe University" at bounding box center [40, 95] width 49 height 6
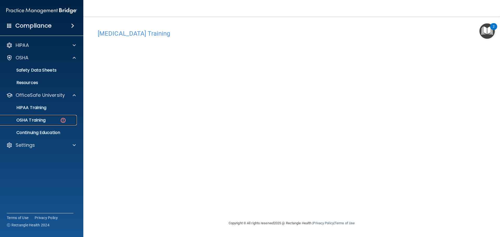
click at [66, 121] on img at bounding box center [63, 120] width 7 height 7
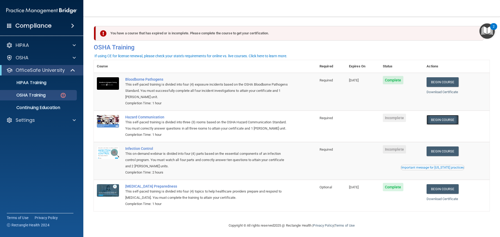
click at [438, 120] on link "Begin Course" at bounding box center [442, 120] width 32 height 10
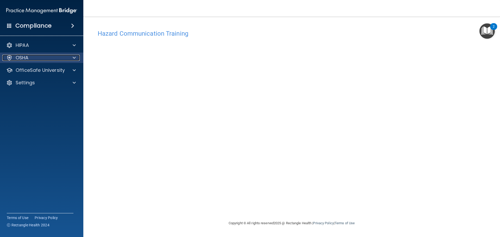
click at [27, 60] on p "OSHA" at bounding box center [22, 58] width 13 height 6
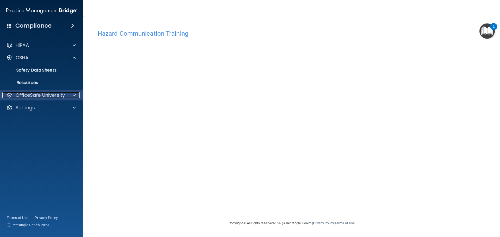
click at [59, 94] on p "OfficeSafe University" at bounding box center [40, 95] width 49 height 6
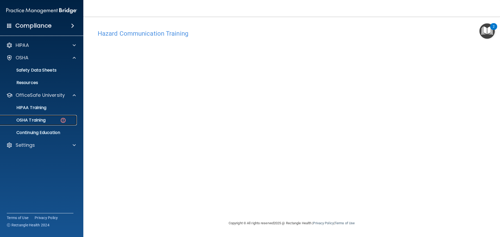
click at [59, 120] on div "OSHA Training" at bounding box center [38, 120] width 71 height 5
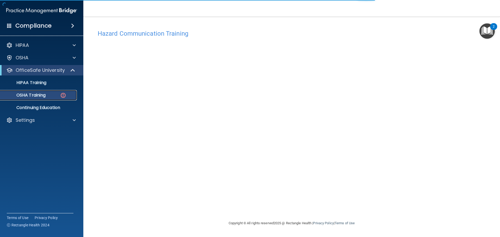
click at [45, 95] on p "OSHA Training" at bounding box center [24, 95] width 42 height 5
